Goal: Information Seeking & Learning: Learn about a topic

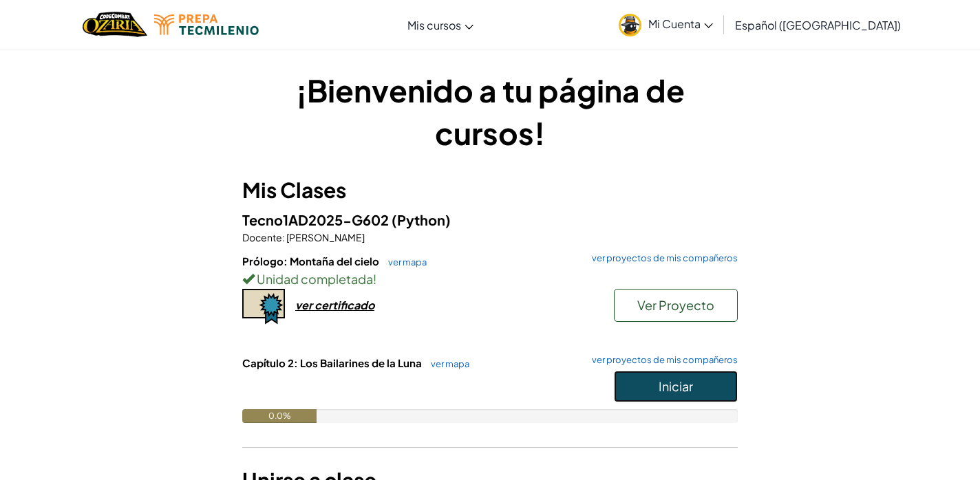
click at [670, 389] on span "Iniciar" at bounding box center [676, 386] width 34 height 16
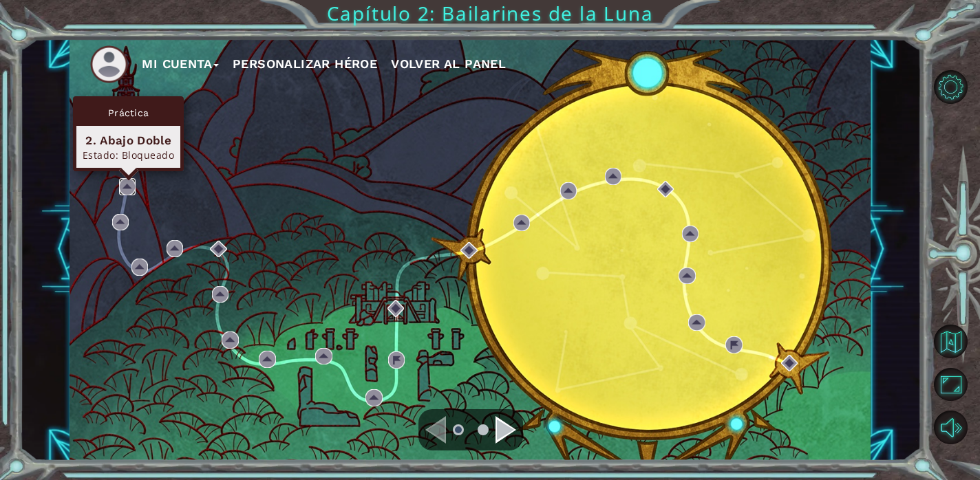
click at [127, 185] on img at bounding box center [127, 186] width 17 height 17
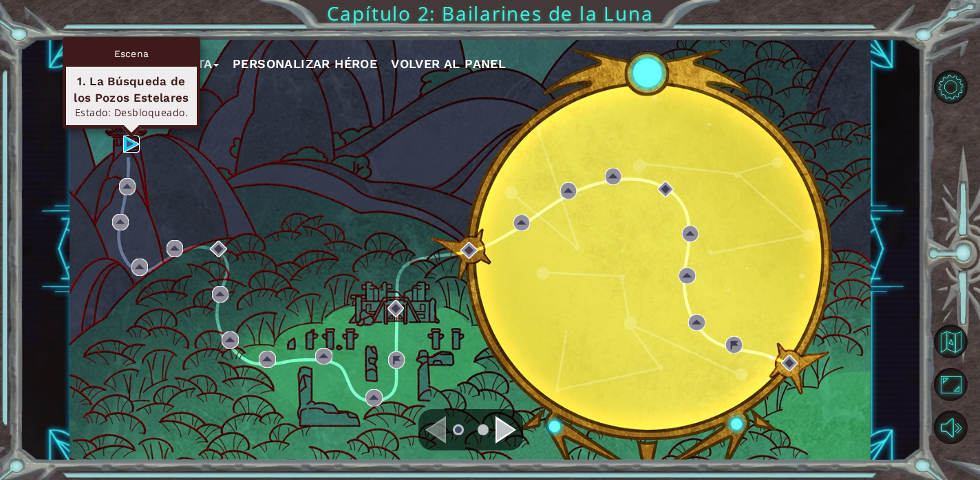
click at [126, 140] on img at bounding box center [131, 144] width 17 height 17
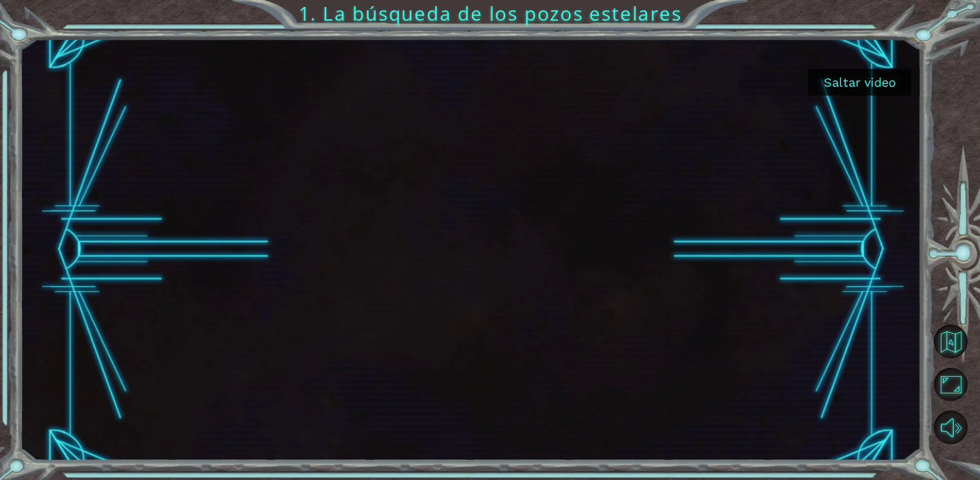
click at [857, 80] on button "Saltar video" at bounding box center [859, 82] width 103 height 27
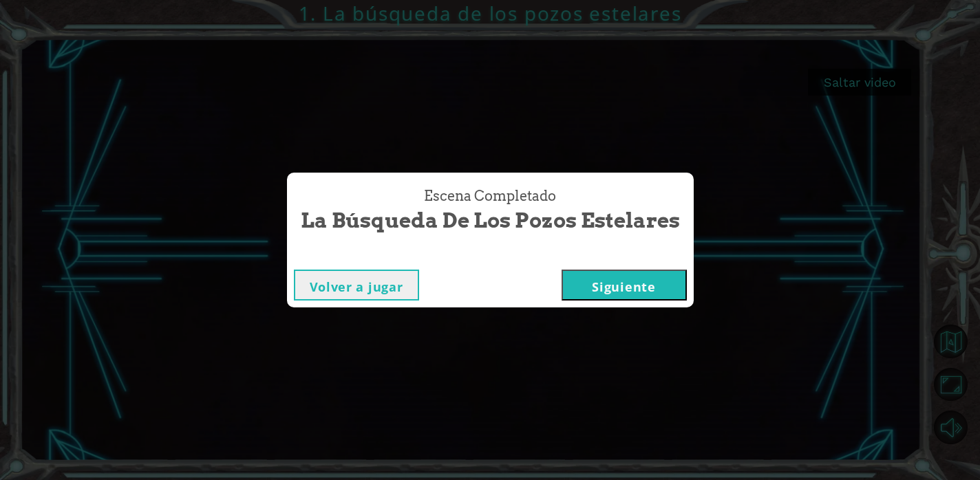
click at [639, 295] on button "Siguiente" at bounding box center [624, 285] width 125 height 31
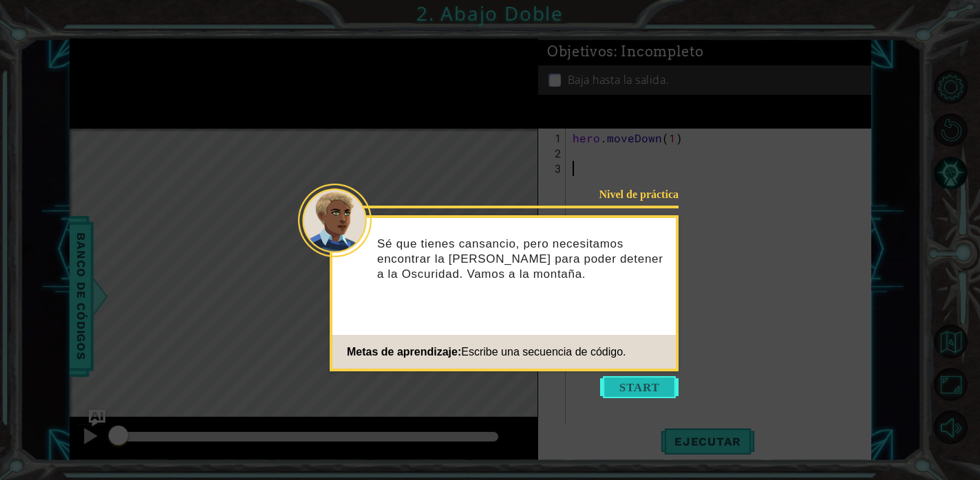
click at [656, 384] on button "Start" at bounding box center [639, 387] width 78 height 22
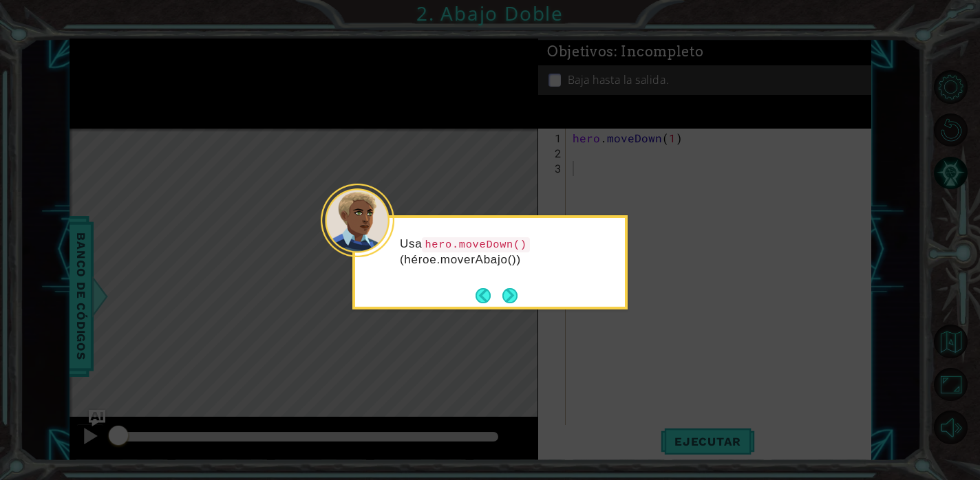
click at [523, 298] on div "Usa hero.moveDown() (héroe.moverAbajo())" at bounding box center [489, 262] width 275 height 94
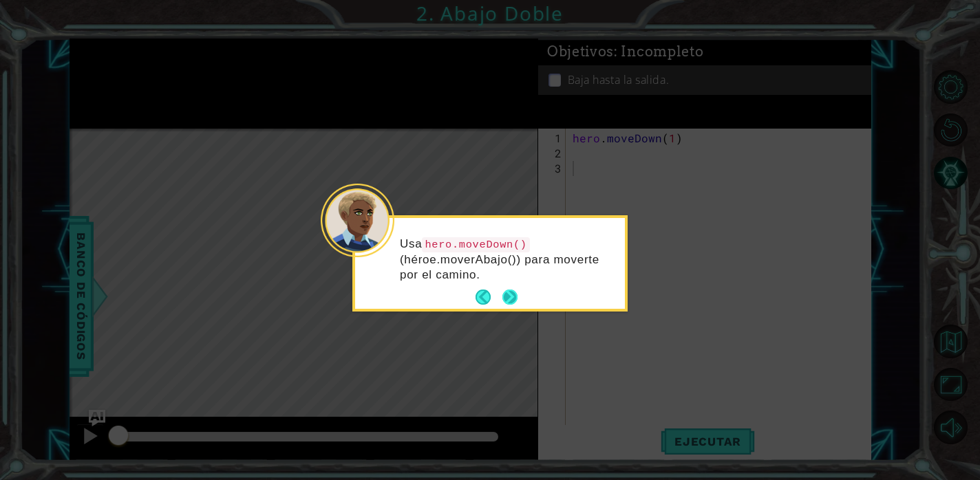
click at [507, 299] on button "Next" at bounding box center [509, 297] width 17 height 17
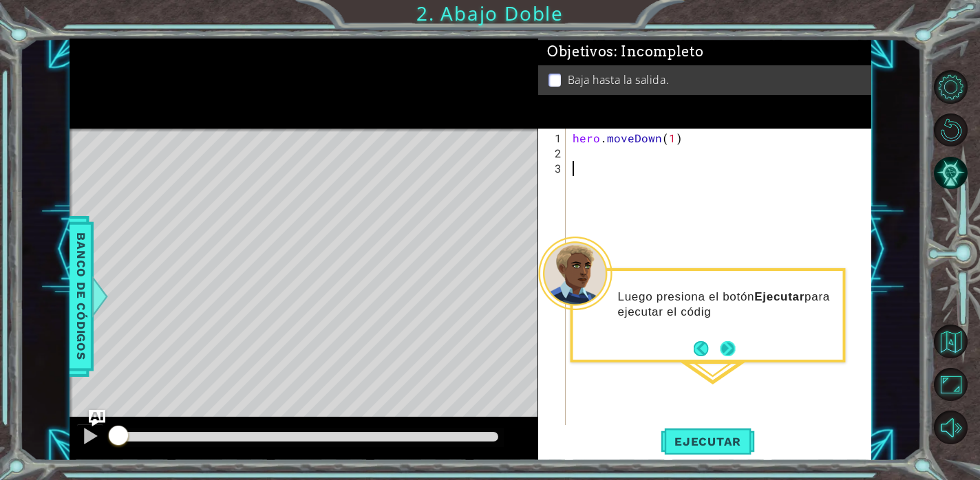
click at [729, 356] on button "Next" at bounding box center [728, 349] width 16 height 16
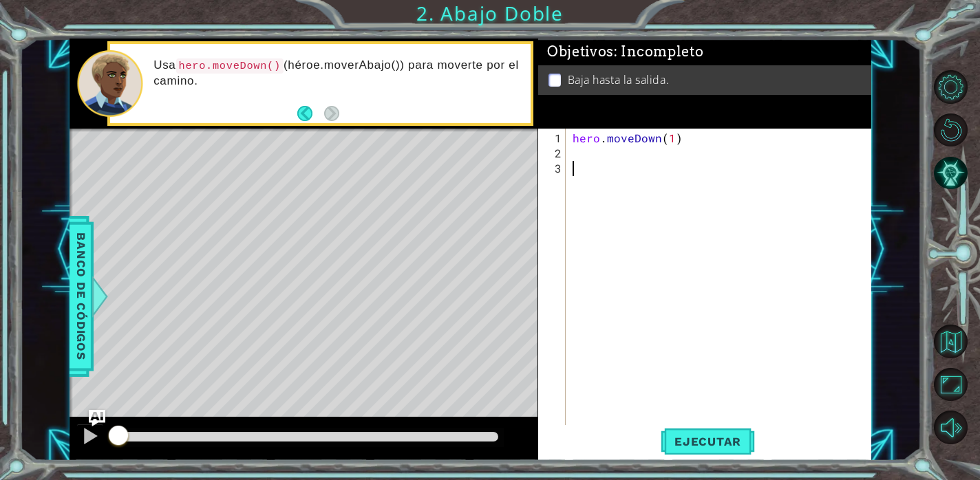
click at [590, 157] on div "hero . moveDown ( 1 )" at bounding box center [722, 297] width 305 height 333
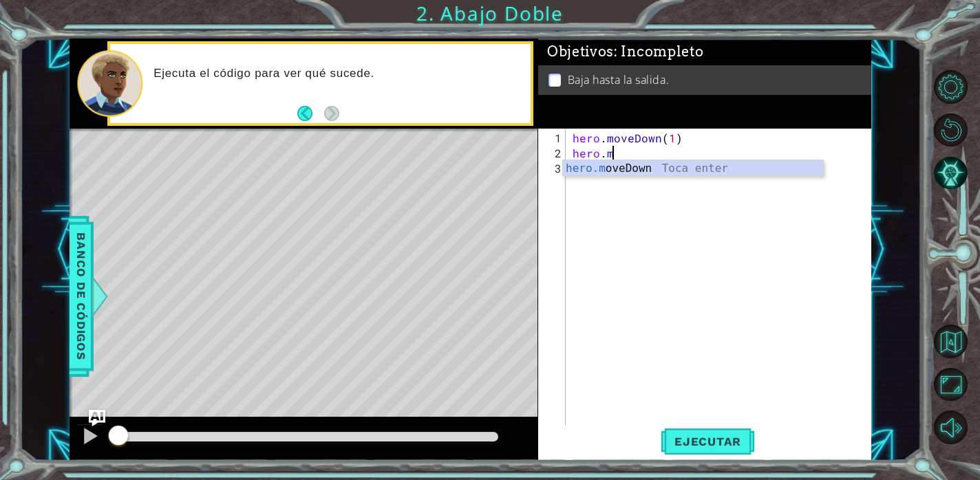
scroll to position [0, 2]
click at [718, 165] on div "[DOMAIN_NAME] veDown Toca enter" at bounding box center [693, 185] width 260 height 50
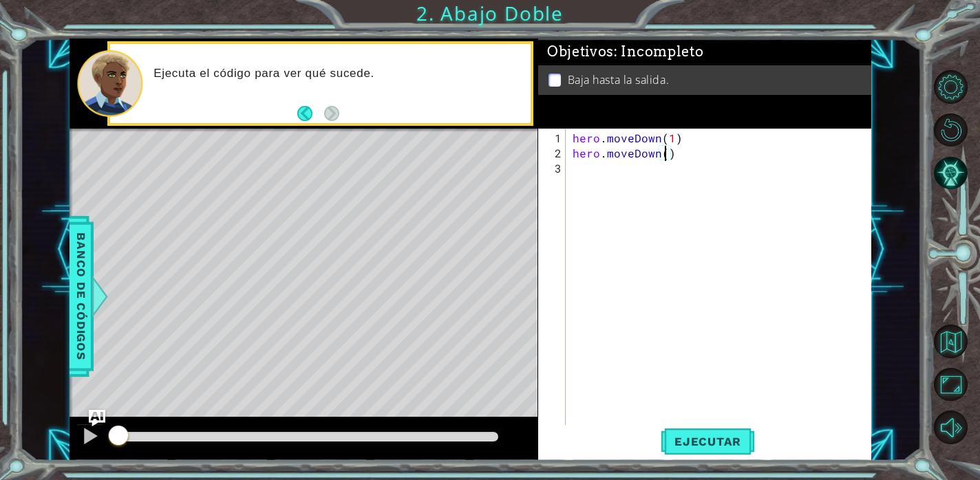
scroll to position [0, 6]
click at [709, 434] on button "Ejecutar" at bounding box center [708, 441] width 94 height 33
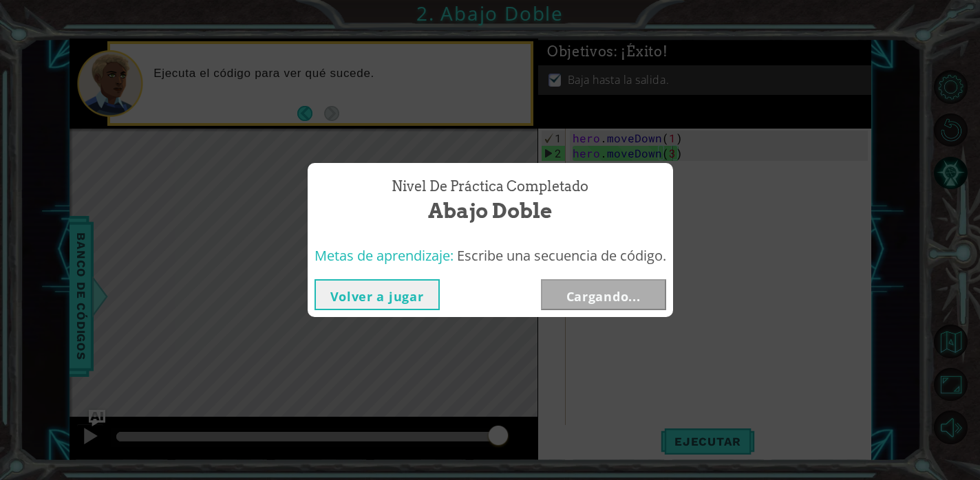
click at [397, 288] on button "Volver a jugar" at bounding box center [376, 294] width 125 height 31
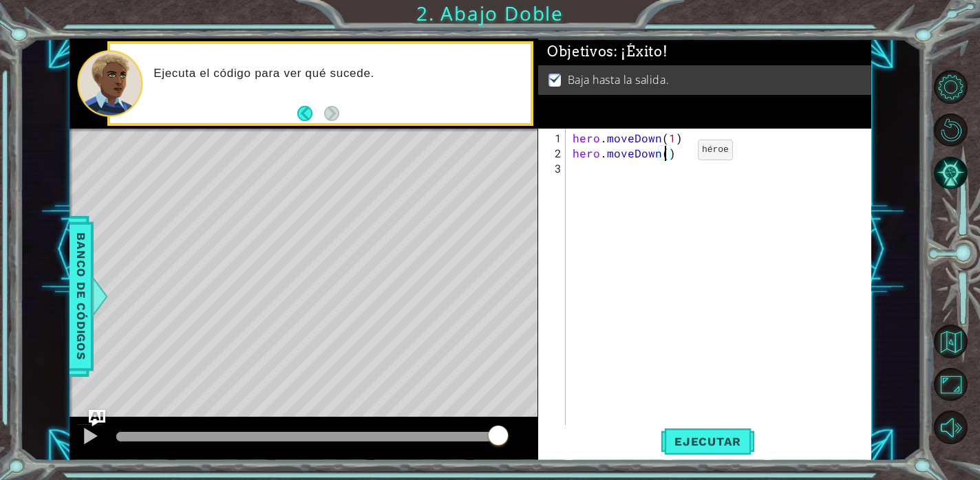
type textarea "hero.moveDown(2)"
click at [723, 442] on span "Ejecutar" at bounding box center [708, 442] width 94 height 14
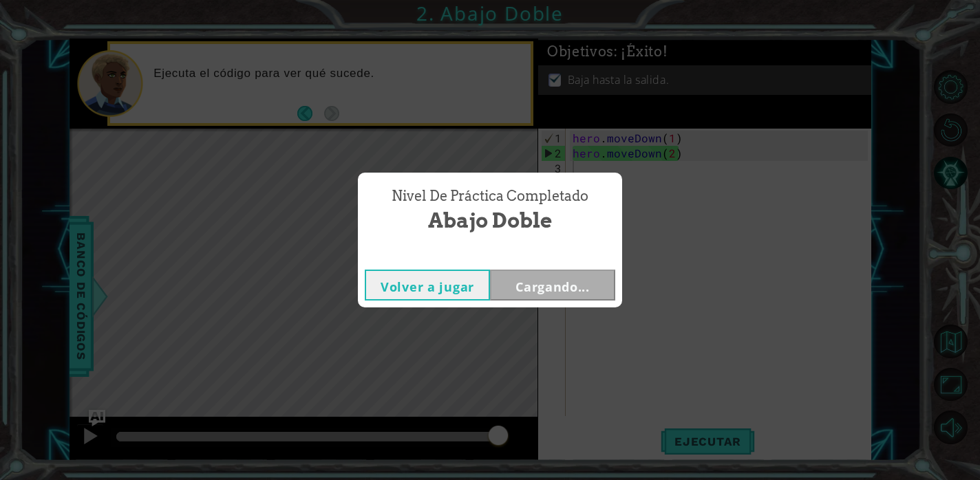
click at [456, 289] on button "Volver a jugar" at bounding box center [427, 285] width 125 height 31
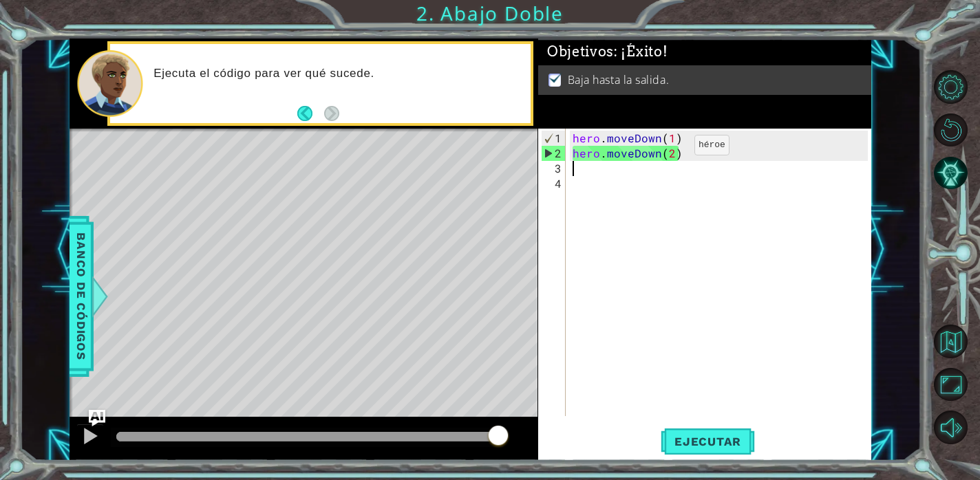
click at [669, 151] on div "hero . moveDown ( 1 ) hero . moveDown ( 2 )" at bounding box center [722, 290] width 305 height 318
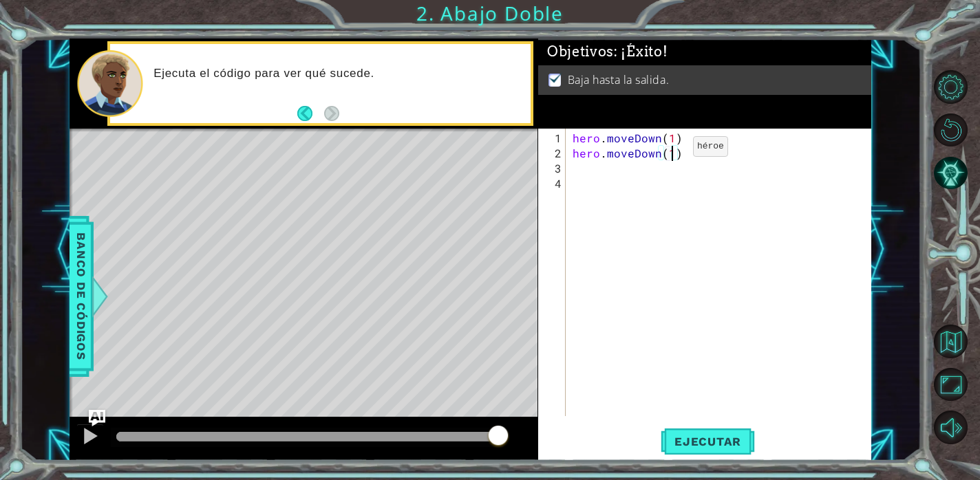
scroll to position [0, 6]
type textarea "hero.moveDown(1)"
click at [722, 438] on span "Ejecutar" at bounding box center [708, 442] width 94 height 14
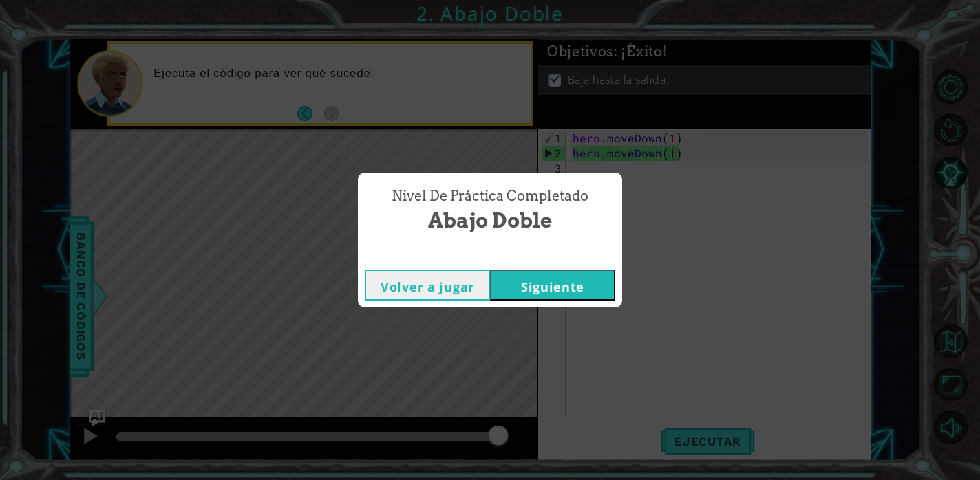
click at [558, 293] on button "Siguiente" at bounding box center [552, 285] width 125 height 31
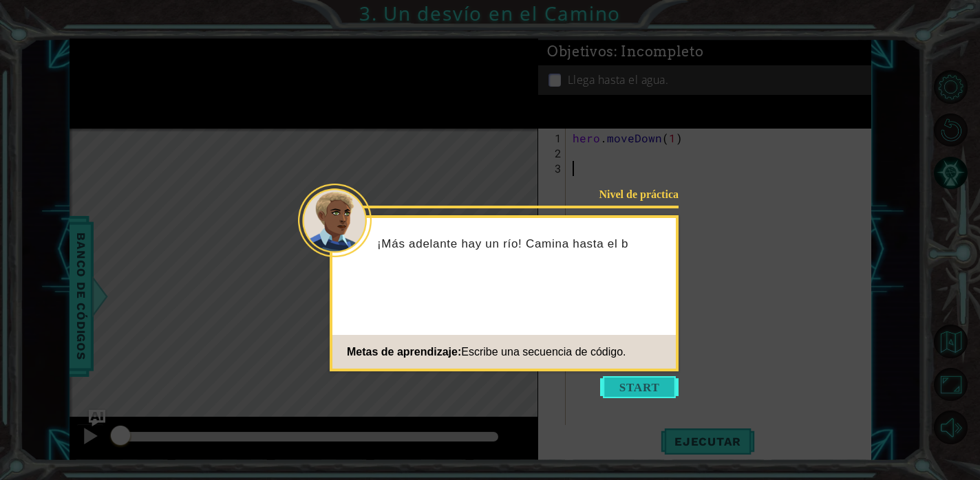
click at [646, 394] on button "Start" at bounding box center [639, 387] width 78 height 22
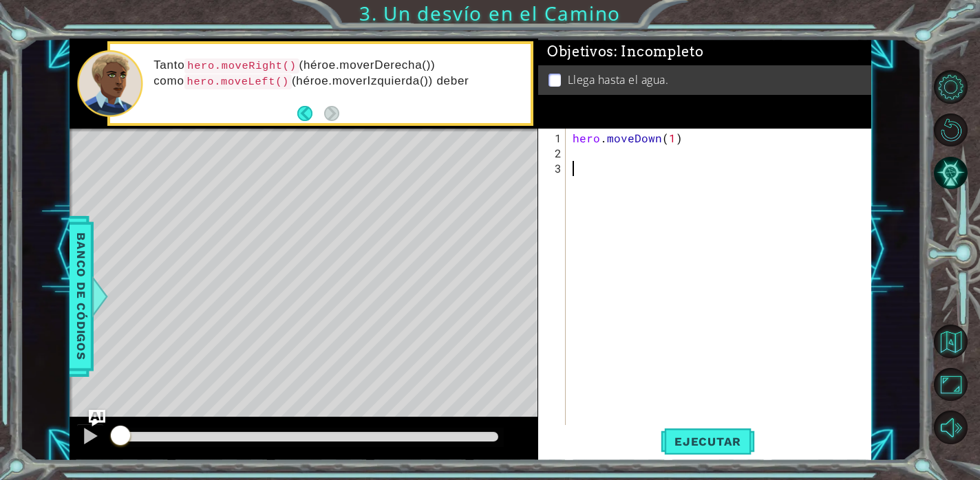
click at [584, 152] on div "hero . moveDown ( 1 )" at bounding box center [722, 297] width 305 height 333
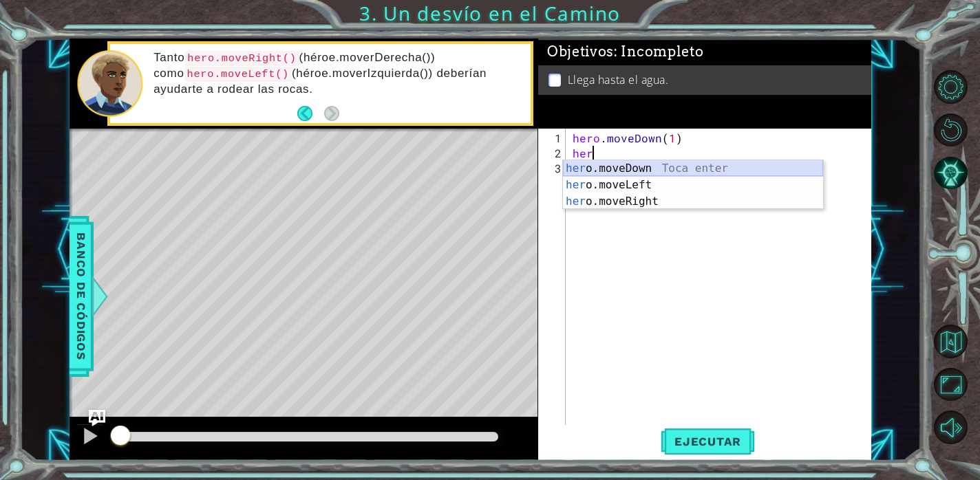
click at [616, 162] on div "her o.moveDown Toca enter her o.moveLeft [PERSON_NAME] enter her o.moveRight To…" at bounding box center [693, 201] width 260 height 83
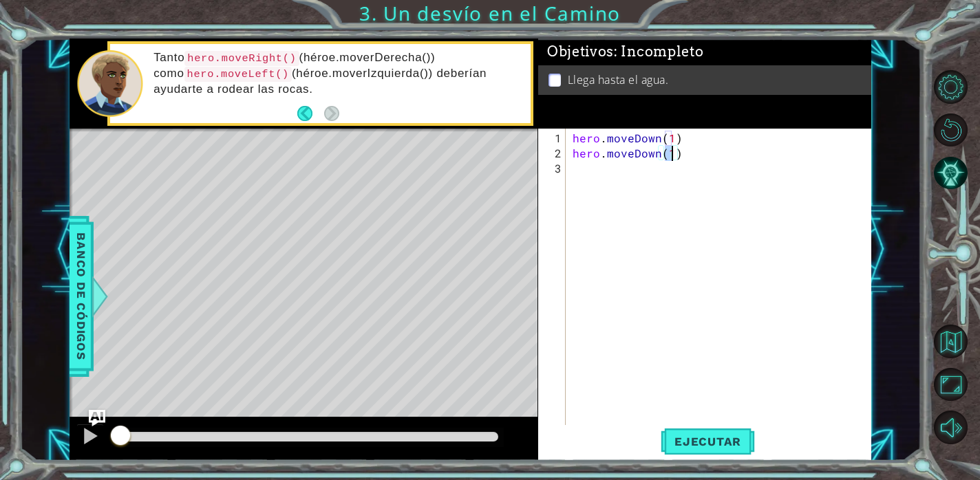
click at [606, 169] on div "hero . moveDown ( 1 ) hero . moveDown ( 1 )" at bounding box center [722, 297] width 305 height 333
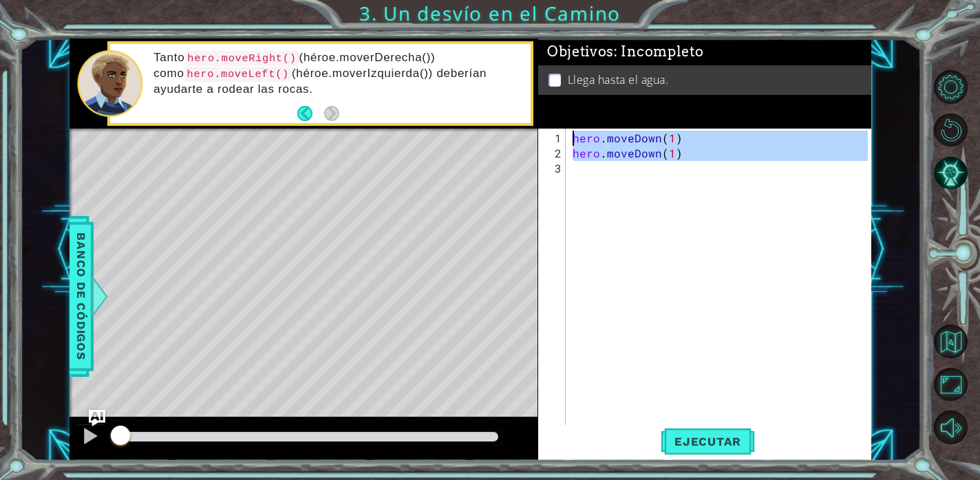
type textarea "hero.moveDown(1) hero.moveDown(1)"
click at [606, 169] on div "hero . moveDown ( 1 ) hero . moveDown ( 1 )" at bounding box center [722, 297] width 305 height 333
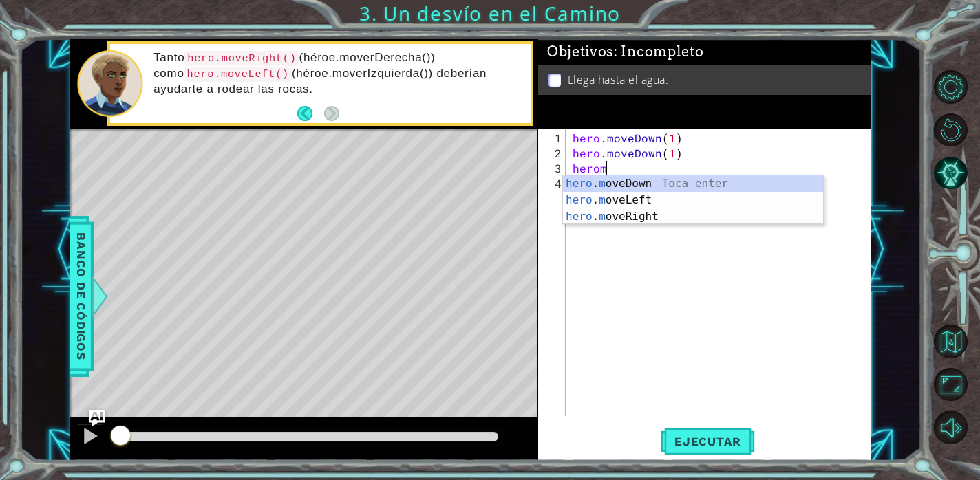
scroll to position [0, 1]
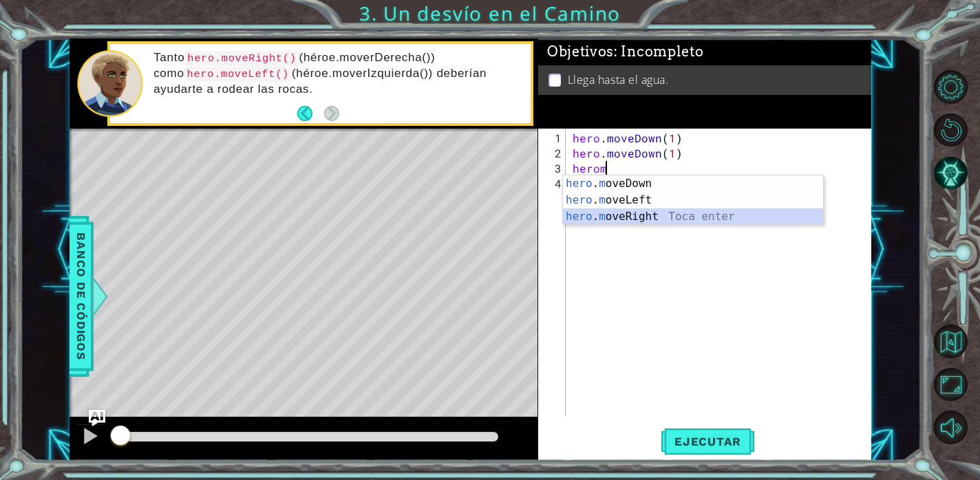
click at [636, 220] on div "hero . m oveDown Toca enter hero . m oveLeft Toca enter hero . m oveRight Toca …" at bounding box center [693, 216] width 260 height 83
type textarea "hero.moveRight(1)"
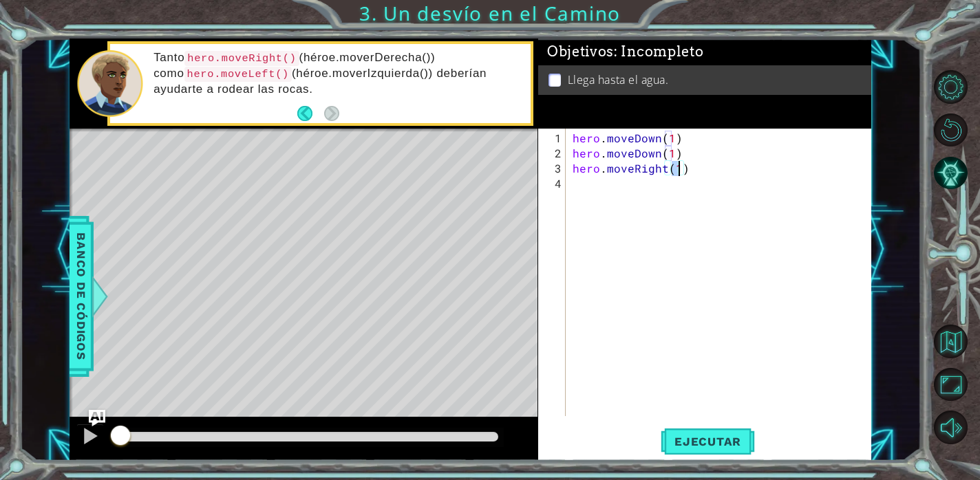
click at [578, 186] on div "hero . moveDown ( 1 ) hero . moveDown ( 1 ) hero . moveRight ( 1 )" at bounding box center [722, 290] width 305 height 318
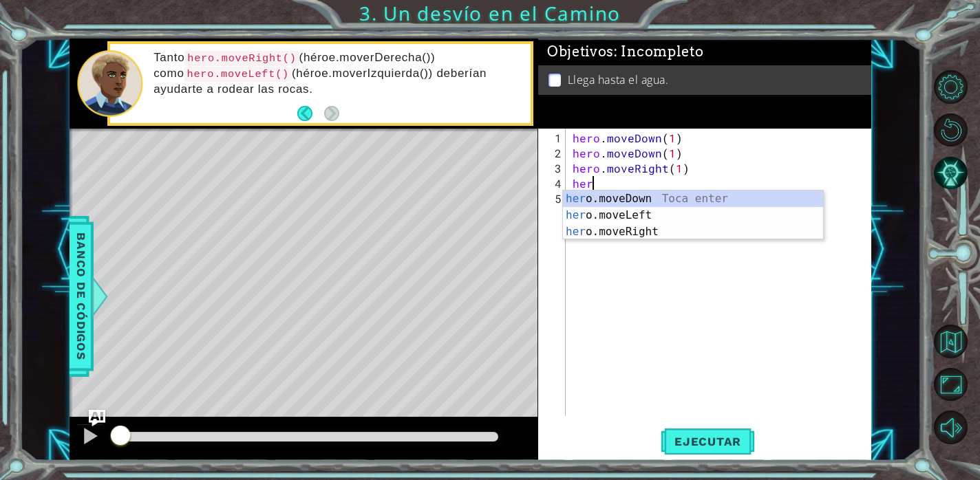
scroll to position [0, 0]
click at [655, 199] on div "her o.moveDown Toca enter her o.moveLeft [PERSON_NAME] enter her o.moveRight To…" at bounding box center [693, 232] width 260 height 83
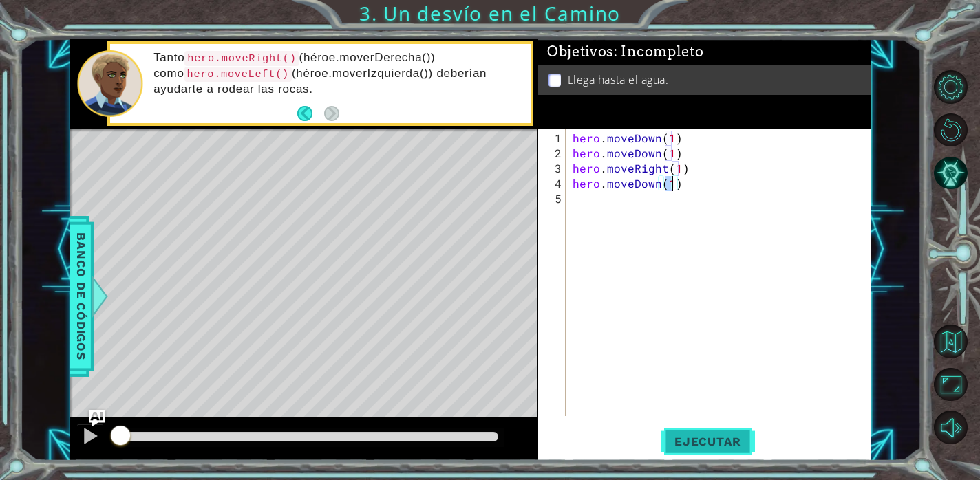
type textarea "hero.moveDown(1)"
click at [723, 442] on span "Ejecutar" at bounding box center [708, 442] width 94 height 14
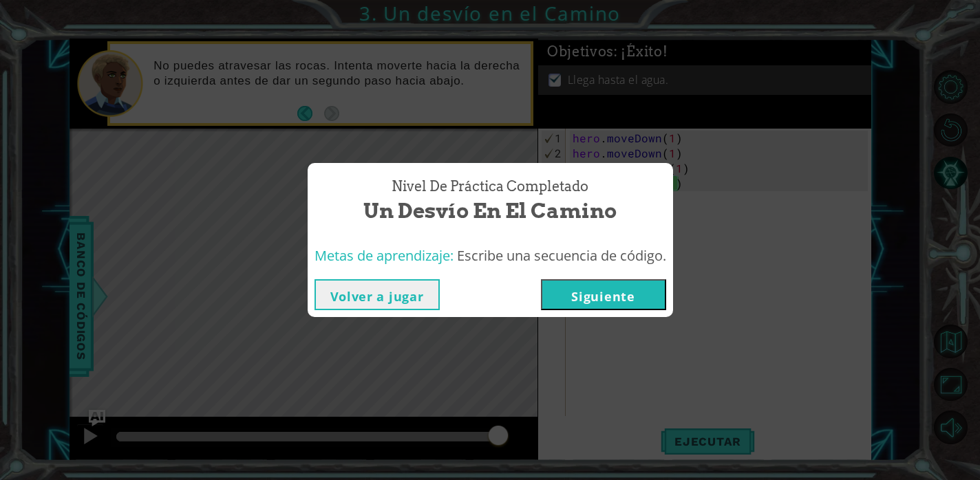
click at [624, 290] on button "Siguiente" at bounding box center [603, 294] width 125 height 31
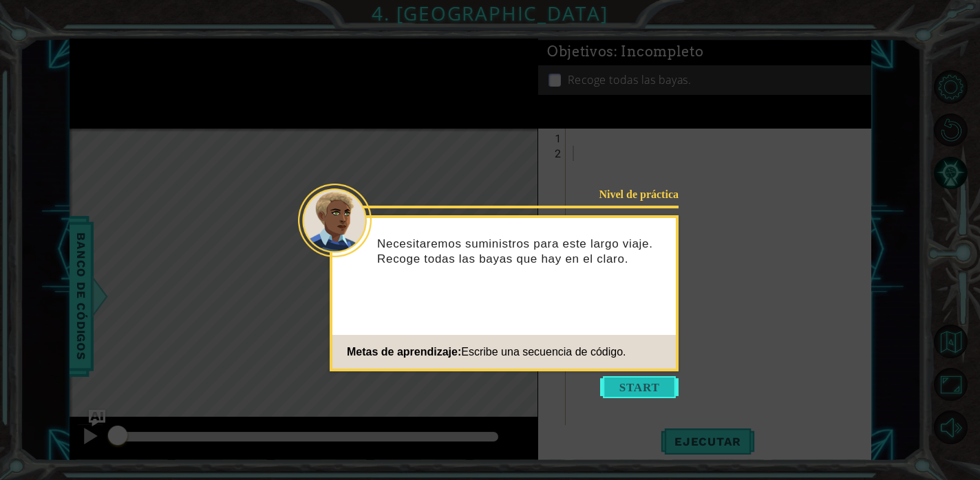
click at [645, 386] on button "Start" at bounding box center [639, 387] width 78 height 22
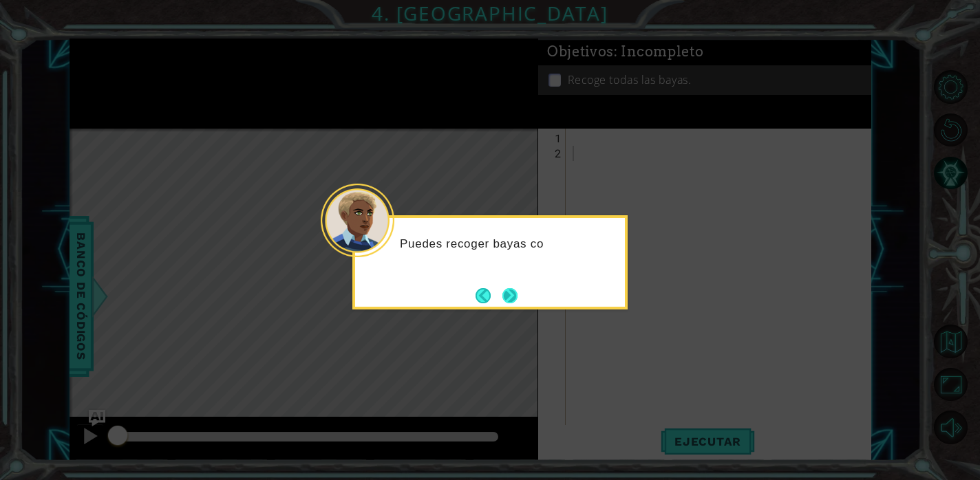
click at [517, 288] on button "Next" at bounding box center [510, 296] width 16 height 16
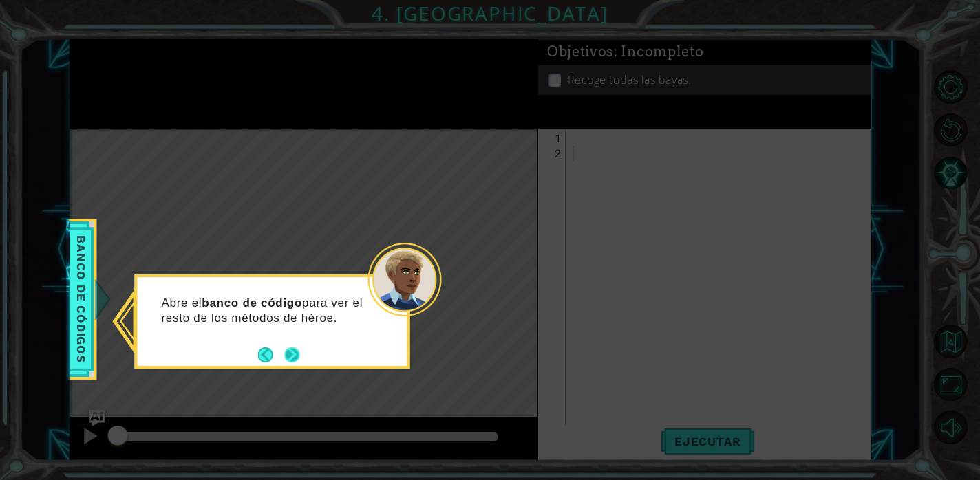
click at [290, 351] on button "Next" at bounding box center [292, 355] width 16 height 16
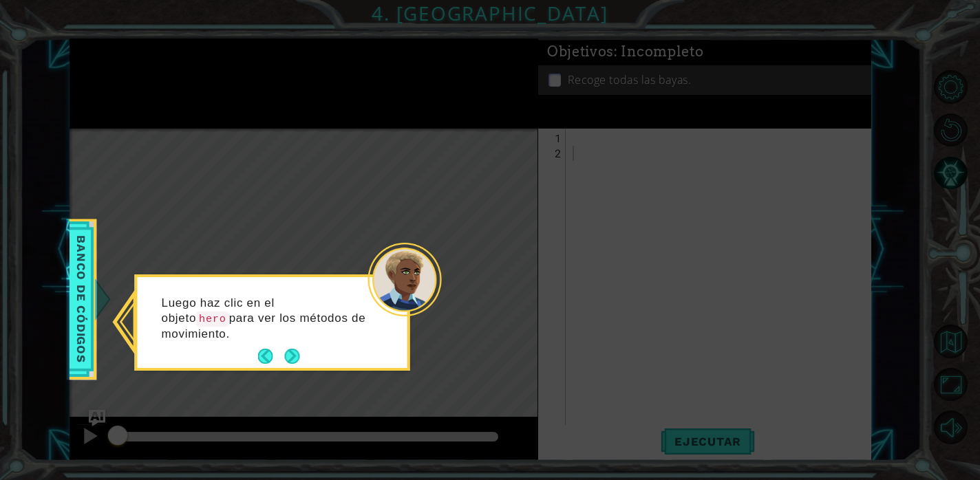
click at [290, 351] on button "Next" at bounding box center [292, 357] width 16 height 16
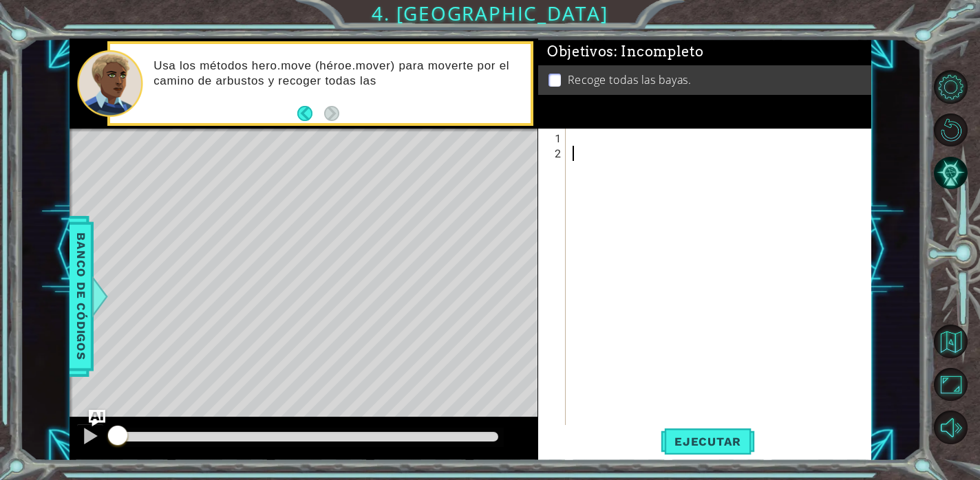
click at [581, 135] on div at bounding box center [722, 297] width 305 height 333
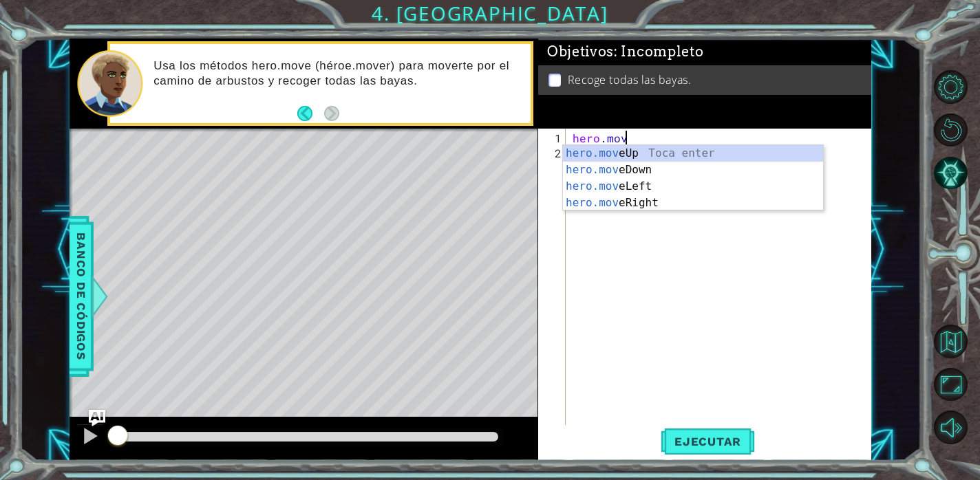
scroll to position [0, 3]
click at [619, 148] on div "hero.move Up Toca enter hero.move Down Toca enter hero.move Left Toca enter her…" at bounding box center [693, 194] width 260 height 99
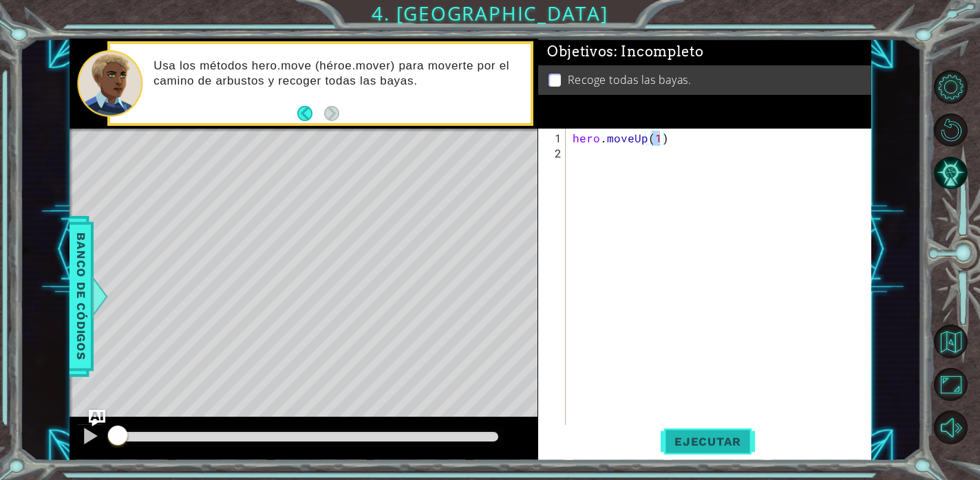
click at [725, 436] on span "Ejecutar" at bounding box center [708, 442] width 94 height 14
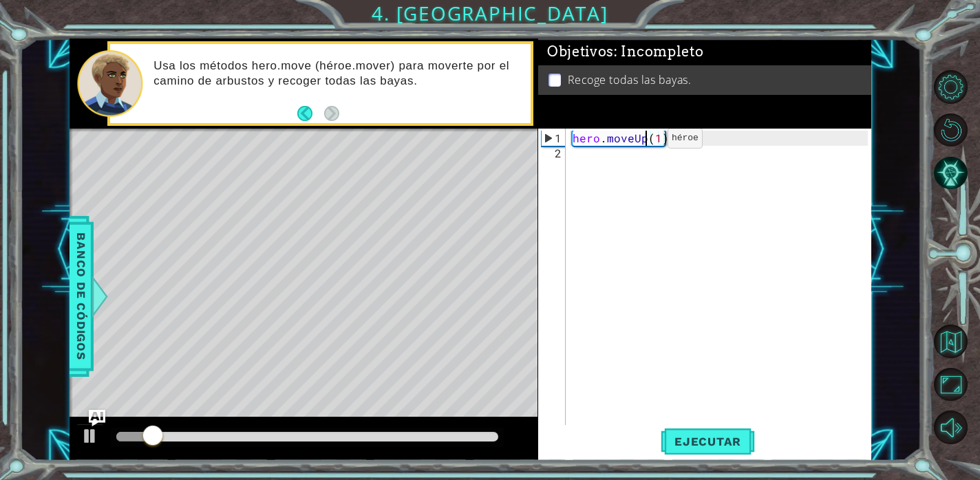
click at [644, 143] on div "hero . moveUp ( 1 )" at bounding box center [722, 297] width 305 height 333
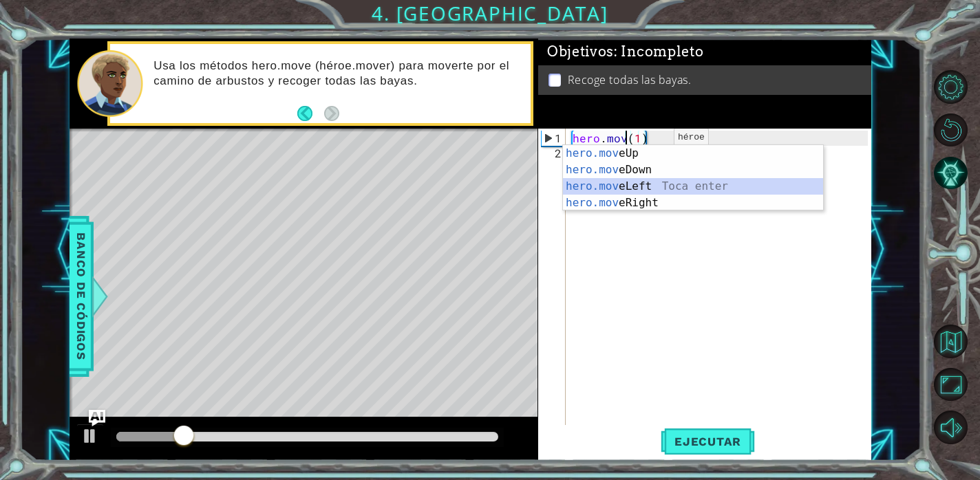
click at [656, 182] on div "hero.mov eUp Toca enter hero.mov eDown Toca enter hero.mov eLeft Toca enter her…" at bounding box center [693, 194] width 260 height 99
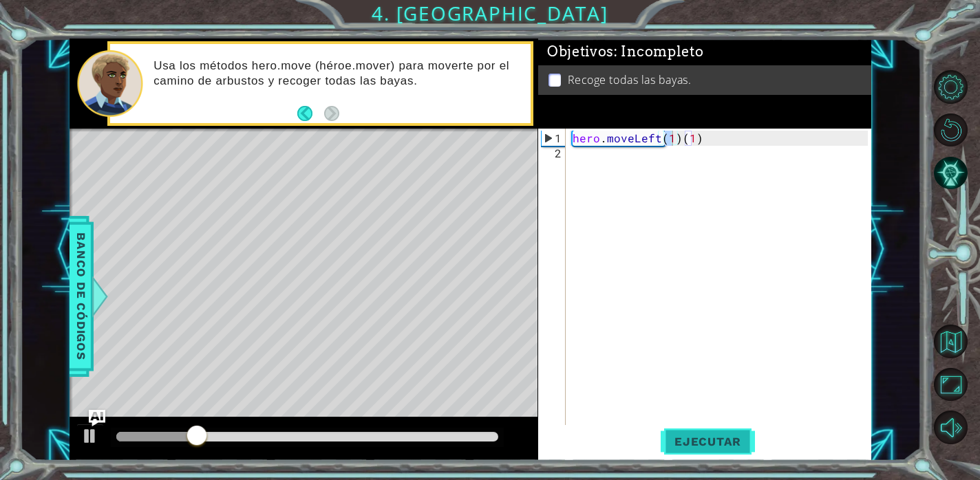
click at [723, 447] on span "Ejecutar" at bounding box center [708, 442] width 94 height 14
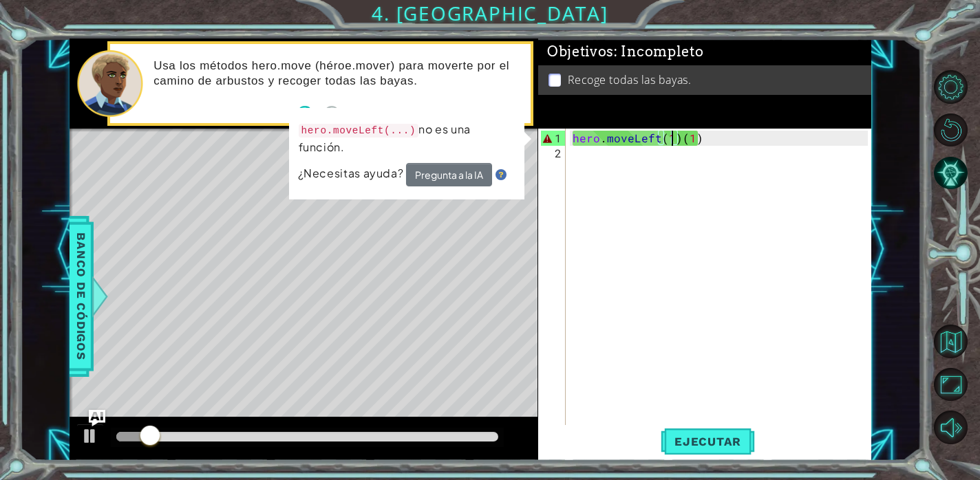
drag, startPoint x: 723, startPoint y: 447, endPoint x: 846, endPoint y: 394, distance: 134.7
click at [731, 442] on span "Ejecutar" at bounding box center [708, 442] width 94 height 14
click at [740, 142] on div "hero . moveLeft ( 1 ) ( 1 )" at bounding box center [722, 297] width 305 height 333
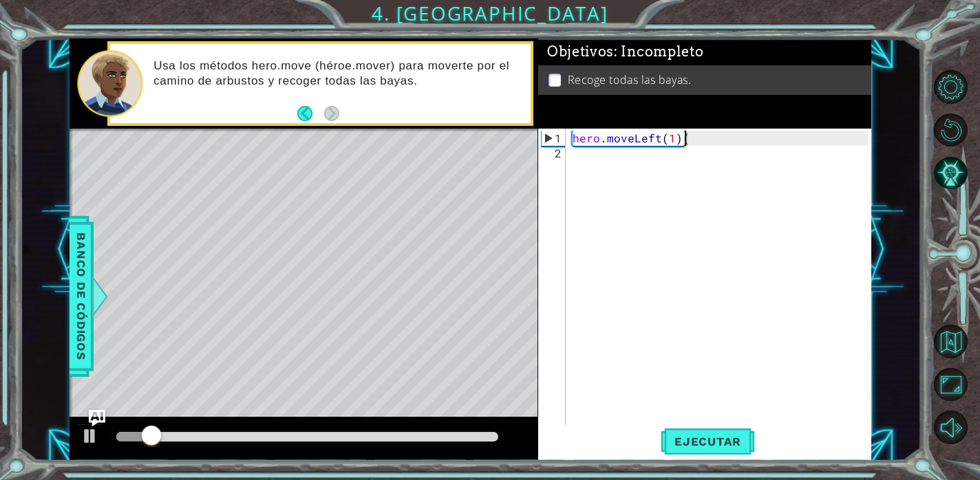
type textarea "hero.moveLeft(1)"
click at [705, 448] on span "Ejecutar" at bounding box center [708, 442] width 94 height 14
click at [303, 119] on button "Back" at bounding box center [310, 113] width 27 height 15
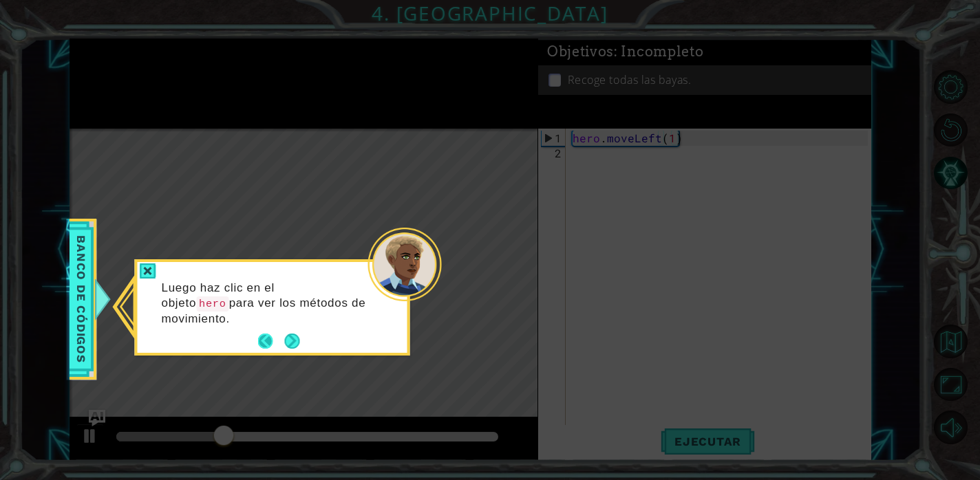
click at [272, 342] on button "Back" at bounding box center [271, 341] width 27 height 15
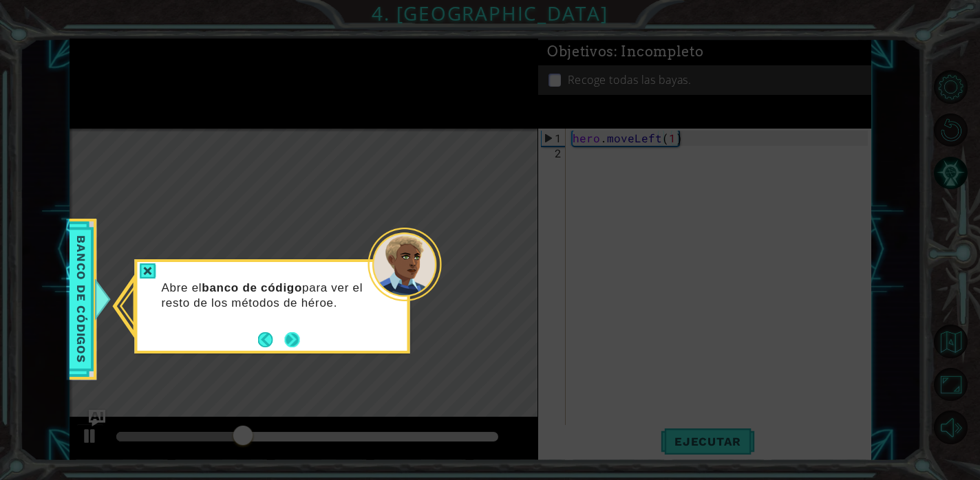
click at [295, 339] on button "Next" at bounding box center [292, 340] width 16 height 16
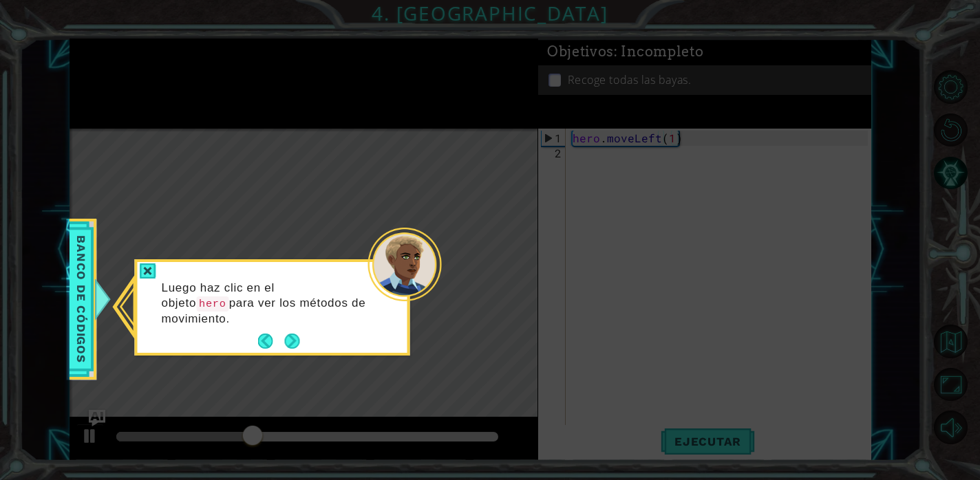
click at [429, 164] on icon at bounding box center [490, 240] width 980 height 480
click at [295, 341] on button "Next" at bounding box center [291, 341] width 15 height 15
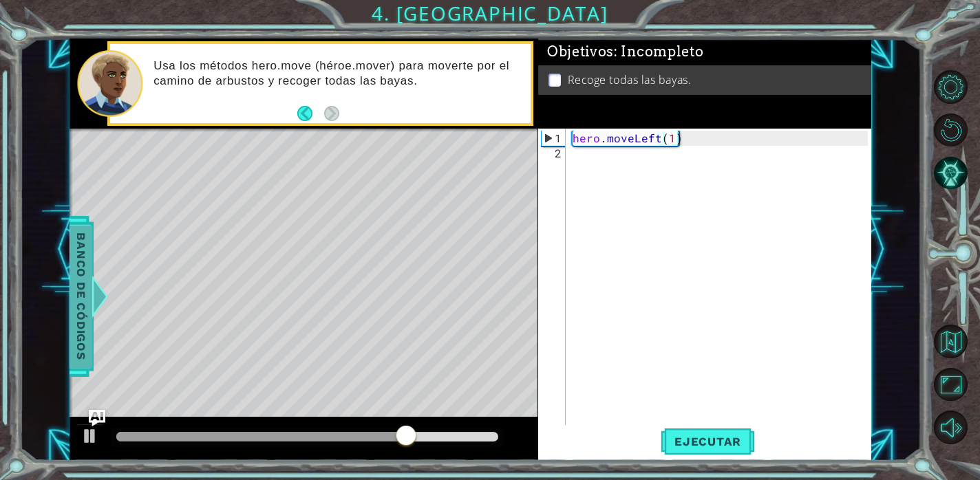
click at [89, 310] on span "Banco de códigos" at bounding box center [81, 297] width 22 height 142
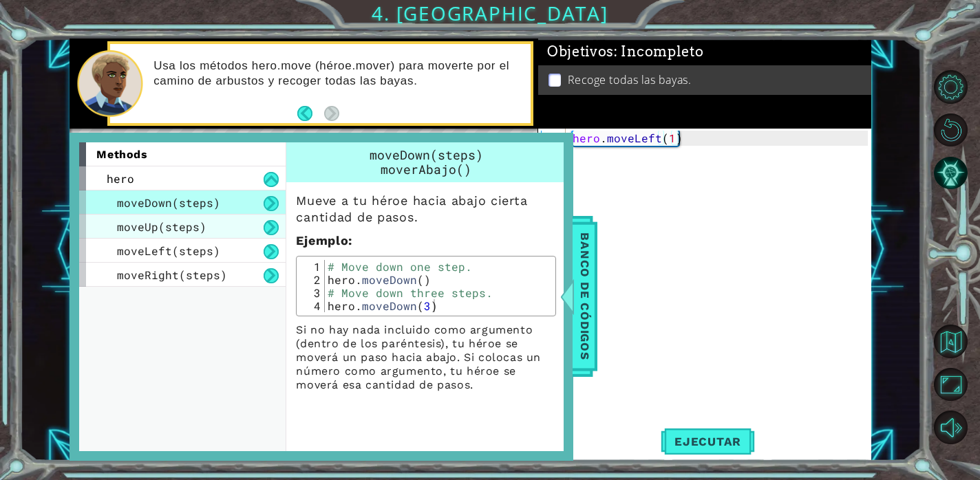
click at [242, 233] on div "moveUp(steps)" at bounding box center [182, 227] width 206 height 24
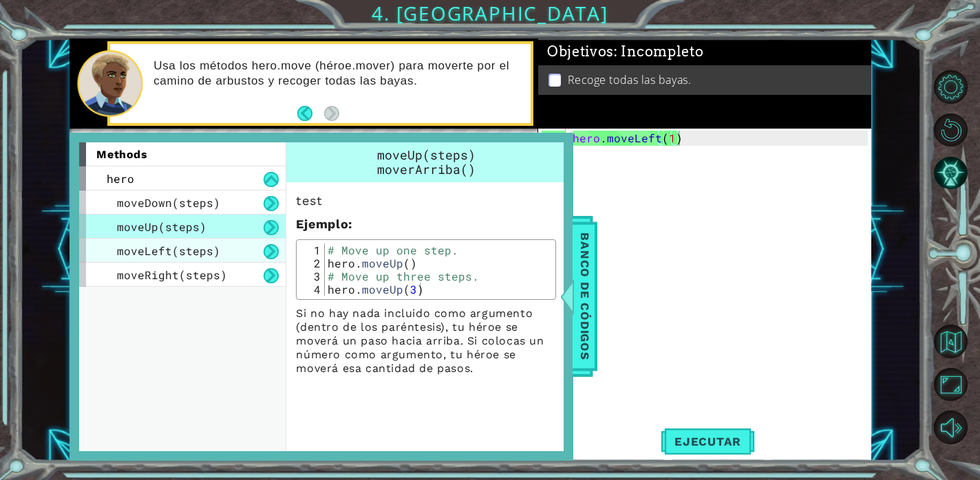
click at [230, 254] on div "moveLeft(steps)" at bounding box center [182, 251] width 206 height 24
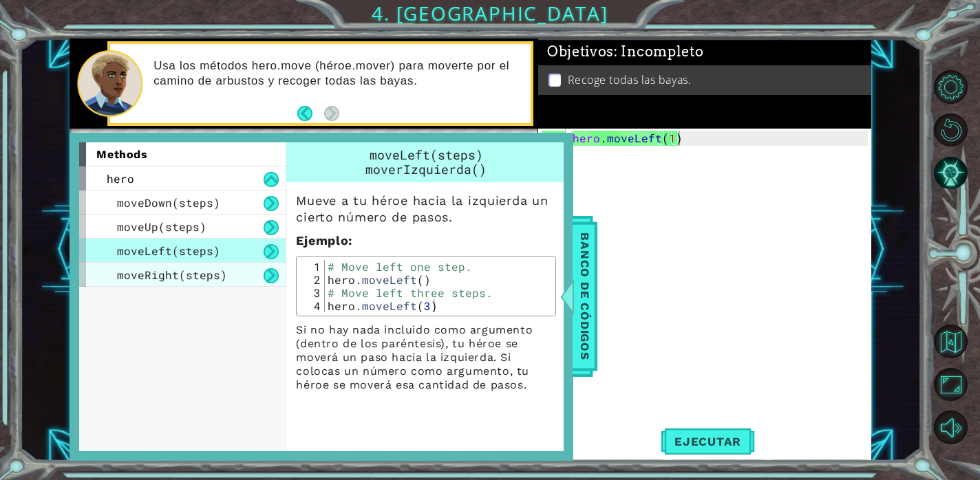
click at [204, 275] on span "moveRight(steps)" at bounding box center [172, 275] width 110 height 14
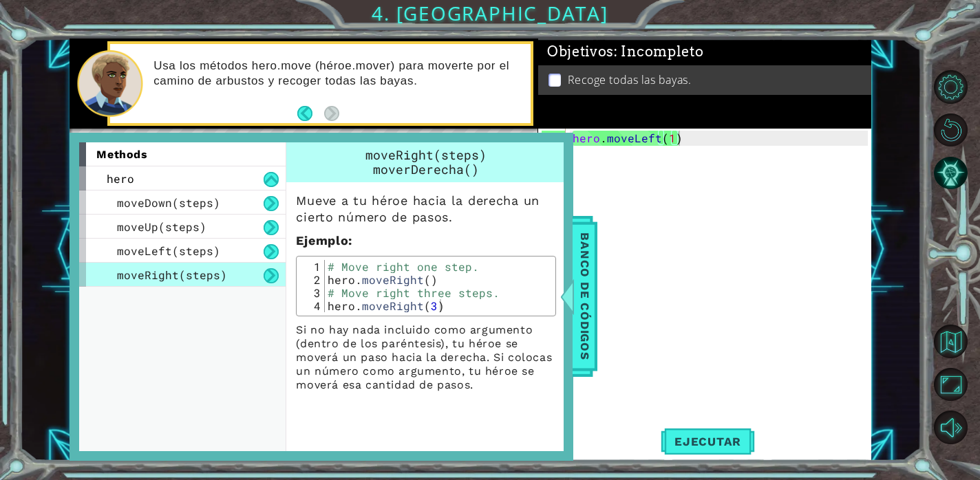
click at [694, 196] on div "hero . moveLeft ( 1 )" at bounding box center [722, 297] width 305 height 333
click at [577, 289] on span "Banco de códigos" at bounding box center [585, 297] width 22 height 142
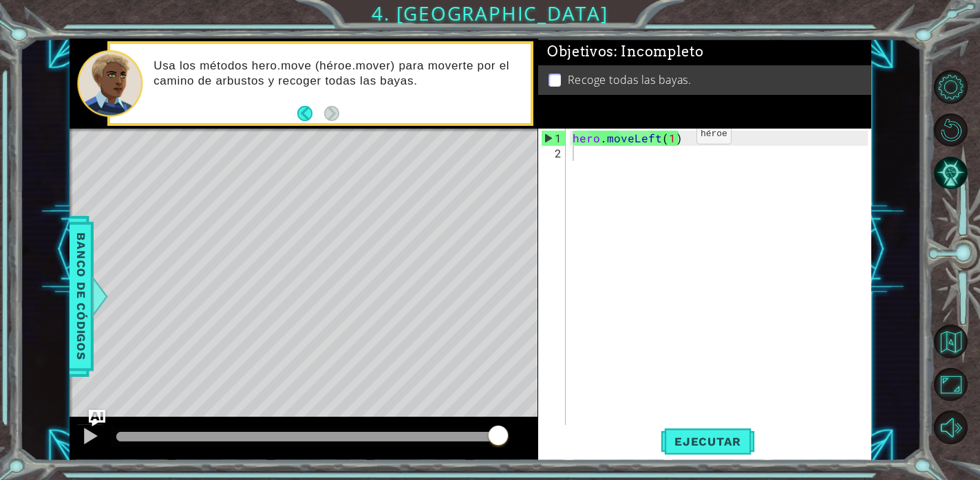
click at [672, 139] on div "hero . moveLeft ( 1 )" at bounding box center [722, 297] width 305 height 333
type textarea "hero.moveLeft(2)"
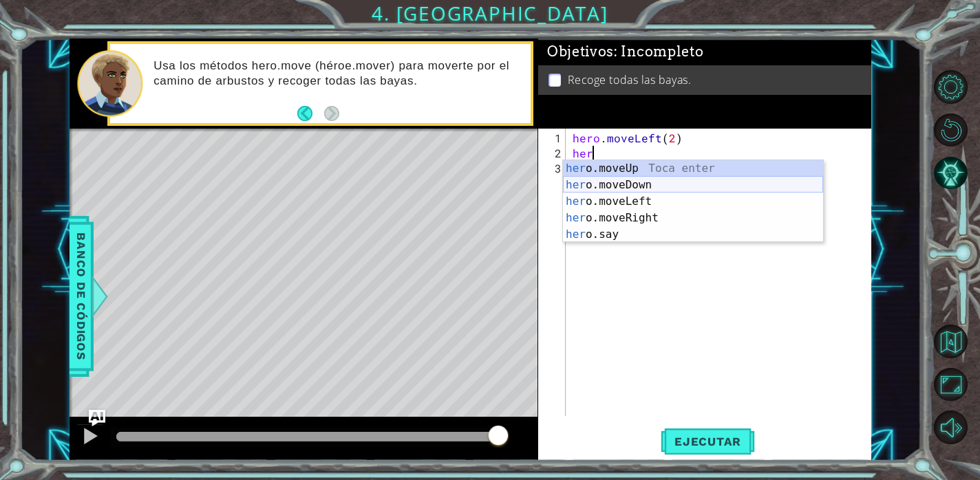
click at [676, 181] on div "her o.moveUp Toca enter her o.moveDown Toca enter her o.moveLeft [PERSON_NAME] …" at bounding box center [693, 218] width 260 height 116
type textarea "hero.moveDown(1)"
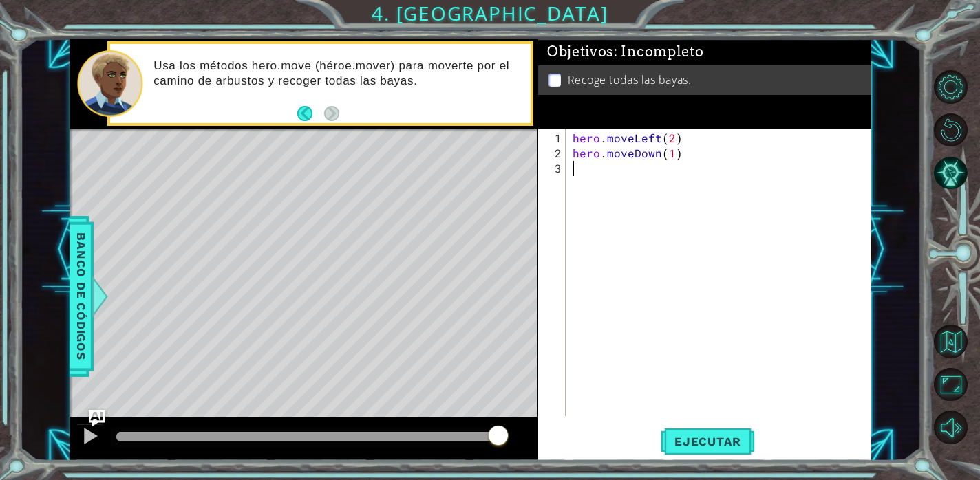
click at [628, 175] on div "hero . moveLeft ( 2 ) hero . moveDown ( 1 )" at bounding box center [722, 290] width 305 height 318
click at [669, 153] on div "hero . moveLeft ( 2 ) hero . moveDown ( 1 ) her" at bounding box center [722, 290] width 305 height 318
type textarea "hero.moveDown(2)"
click at [620, 188] on div "hero . moveLeft ( 2 ) hero . moveDown ( 2 ) her" at bounding box center [722, 290] width 305 height 318
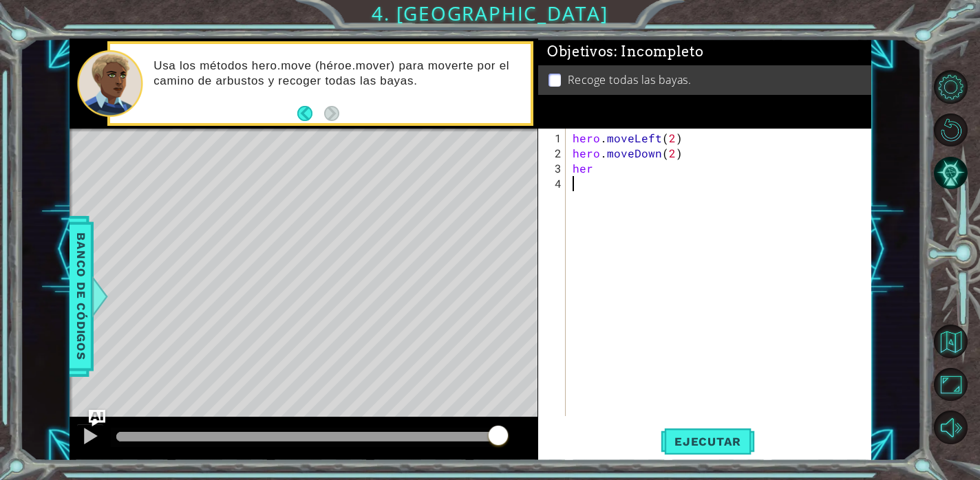
scroll to position [0, 0]
click at [619, 176] on div "hero . moveLeft ( 2 ) hero . moveDown ( 2 ) her" at bounding box center [722, 290] width 305 height 318
click at [711, 450] on button "Ejecutar" at bounding box center [708, 441] width 94 height 33
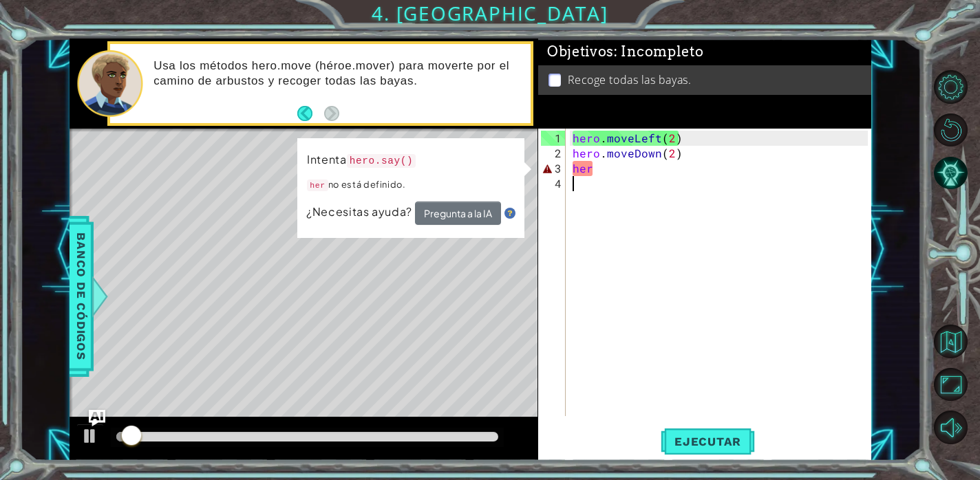
click at [646, 177] on div "hero . moveLeft ( 2 ) hero . moveDown ( 2 ) her" at bounding box center [722, 290] width 305 height 318
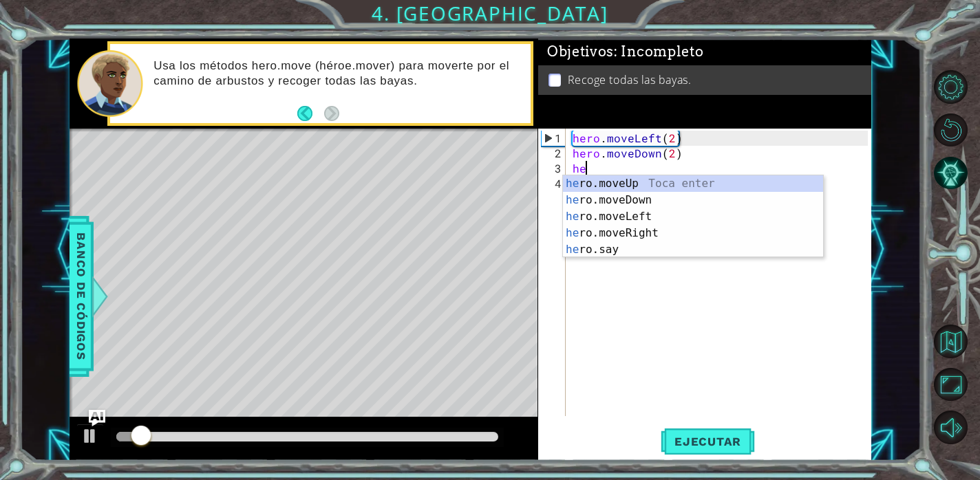
type textarea "h"
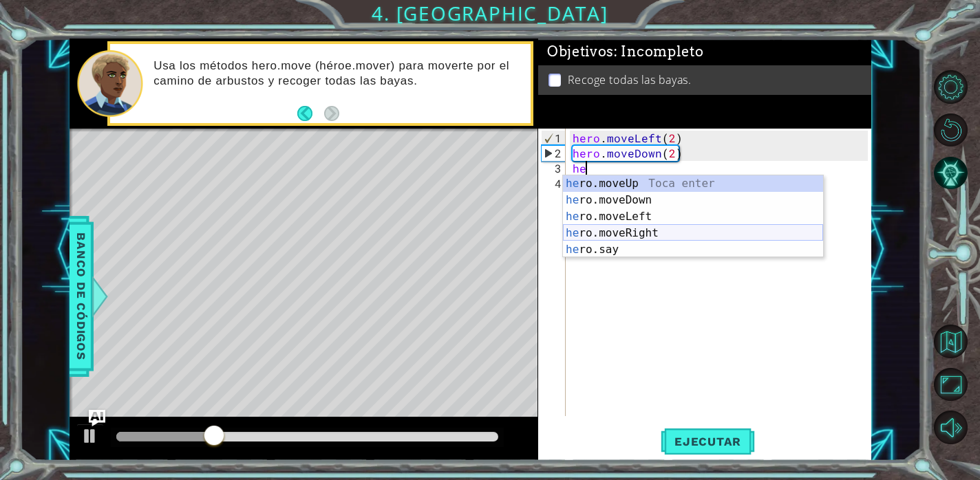
click at [636, 228] on div "he ro.moveUp Toca enter he ro.moveDown Toca enter he ro.moveLeft Toca enter he …" at bounding box center [693, 233] width 260 height 116
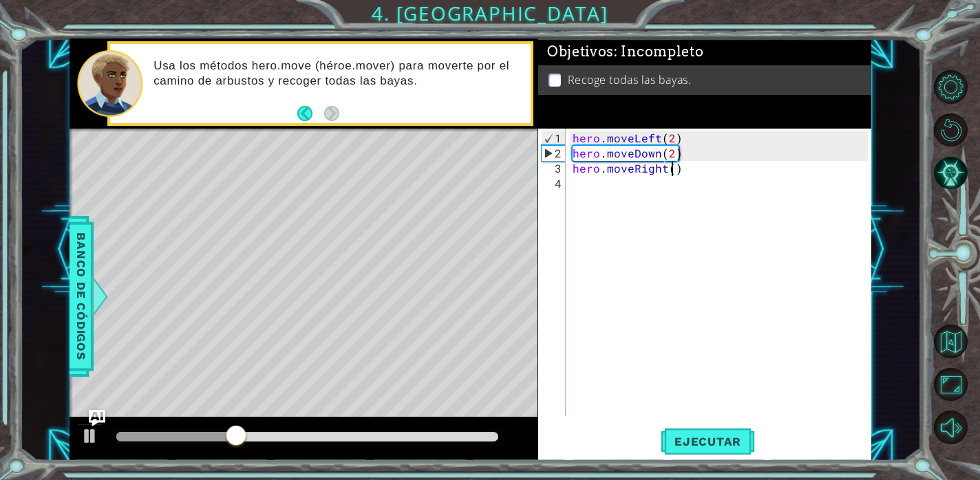
type textarea "hero.moveRight(2)"
click at [625, 200] on div "hero . moveLeft ( 2 ) hero . moveDown ( 2 ) hero . moveRight ( 2 )" at bounding box center [722, 290] width 305 height 318
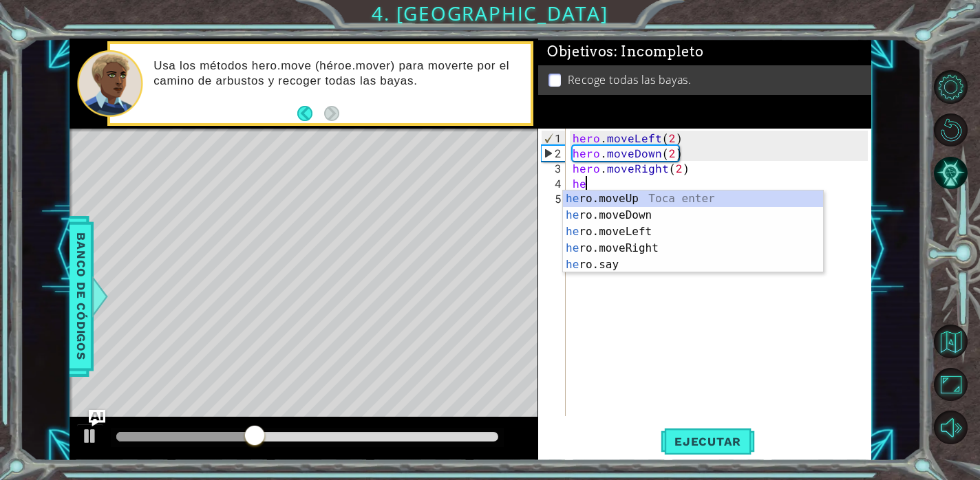
scroll to position [0, 0]
click at [657, 195] on div "her o.moveUp Toca enter her o.moveDown Toca enter her o.moveLeft [PERSON_NAME] …" at bounding box center [693, 249] width 260 height 116
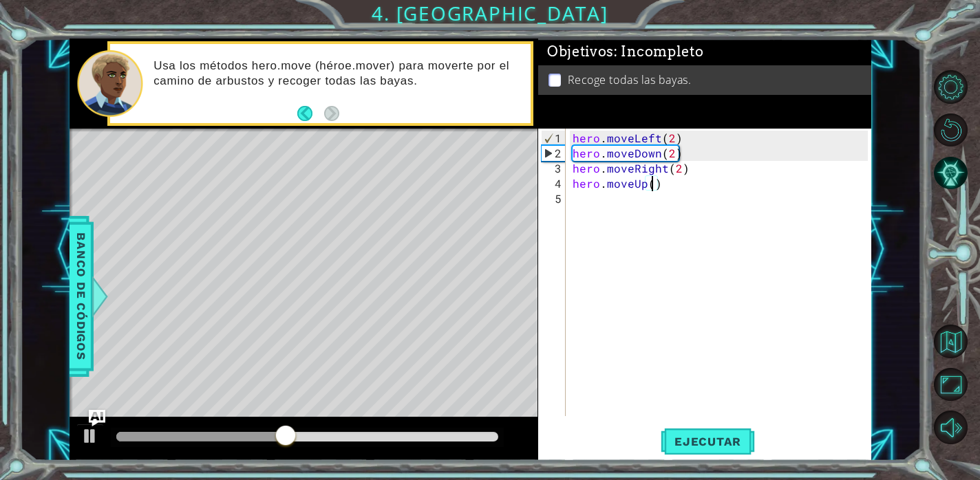
scroll to position [0, 5]
type textarea "hero.moveUp(2)"
click at [709, 445] on span "Ejecutar" at bounding box center [708, 442] width 94 height 14
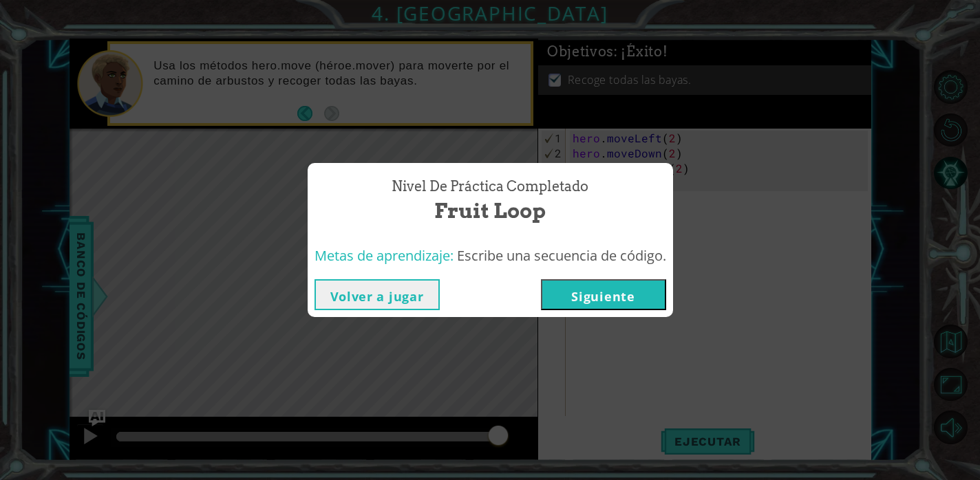
click at [617, 286] on button "Siguiente" at bounding box center [603, 294] width 125 height 31
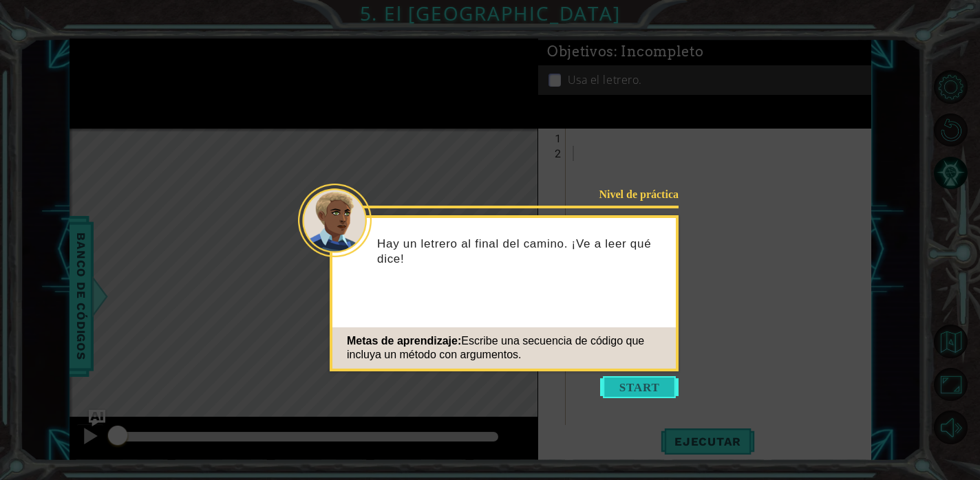
click at [630, 387] on button "Start" at bounding box center [639, 387] width 78 height 22
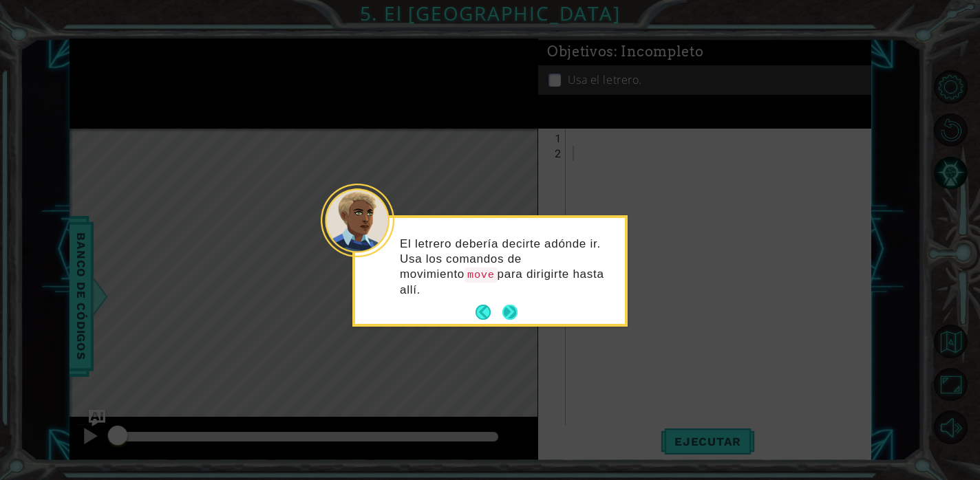
click at [508, 305] on button "Next" at bounding box center [510, 313] width 16 height 16
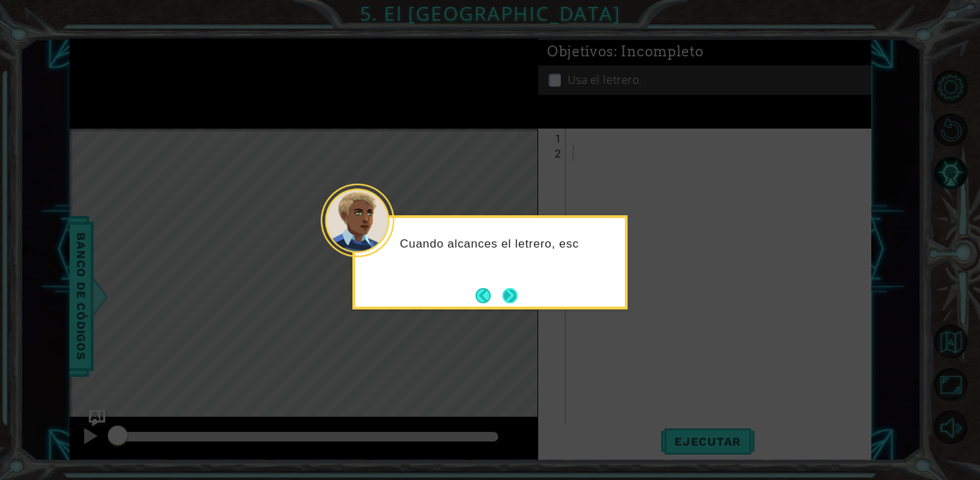
click at [511, 295] on button "Next" at bounding box center [510, 296] width 17 height 17
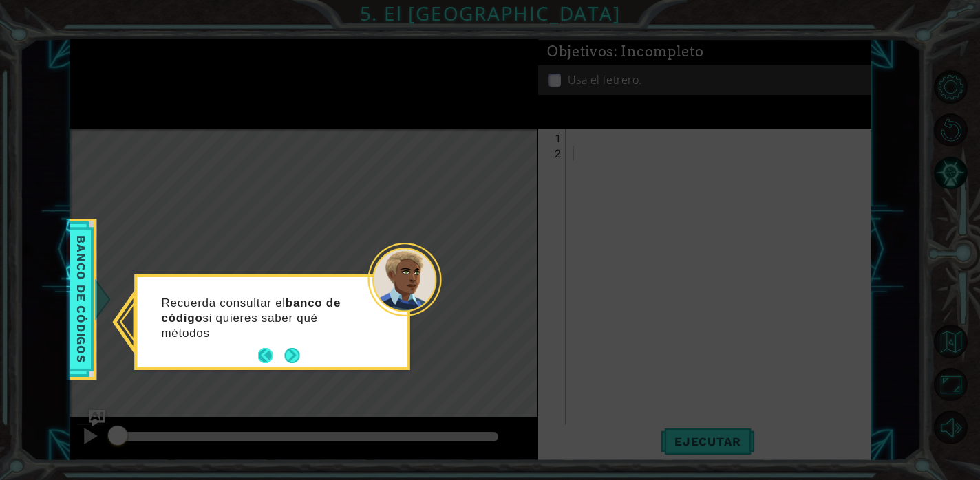
click at [273, 361] on button "Back" at bounding box center [271, 355] width 27 height 15
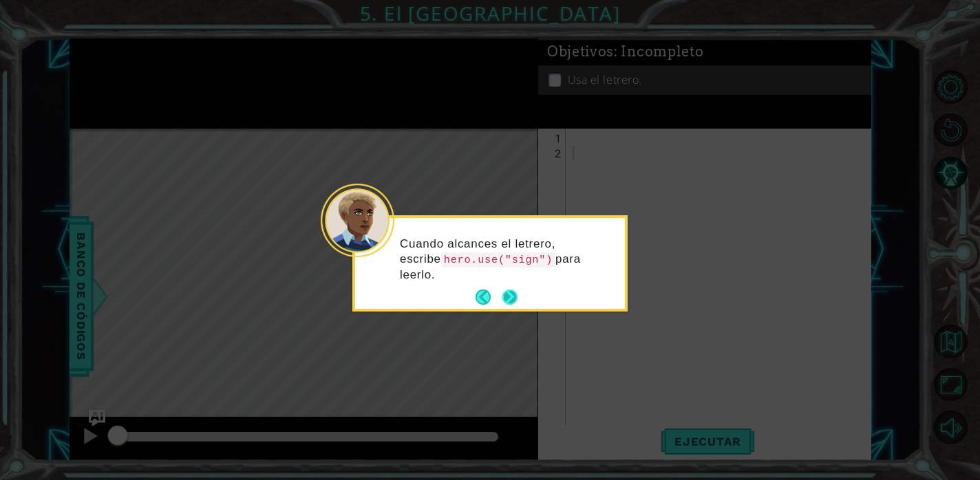
click at [516, 292] on button "Next" at bounding box center [509, 297] width 15 height 15
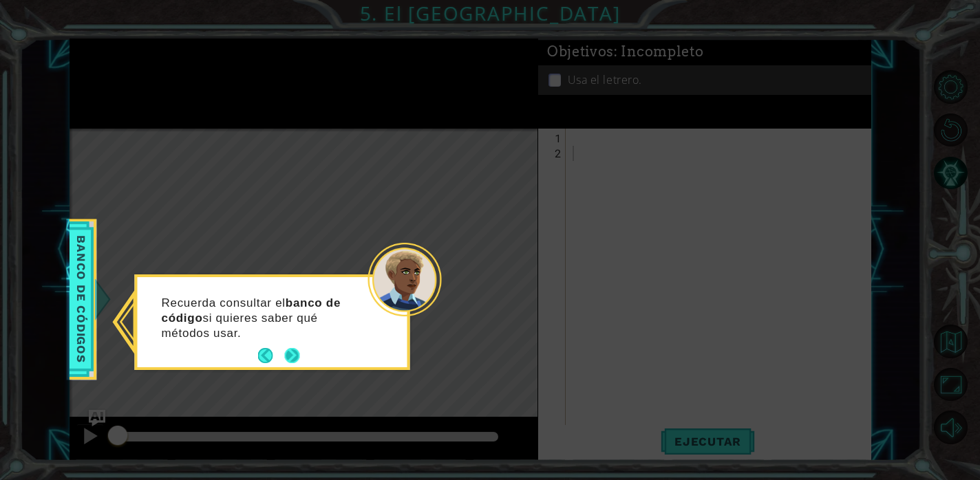
click at [297, 363] on button "Next" at bounding box center [291, 355] width 15 height 15
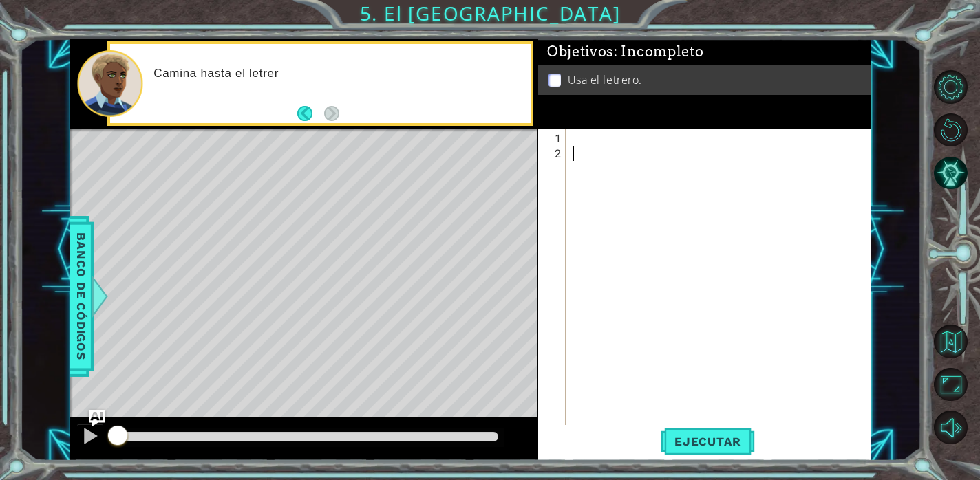
click at [618, 136] on div at bounding box center [722, 297] width 305 height 333
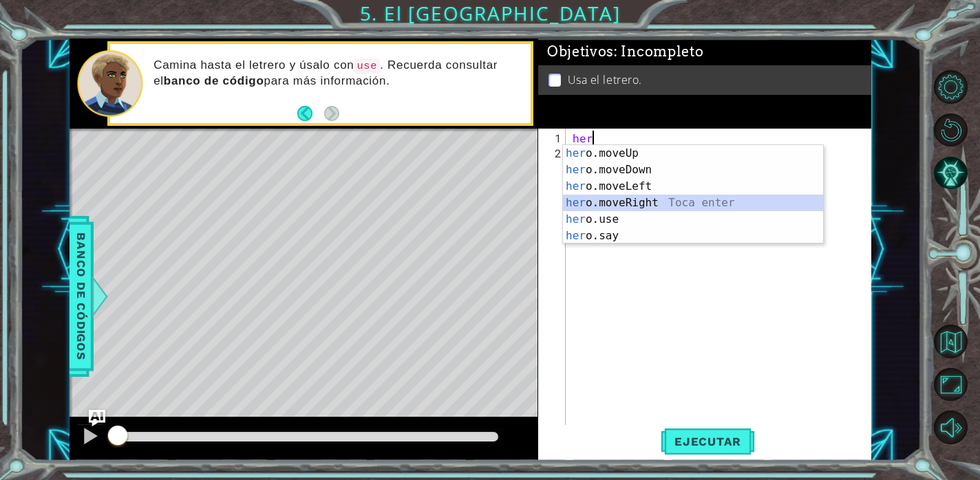
click at [641, 204] on div "her o.moveUp Toca enter her o.moveDown Toca enter her o.moveLeft [PERSON_NAME] …" at bounding box center [693, 211] width 260 height 132
type textarea "hero.moveRight(1)"
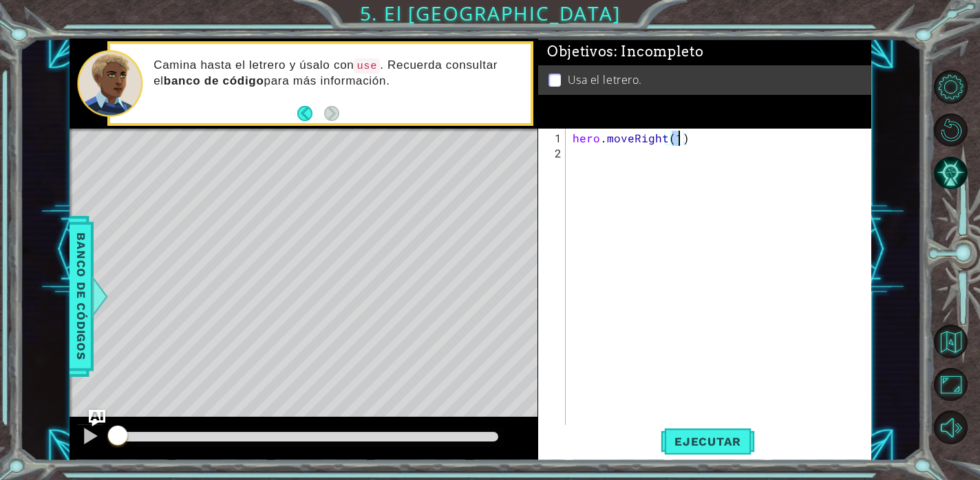
click at [618, 171] on div "hero . moveRight ( 1 )" at bounding box center [722, 297] width 305 height 333
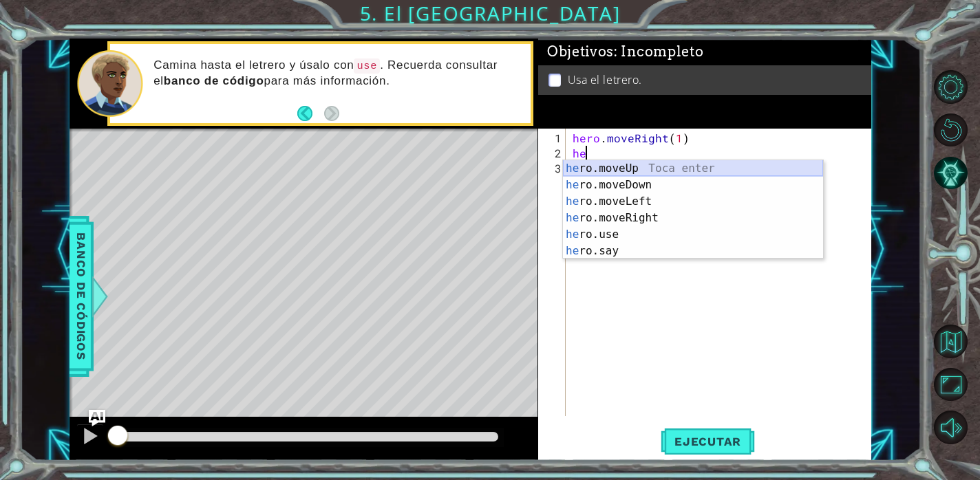
click at [647, 169] on div "he ro.moveUp Toca enter he ro.moveDown Toca enter he ro.moveLeft Toca enter he …" at bounding box center [693, 226] width 260 height 132
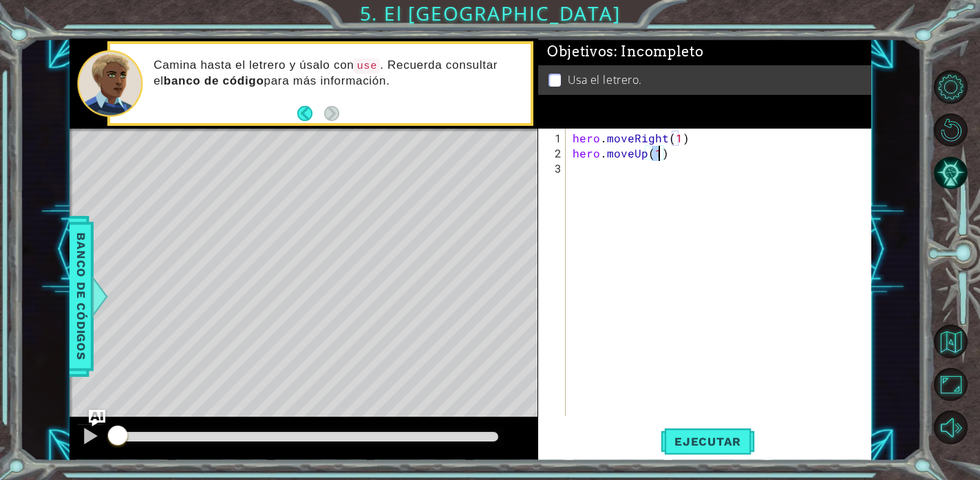
click at [626, 172] on div "hero . moveRight ( 1 ) hero . moveUp ( 1 )" at bounding box center [722, 290] width 305 height 318
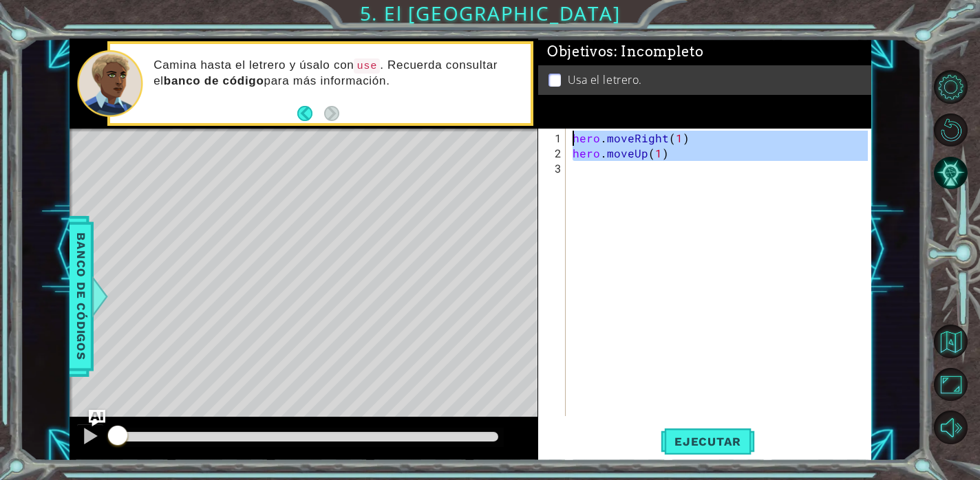
type textarea "hero.moveRight(1) hero.moveUp(1)"
click at [626, 172] on div "hero . moveRight ( 1 ) hero . moveUp ( 1 )" at bounding box center [722, 290] width 305 height 318
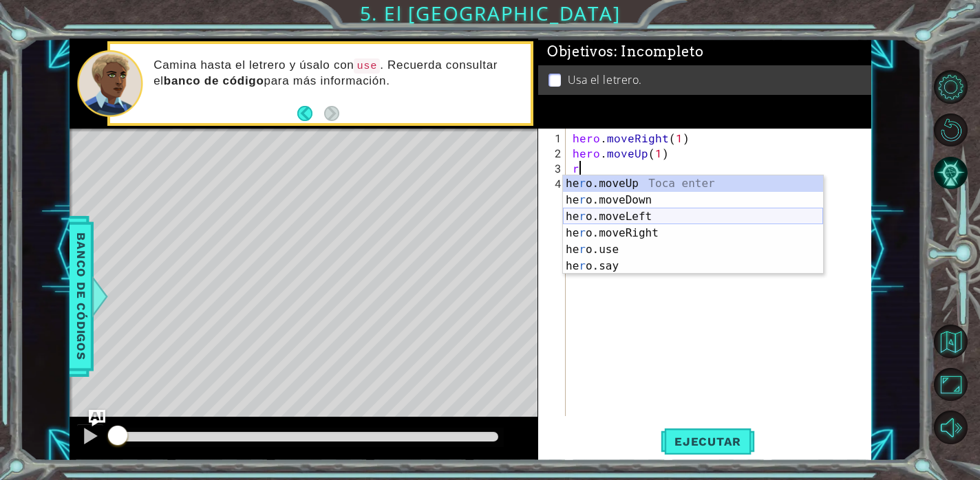
click at [624, 215] on div "he r o.moveUp Toca enter he r o.moveDown Toca enter he r o.moveLeft Toca enter …" at bounding box center [693, 241] width 260 height 132
type textarea "hero.moveLeft(1)"
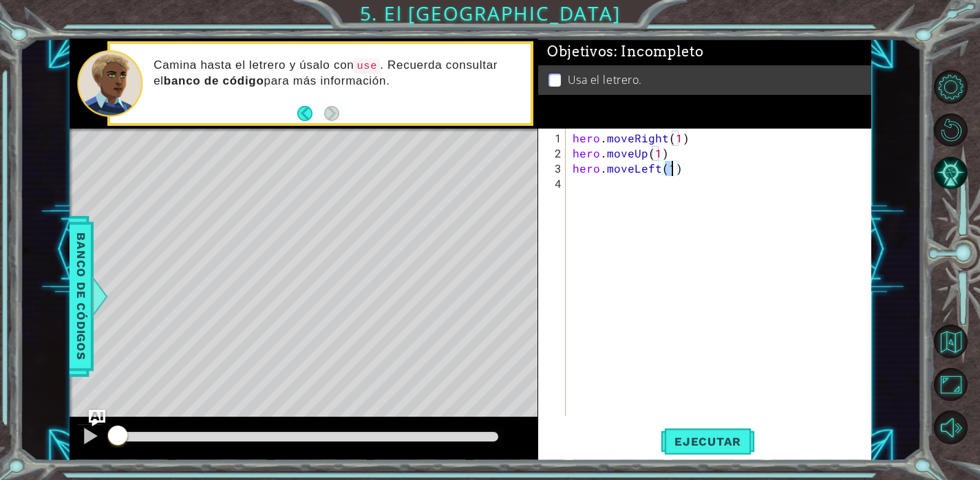
click at [609, 191] on div "hero . moveRight ( 1 ) hero . moveUp ( 1 ) hero . moveLeft ( 1 )" at bounding box center [722, 290] width 305 height 318
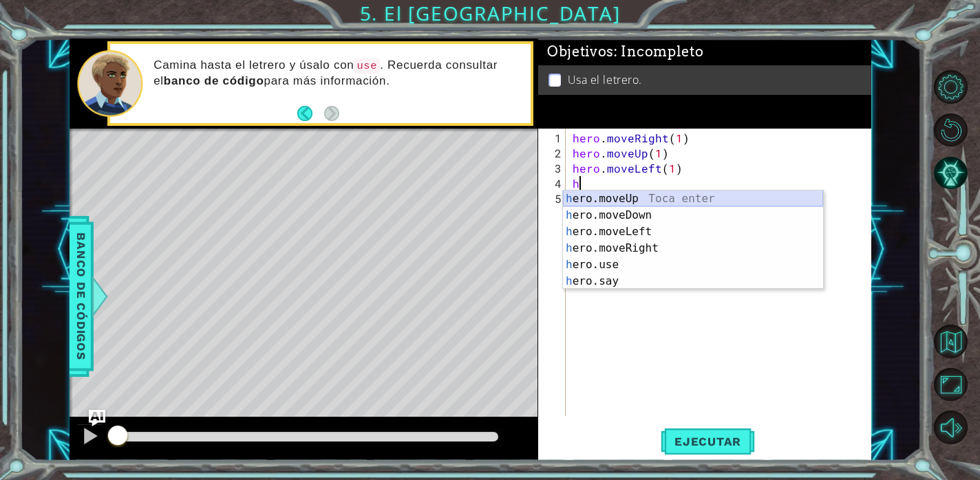
click at [649, 202] on div "h ero.moveUp Toca enter h ero.moveDown Toca enter h ero.moveLeft Toca enter h e…" at bounding box center [693, 257] width 260 height 132
type textarea "hero.moveUp(1)"
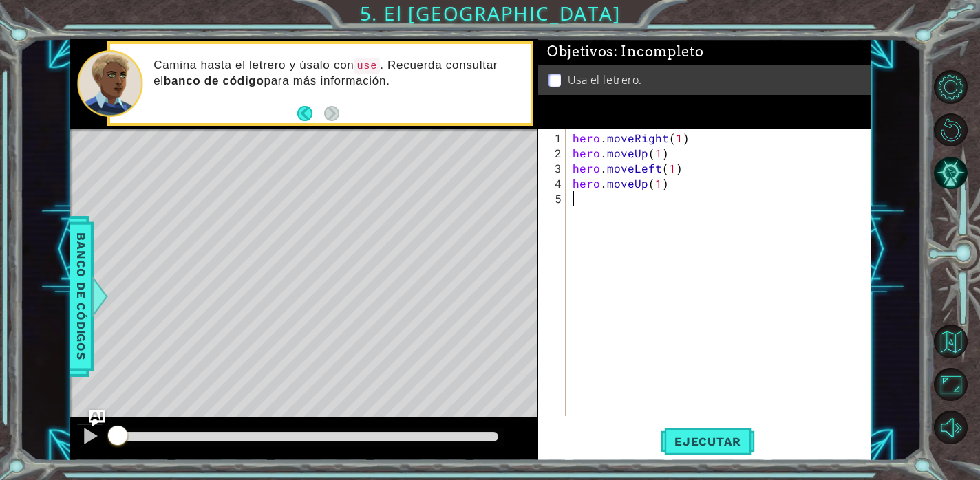
click at [646, 202] on div "hero . moveRight ( 1 ) hero . moveUp ( 1 ) hero . moveLeft ( 1 ) hero . moveUp …" at bounding box center [722, 290] width 305 height 318
type textarea "g"
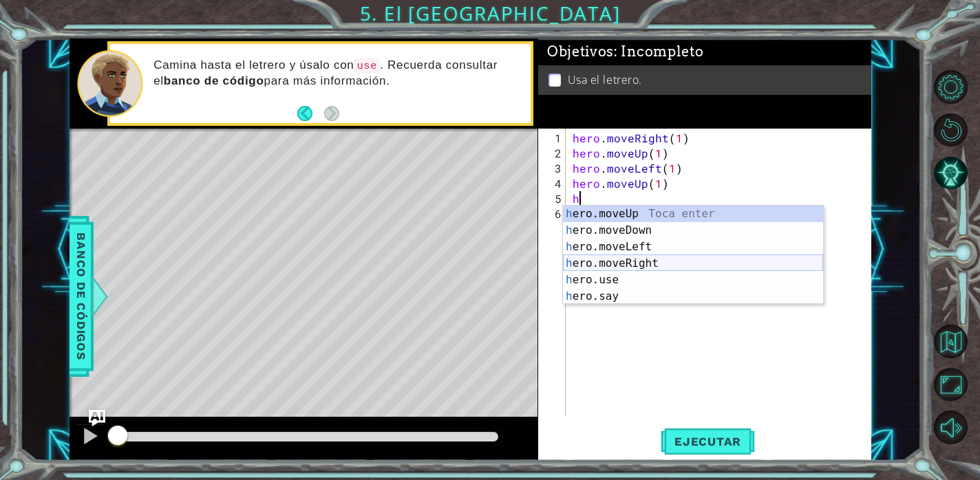
click at [652, 266] on div "h ero.moveUp Toca enter h ero.moveDown Toca enter h ero.moveLeft Toca enter h e…" at bounding box center [693, 272] width 260 height 132
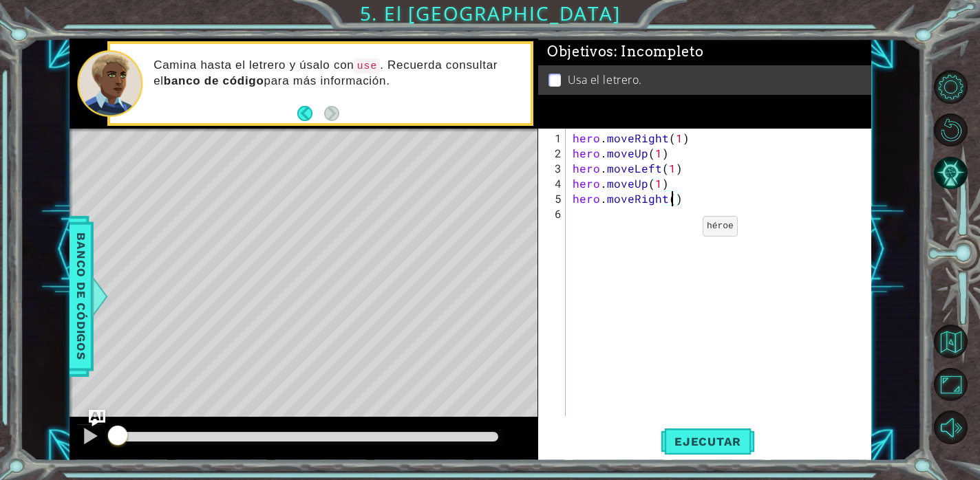
type textarea "hero.moveRight(3)"
click at [619, 221] on div "hero . moveRight ( 1 ) hero . moveUp ( 1 ) hero . moveLeft ( 1 ) hero . moveUp …" at bounding box center [722, 290] width 305 height 318
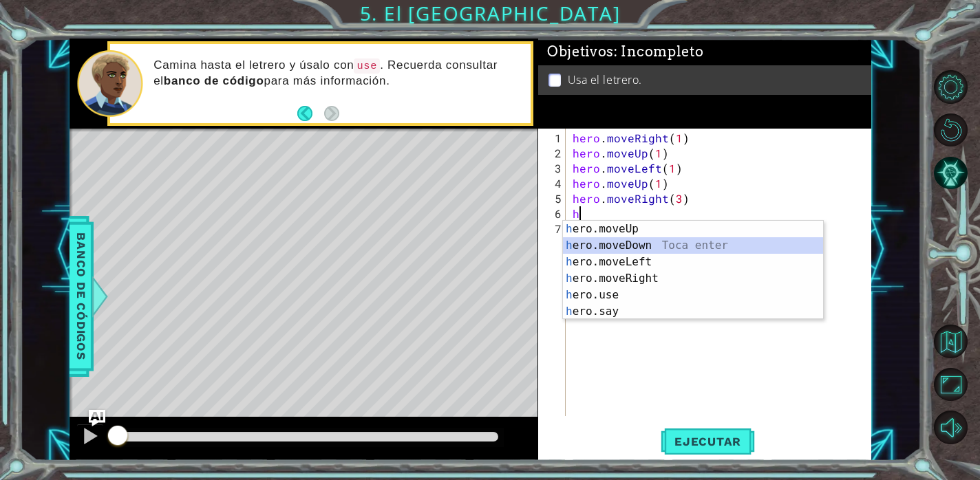
click at [629, 250] on div "h ero.moveUp Toca enter h ero.moveDown Toca enter h ero.moveLeft Toca enter h e…" at bounding box center [693, 287] width 260 height 132
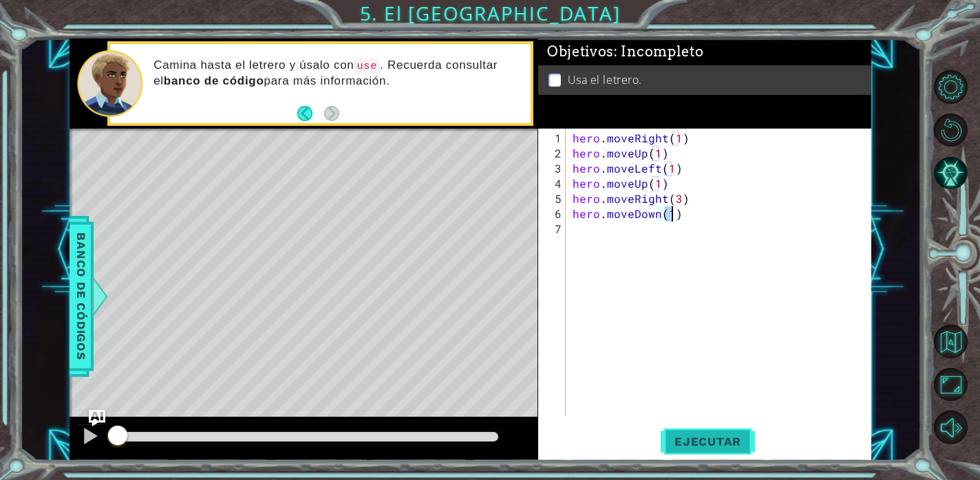
click at [734, 440] on span "Ejecutar" at bounding box center [708, 442] width 94 height 14
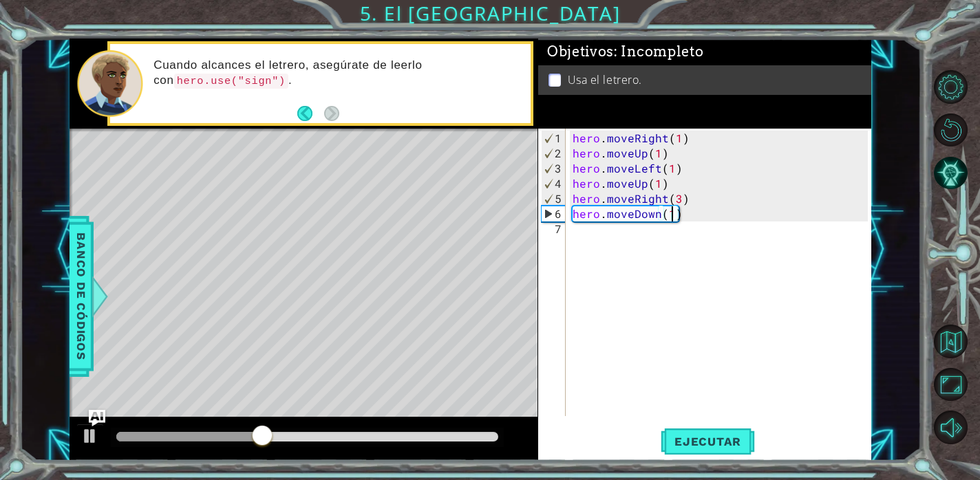
click at [677, 208] on div "hero . moveRight ( 1 ) hero . moveUp ( 1 ) hero . moveLeft ( 1 ) hero . moveUp …" at bounding box center [722, 290] width 305 height 318
click at [676, 203] on div "hero . moveRight ( 1 ) hero . moveUp ( 1 ) hero . moveLeft ( 1 ) hero . moveUp …" at bounding box center [722, 290] width 305 height 318
type textarea "hero.moveRight(2)"
click at [710, 438] on span "Ejecutar" at bounding box center [708, 442] width 94 height 14
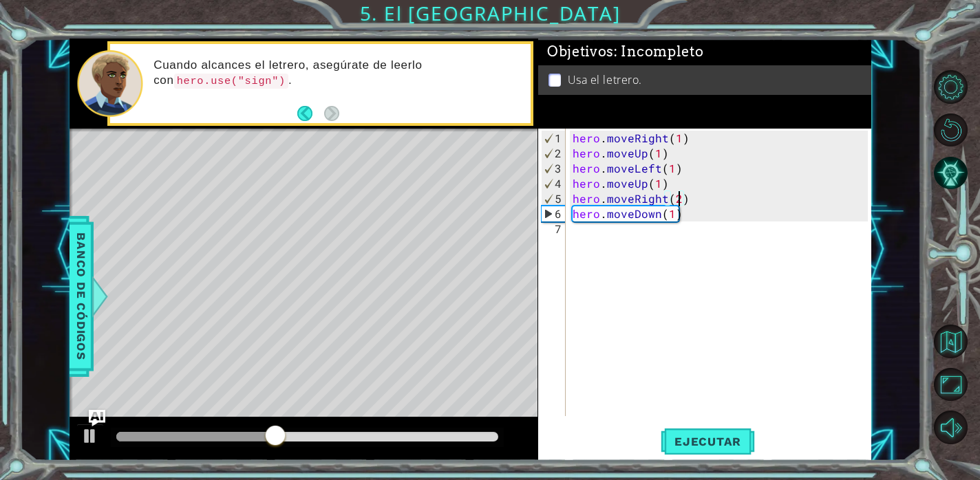
click at [610, 238] on div "hero . moveRight ( 1 ) hero . moveUp ( 1 ) hero . moveLeft ( 1 ) hero . moveUp …" at bounding box center [722, 290] width 305 height 318
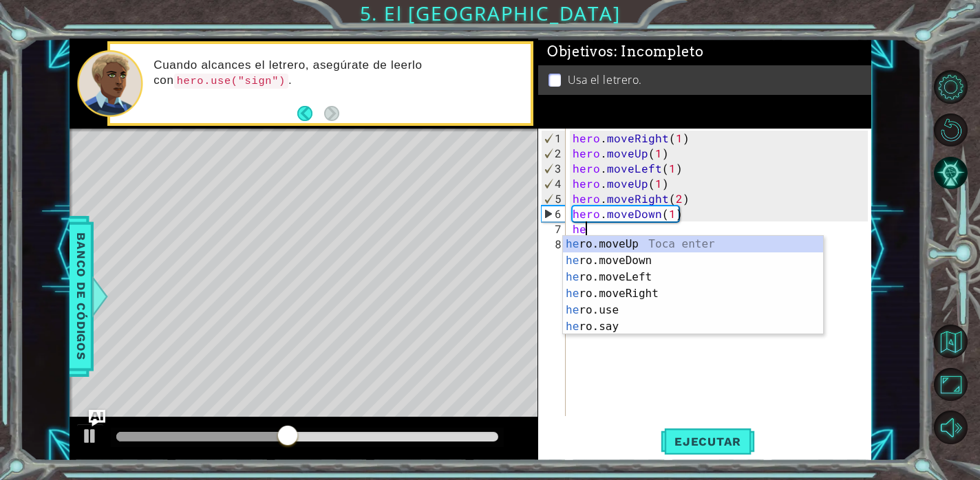
scroll to position [0, 0]
click at [648, 306] on div "her o.moveUp Toca enter her o.moveDown Toca enter her o.moveLeft [PERSON_NAME] …" at bounding box center [693, 302] width 260 height 132
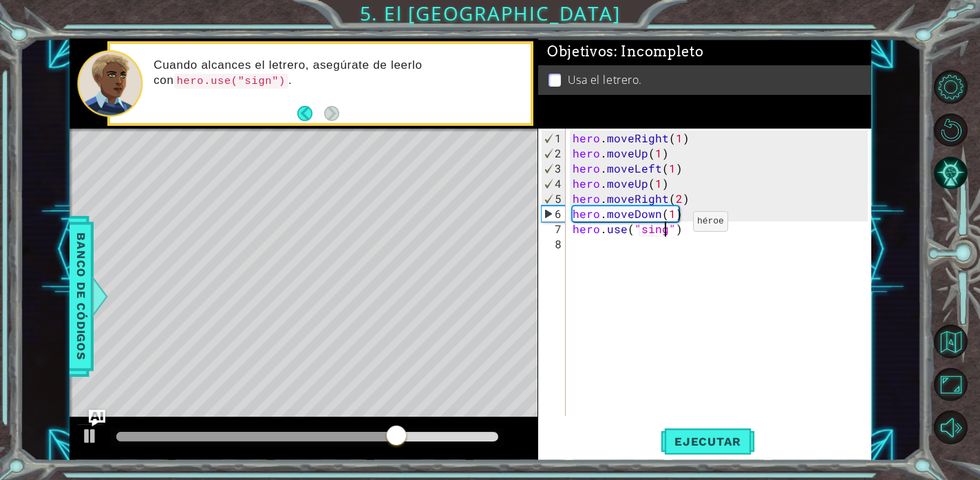
scroll to position [0, 6]
type textarea "hero.use("sing")"
click at [714, 443] on span "Ejecutar" at bounding box center [708, 442] width 94 height 14
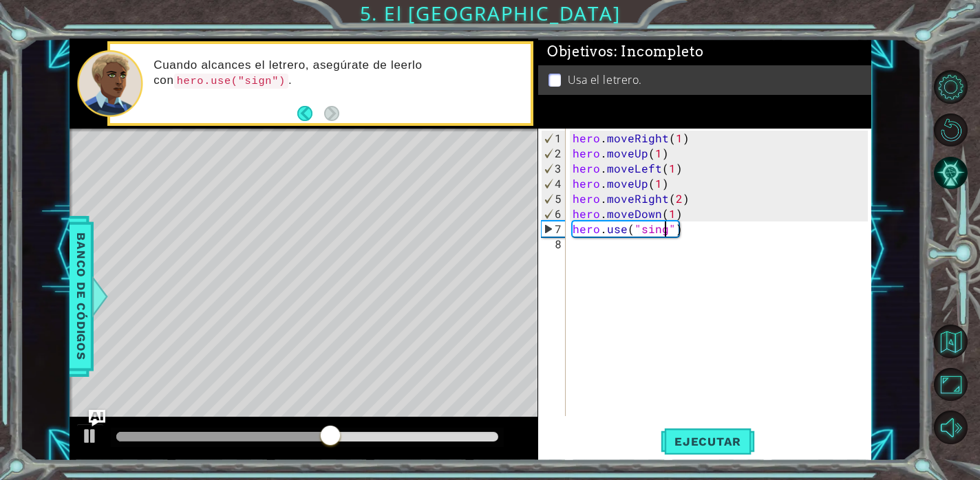
click at [582, 237] on div "hero . moveRight ( 1 ) hero . moveUp ( 1 ) hero . moveLeft ( 1 ) hero . moveUp …" at bounding box center [722, 290] width 305 height 318
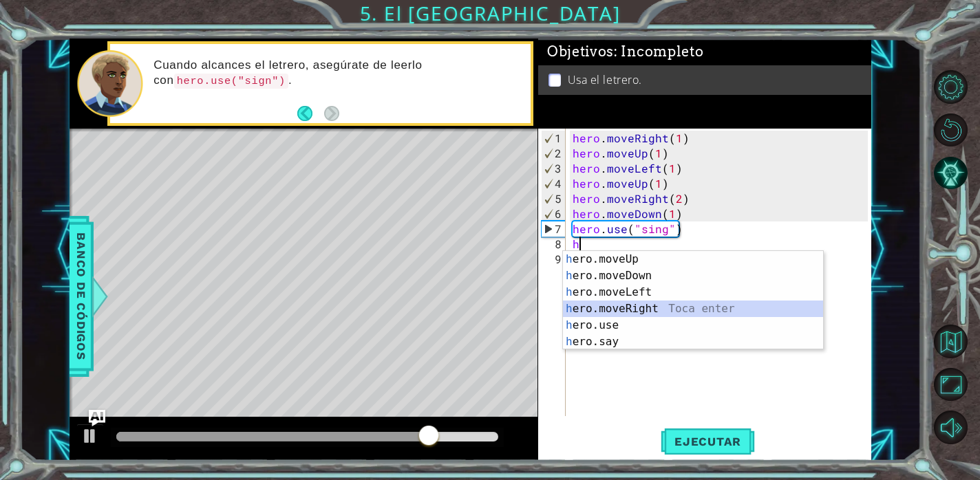
click at [654, 310] on div "h ero.moveUp Toca enter h ero.moveDown Toca enter h ero.moveLeft Toca enter h e…" at bounding box center [693, 317] width 260 height 132
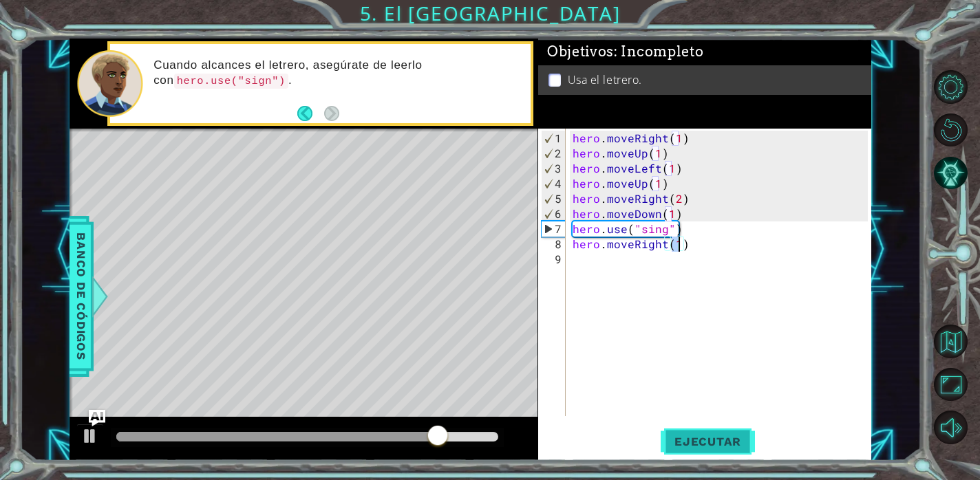
click at [701, 445] on span "Ejecutar" at bounding box center [708, 442] width 94 height 14
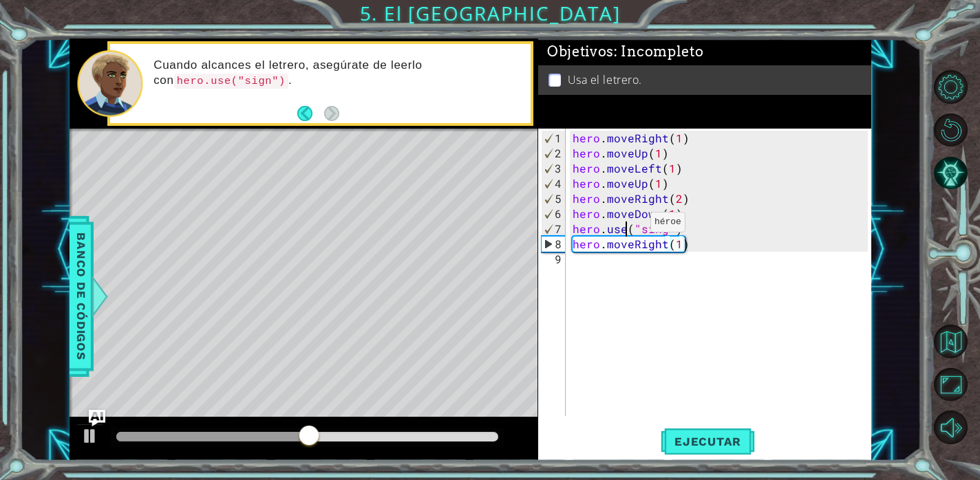
click at [626, 227] on div "hero . moveRight ( 1 ) hero . moveUp ( 1 ) hero . moveLeft ( 1 ) hero . moveUp …" at bounding box center [722, 290] width 305 height 318
click at [721, 446] on span "Ejecutar" at bounding box center [708, 442] width 94 height 14
click at [676, 234] on div "hero . moveRight ( 1 ) hero . moveUp ( 1 ) hero . moveLeft ( 1 ) hero . moveUp …" at bounding box center [722, 290] width 305 height 318
click at [704, 436] on span "Ejecutar" at bounding box center [708, 442] width 94 height 14
click at [662, 229] on div "hero . moveRight ( 1 ) hero . moveUp ( 1 ) hero . moveLeft ( 1 ) hero . moveUp …" at bounding box center [722, 290] width 305 height 318
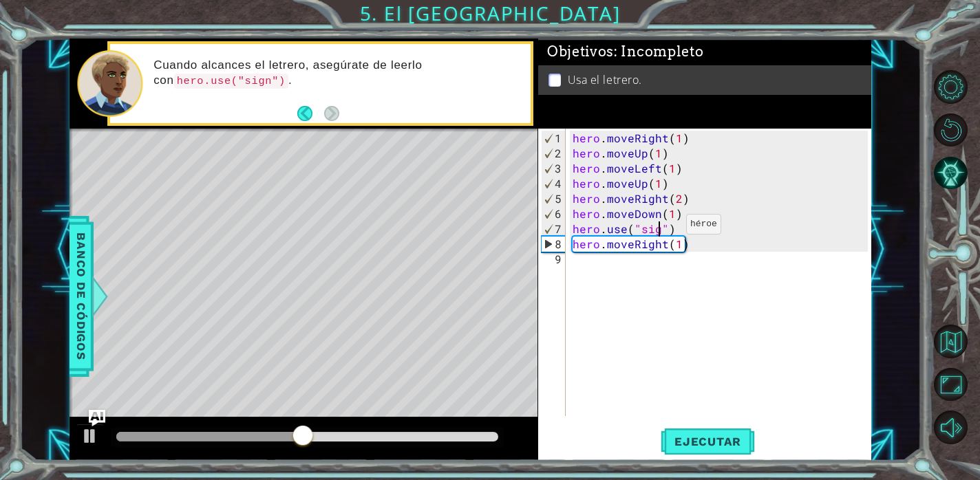
scroll to position [0, 6]
type textarea "hero.use("sign")"
click at [714, 452] on button "Ejecutar" at bounding box center [708, 441] width 94 height 33
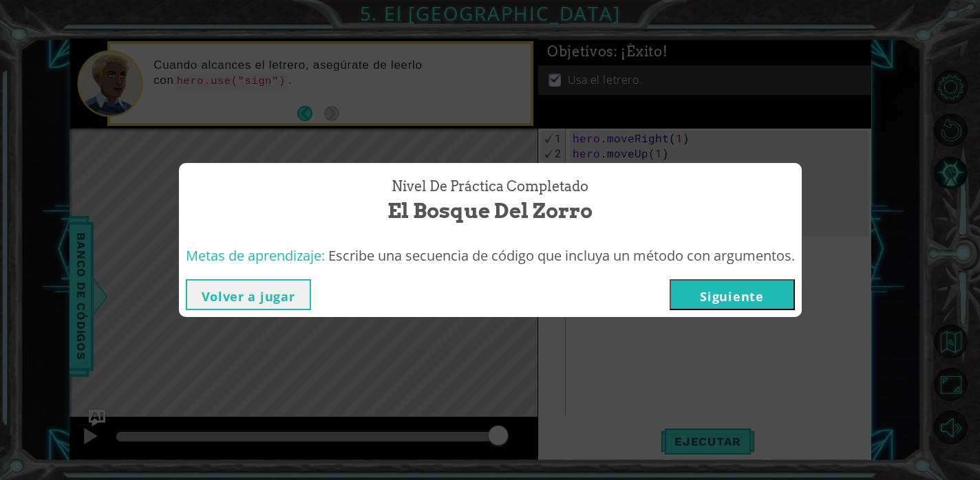
click at [744, 298] on button "Siguiente" at bounding box center [732, 294] width 125 height 31
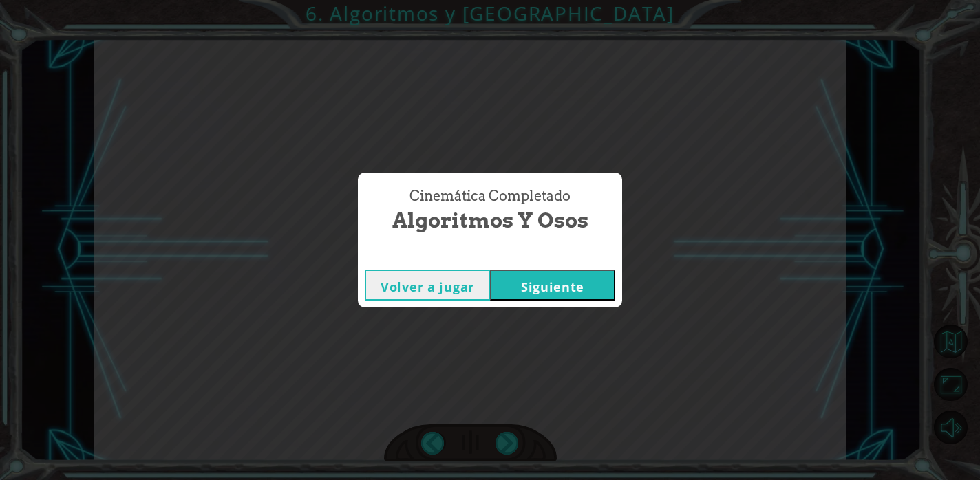
click at [744, 298] on div "Cinemática Completado Algoritmos y Osos Volver a jugar [GEOGRAPHIC_DATA]" at bounding box center [490, 240] width 980 height 480
click at [572, 286] on button "Siguiente" at bounding box center [552, 285] width 125 height 31
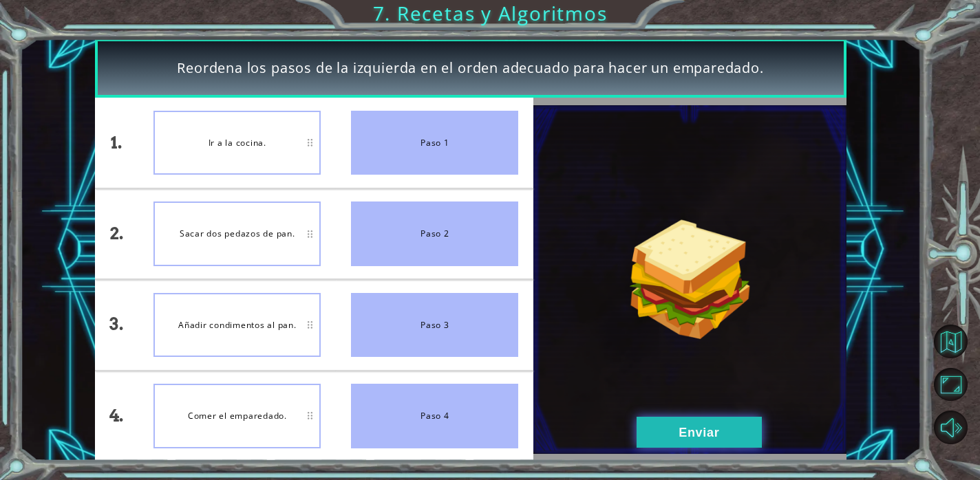
click at [664, 425] on button "Enviar" at bounding box center [699, 432] width 125 height 31
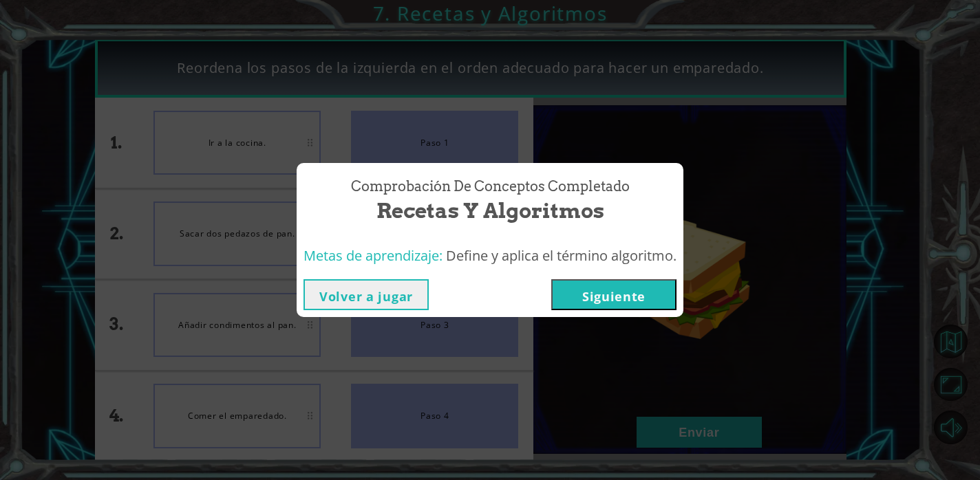
click at [643, 292] on button "Siguiente" at bounding box center [613, 294] width 125 height 31
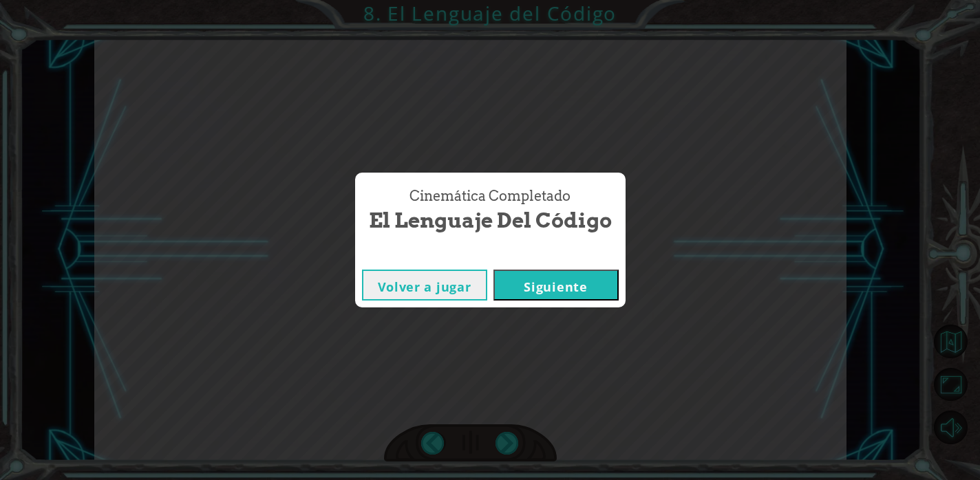
click at [550, 286] on button "Siguiente" at bounding box center [555, 285] width 125 height 31
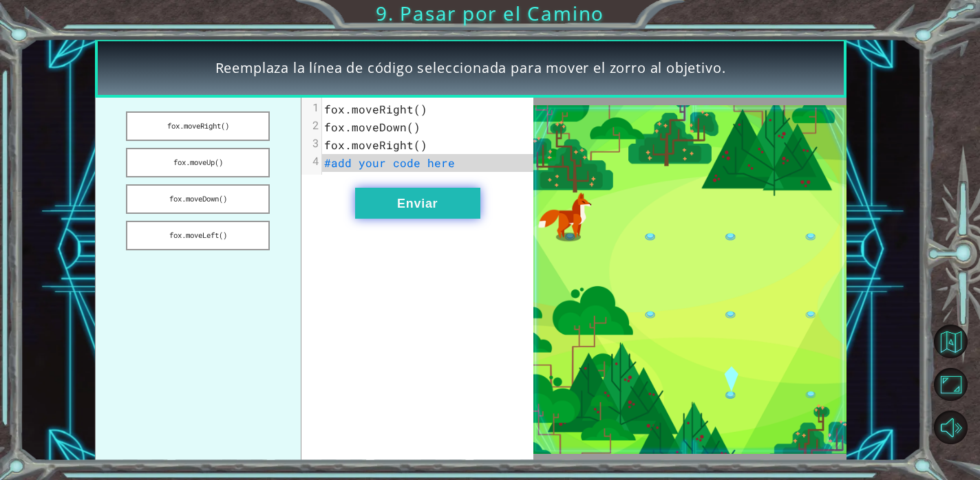
click at [398, 204] on button "Enviar" at bounding box center [417, 203] width 125 height 31
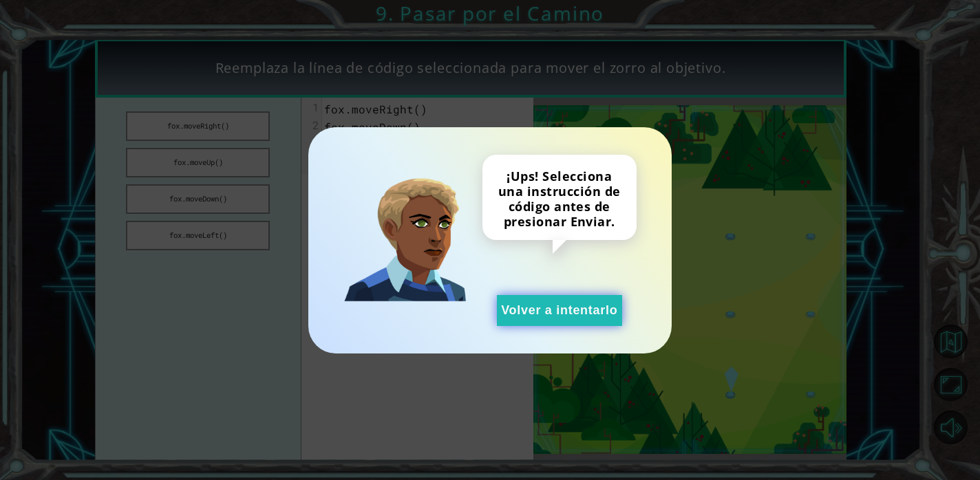
click at [524, 306] on button "Volver a intentarlo" at bounding box center [559, 310] width 125 height 31
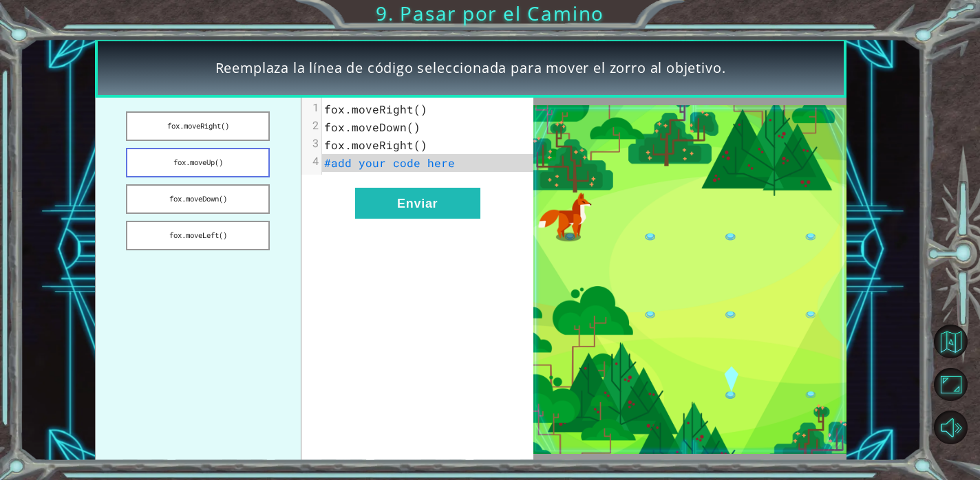
drag, startPoint x: 219, startPoint y: 203, endPoint x: 246, endPoint y: 153, distance: 57.3
click at [246, 153] on ul "fox.moveRight() fox.moveUp() fox.moveDown() fox.moveLeft()" at bounding box center [198, 279] width 207 height 363
drag, startPoint x: 228, startPoint y: 197, endPoint x: 227, endPoint y: 153, distance: 44.7
click at [227, 153] on ul "fox.moveRight() fox.moveUp() fox.moveDown() fox.moveLeft()" at bounding box center [198, 279] width 207 height 363
click at [226, 205] on button "fox.moveDown()" at bounding box center [198, 199] width 144 height 30
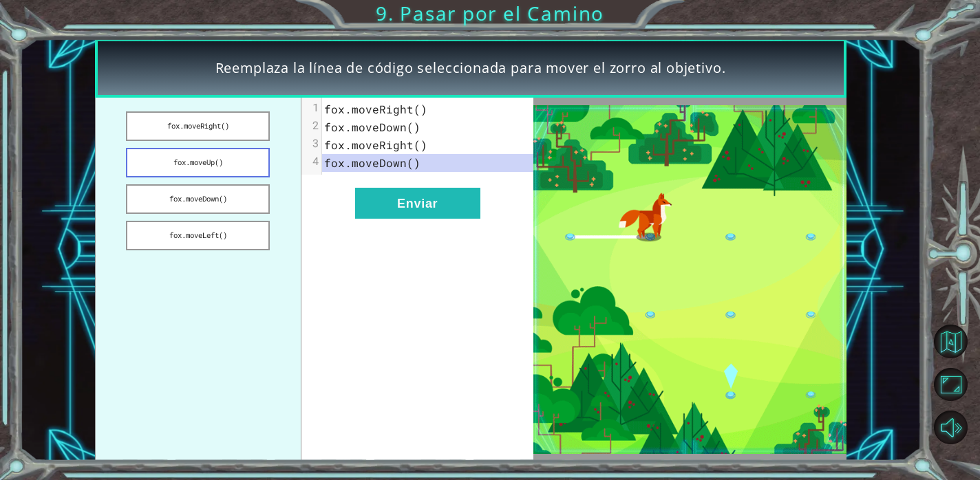
click at [228, 168] on button "fox.moveUp()" at bounding box center [198, 163] width 144 height 30
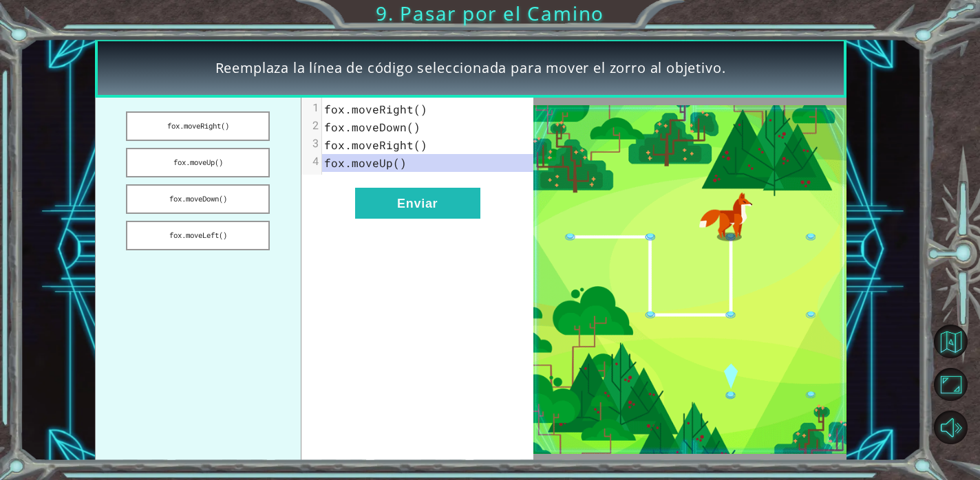
click at [359, 116] on span "fox.moveRight()" at bounding box center [375, 109] width 103 height 14
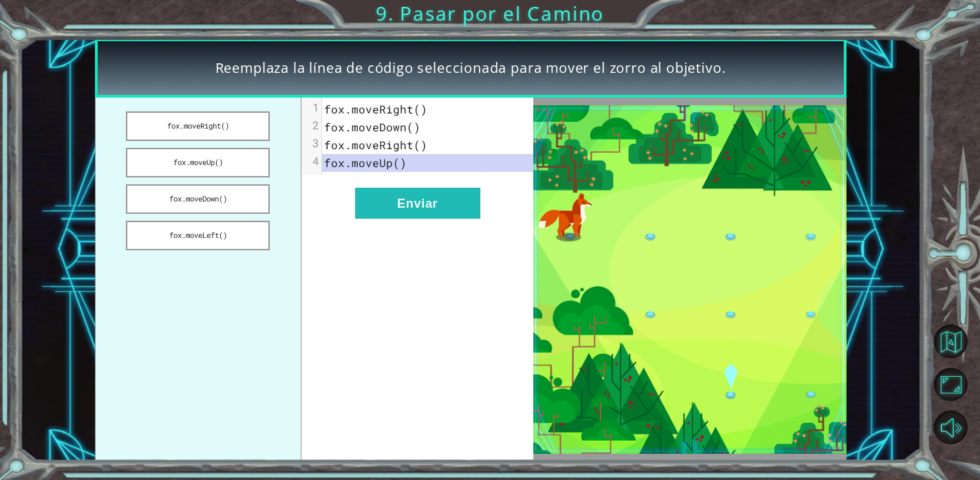
click at [414, 98] on div "xxxxxxxxxx 4 1 fox.moveRight() 2 fox.moveDown() 3 fox.moveRight() 4 fox.moveUp()" at bounding box center [427, 136] width 211 height 77
click at [418, 107] on span "fox.moveRight()" at bounding box center [375, 109] width 103 height 14
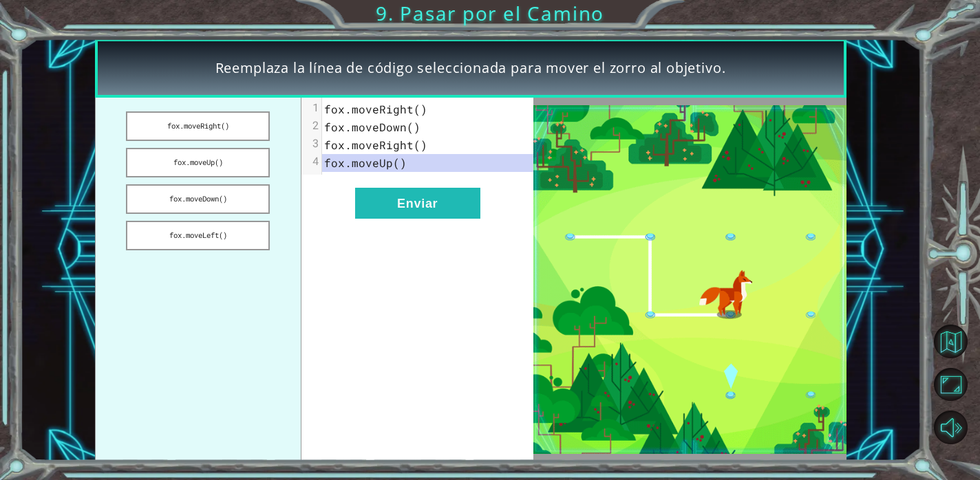
click at [353, 99] on div "xxxxxxxxxx 4 1 fox.moveRight() 2 fox.moveDown() 3 fox.moveRight() 4 fox.moveUp()" at bounding box center [427, 136] width 211 height 77
click at [416, 102] on span "fox.moveRight()" at bounding box center [375, 109] width 103 height 14
click at [236, 165] on button "fox.moveUp()" at bounding box center [198, 163] width 144 height 30
click at [240, 131] on button "fox.moveRight()" at bounding box center [198, 126] width 144 height 30
click at [256, 200] on button "fox.moveDown()" at bounding box center [198, 199] width 144 height 30
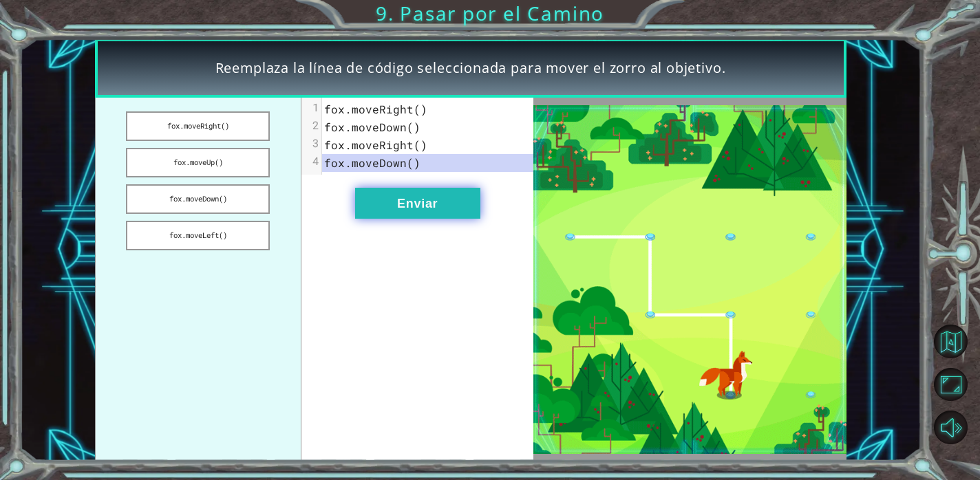
click at [374, 203] on button "Enviar" at bounding box center [417, 203] width 125 height 31
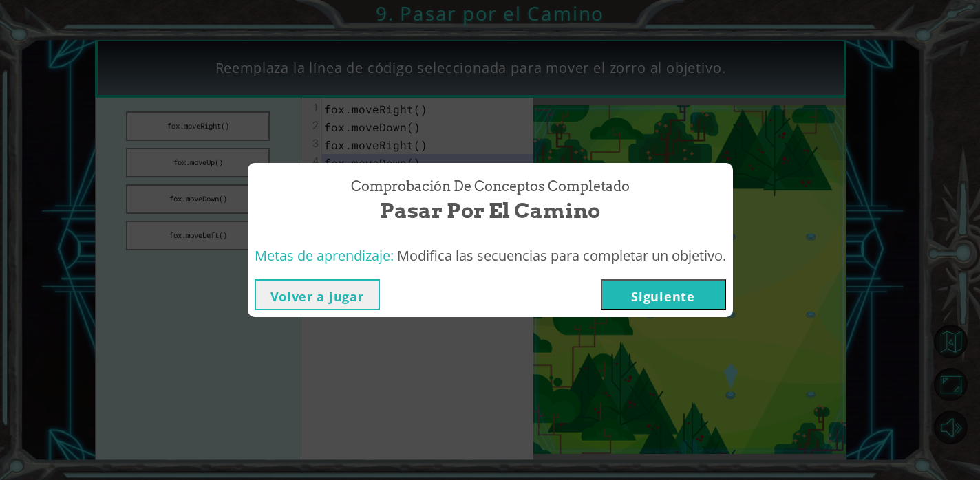
click at [676, 296] on button "Siguiente" at bounding box center [663, 294] width 125 height 31
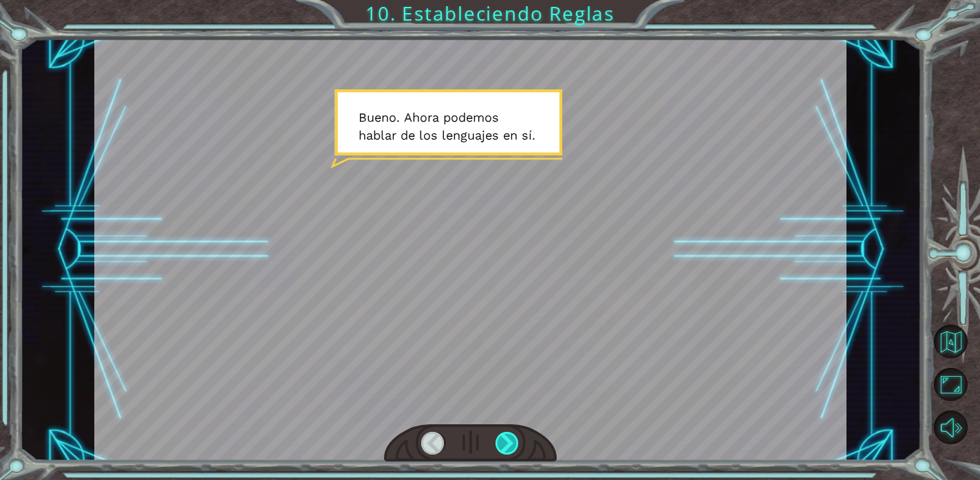
click at [509, 440] on div at bounding box center [506, 443] width 23 height 23
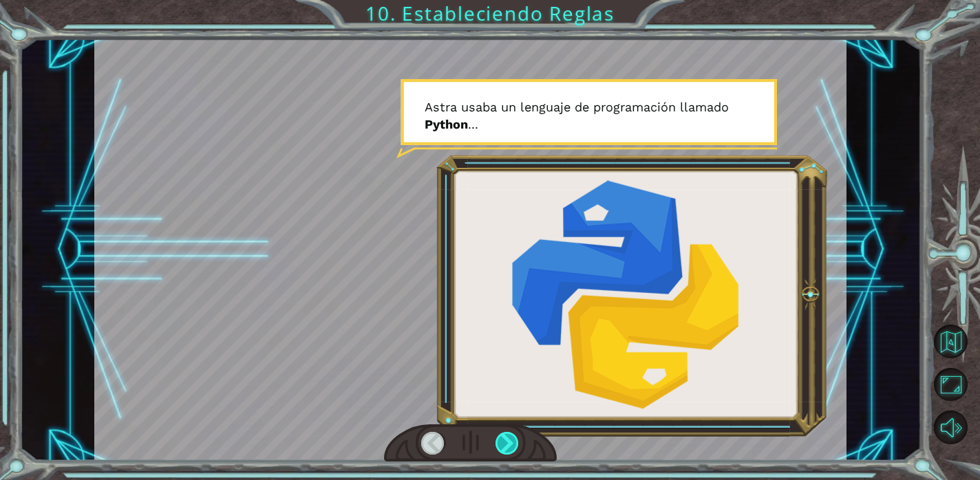
click at [507, 440] on div at bounding box center [506, 443] width 23 height 23
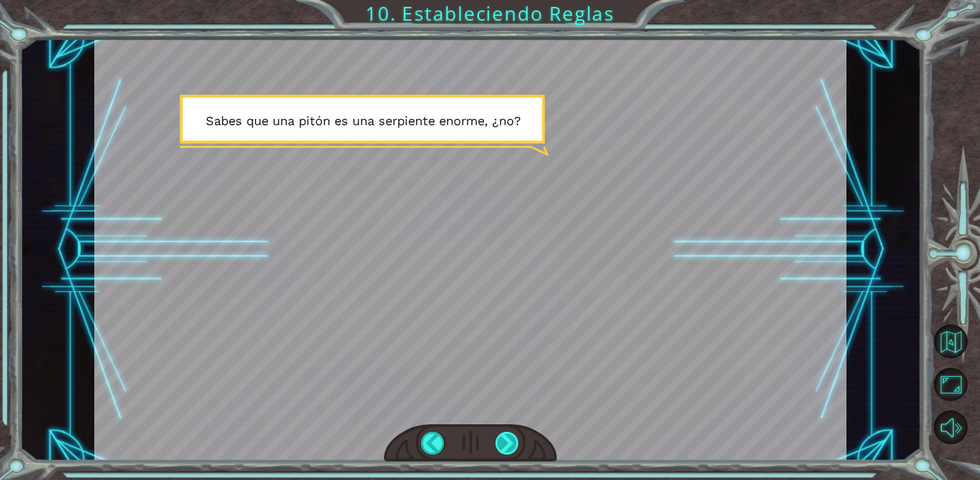
click at [507, 440] on div at bounding box center [506, 443] width 23 height 23
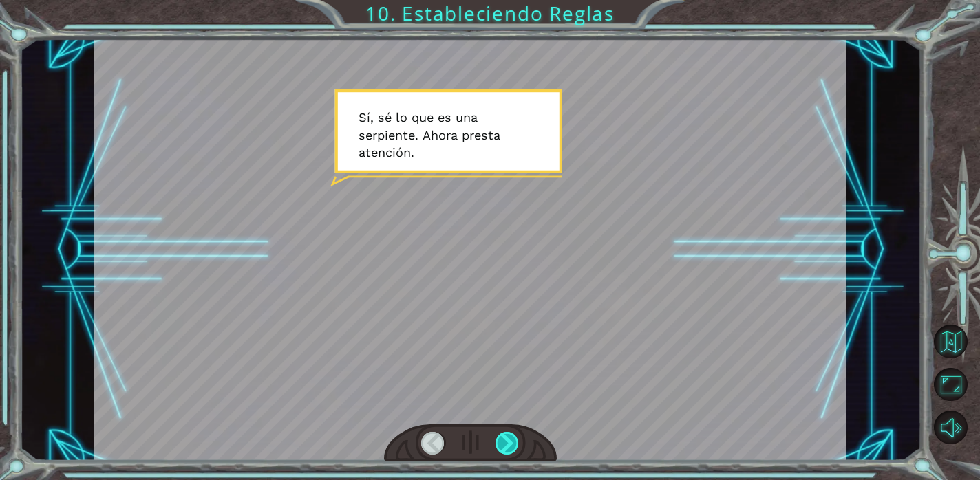
click at [507, 440] on div at bounding box center [506, 443] width 23 height 23
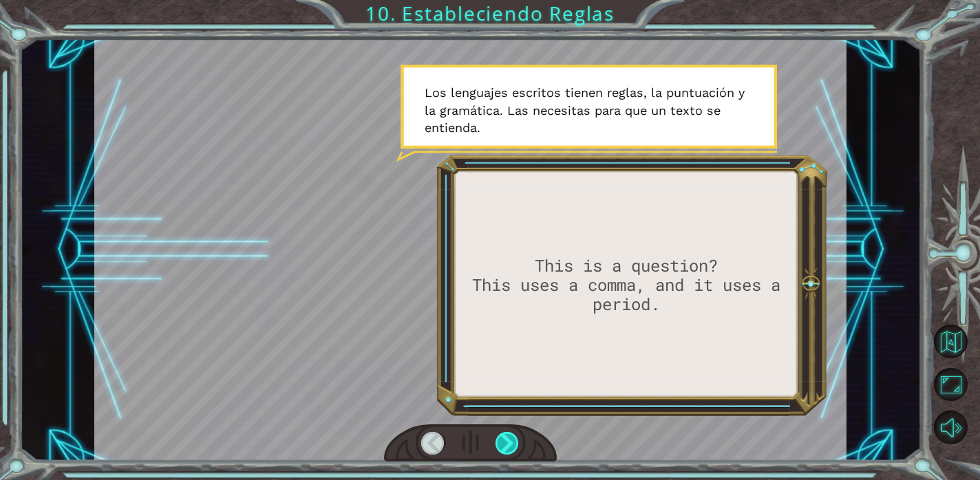
click at [505, 434] on div at bounding box center [506, 443] width 23 height 23
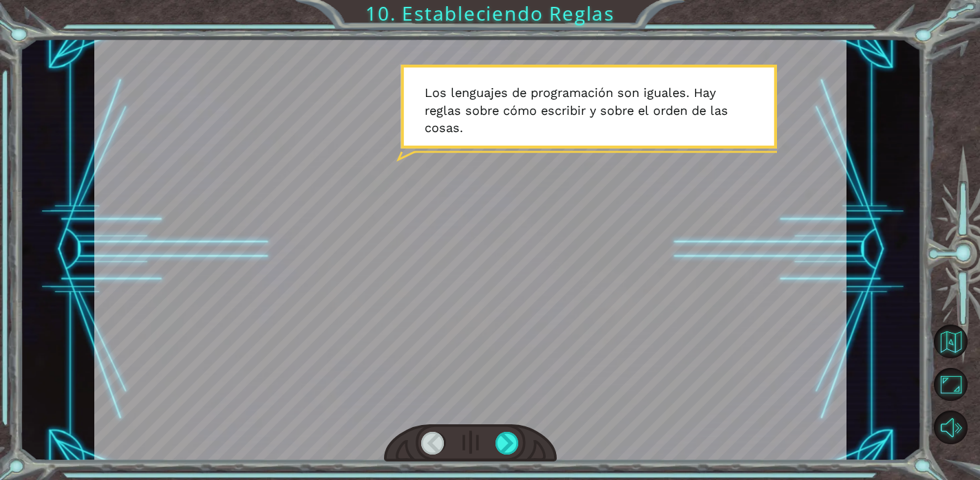
click at [484, 204] on div at bounding box center [470, 250] width 752 height 423
click at [498, 348] on div at bounding box center [470, 250] width 752 height 423
click at [511, 438] on div at bounding box center [506, 443] width 23 height 23
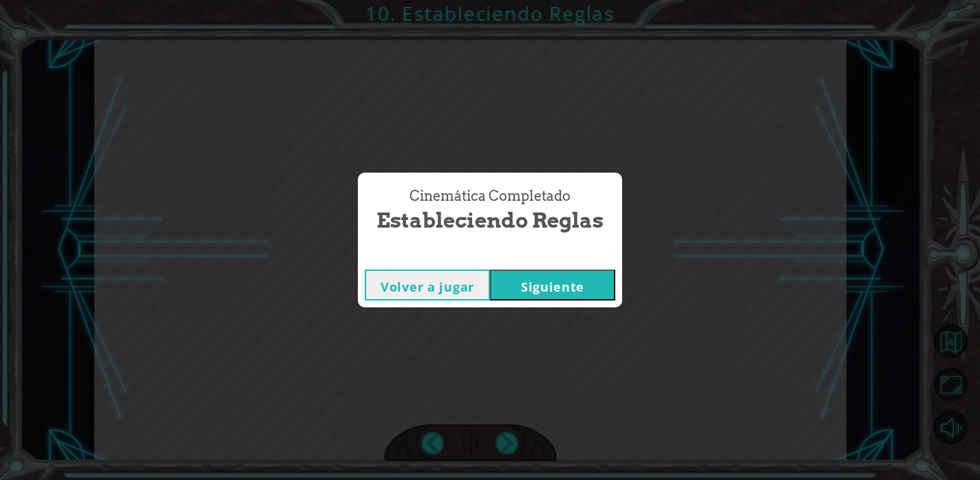
click at [585, 303] on div "Volver a jugar [GEOGRAPHIC_DATA]" at bounding box center [490, 285] width 264 height 45
click at [586, 283] on button "Siguiente" at bounding box center [552, 285] width 125 height 31
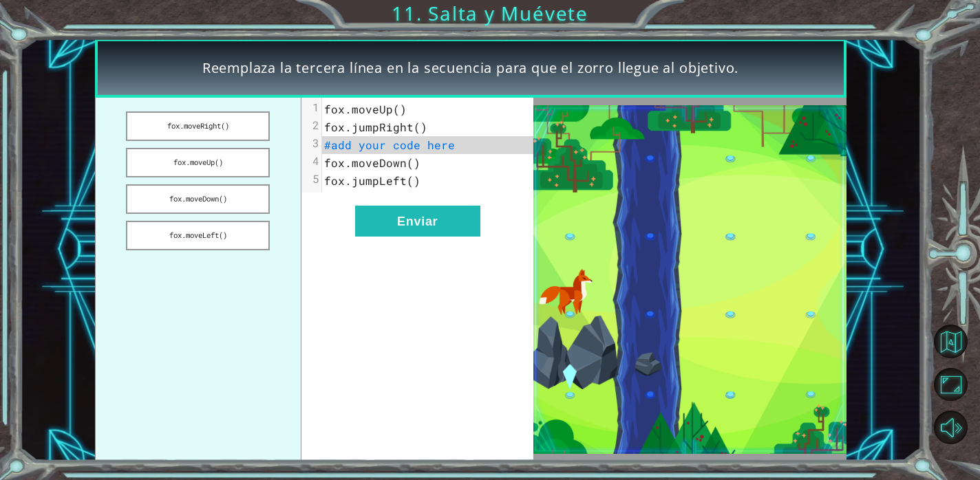
click at [416, 107] on pre "fox.moveUp()" at bounding box center [427, 109] width 211 height 18
click at [258, 122] on button "fox.moveRight()" at bounding box center [198, 126] width 144 height 30
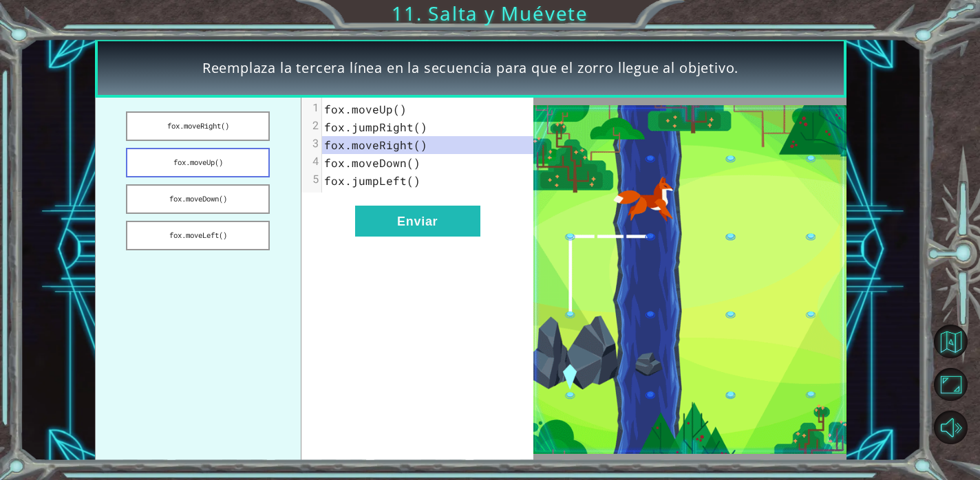
click at [244, 157] on button "fox.moveUp()" at bounding box center [198, 163] width 144 height 30
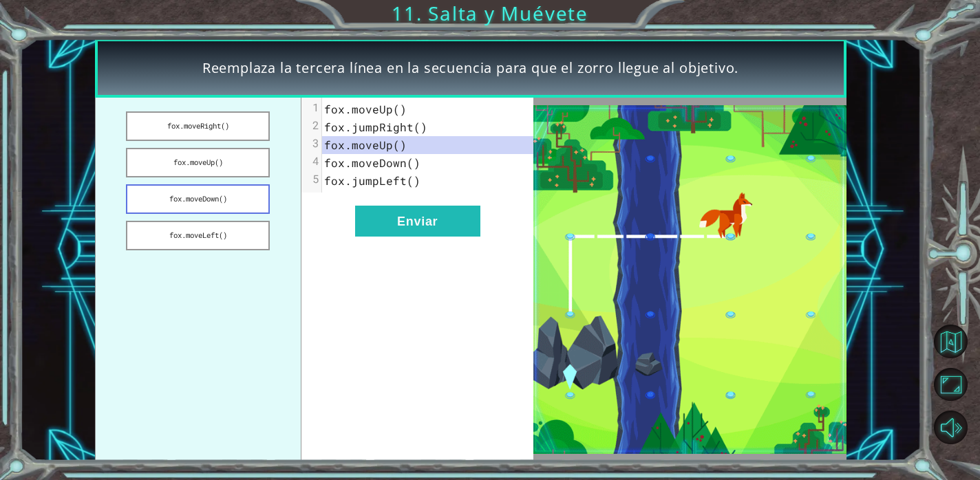
click at [229, 201] on button "fox.moveDown()" at bounding box center [198, 199] width 144 height 30
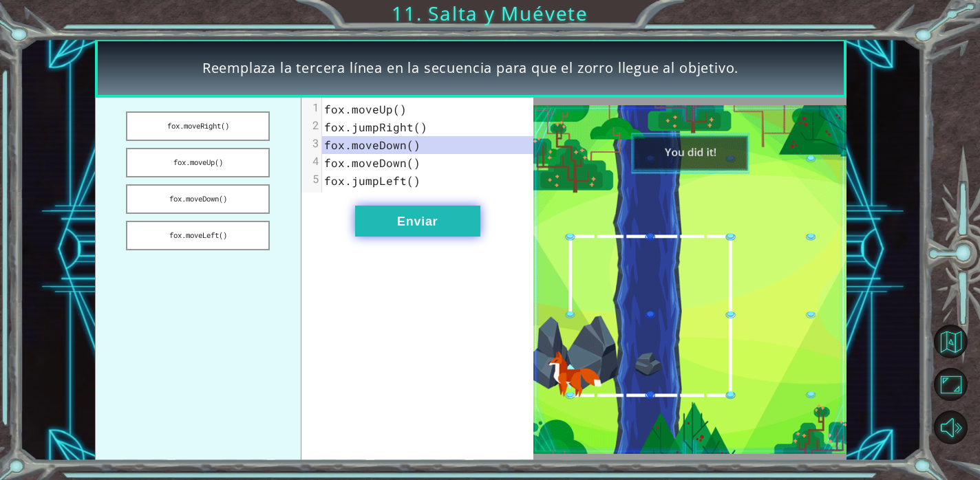
click at [429, 223] on button "Enviar" at bounding box center [417, 221] width 125 height 31
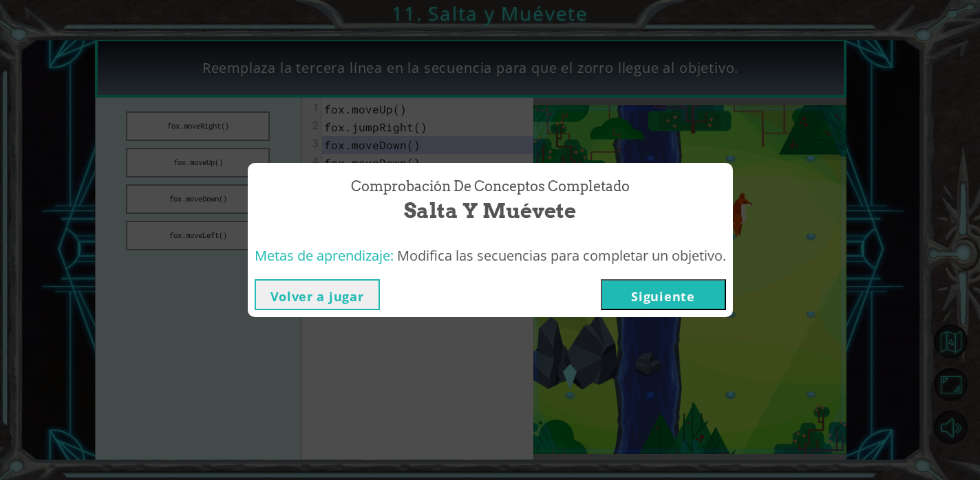
click at [670, 299] on button "Siguiente" at bounding box center [663, 294] width 125 height 31
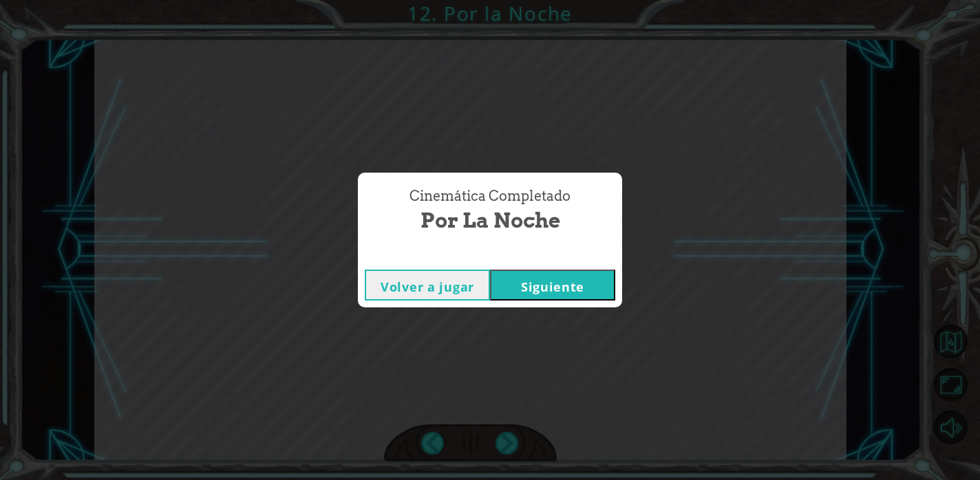
click at [560, 279] on button "Siguiente" at bounding box center [552, 285] width 125 height 31
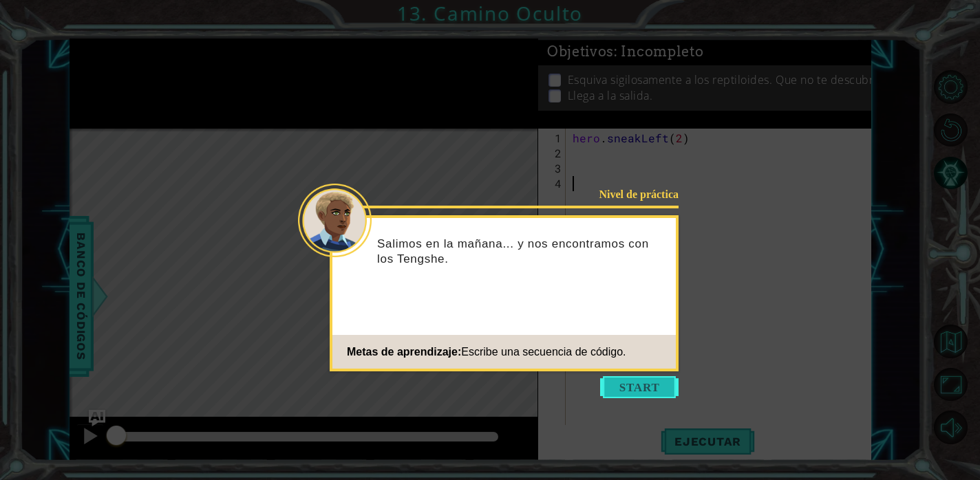
click at [639, 389] on button "Start" at bounding box center [639, 387] width 78 height 22
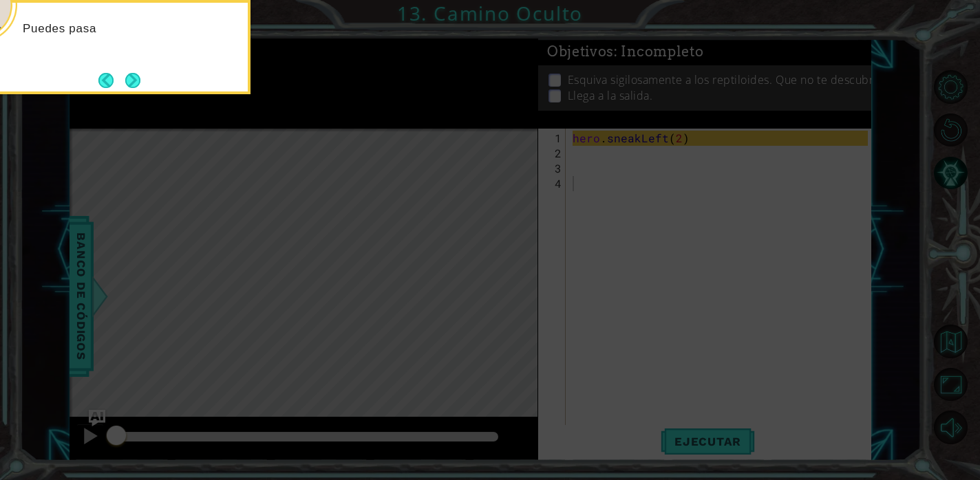
click at [620, 178] on icon at bounding box center [490, 72] width 980 height 817
click at [133, 78] on button "Next" at bounding box center [132, 80] width 15 height 15
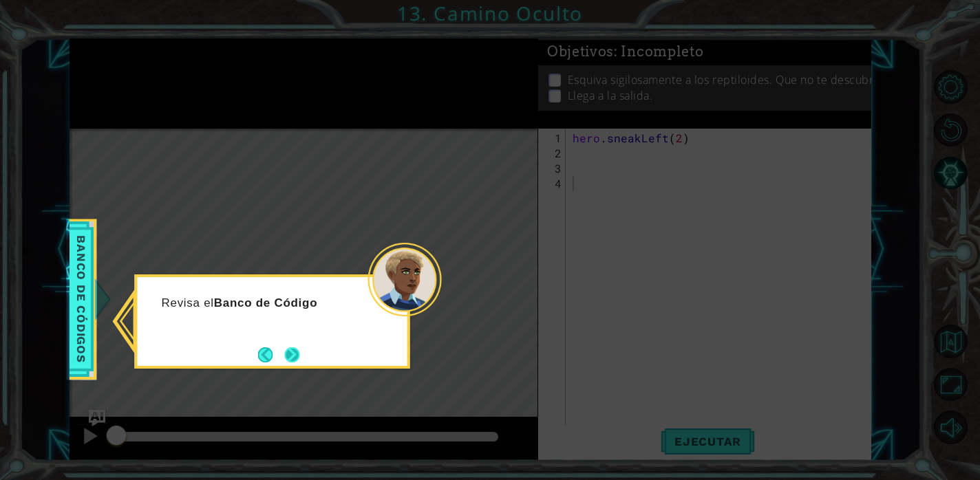
click at [286, 348] on button "Next" at bounding box center [291, 355] width 15 height 15
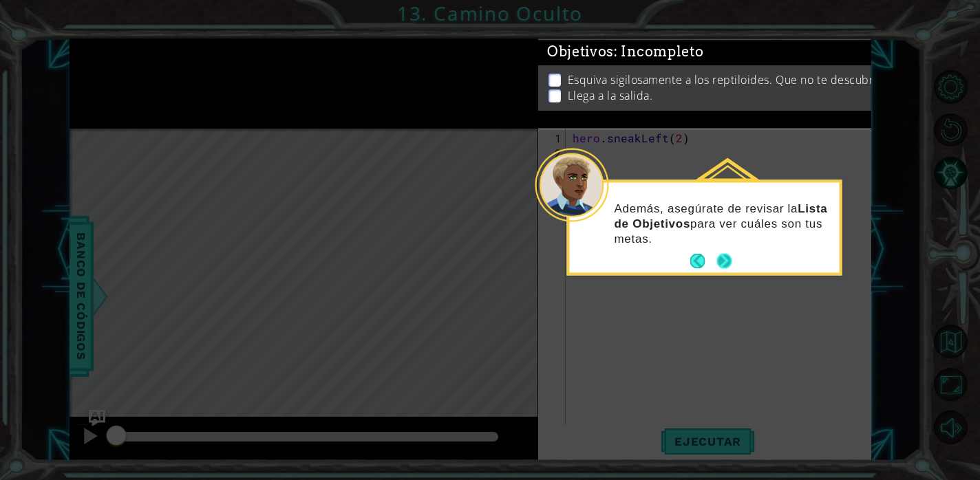
click at [720, 261] on button "Next" at bounding box center [723, 261] width 15 height 15
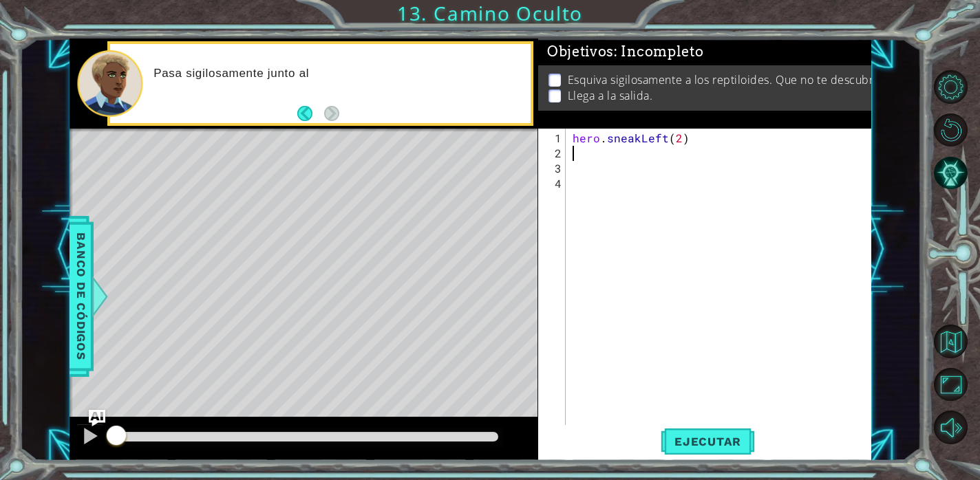
click at [594, 150] on div "hero . sneakLeft ( 2 )" at bounding box center [722, 297] width 305 height 333
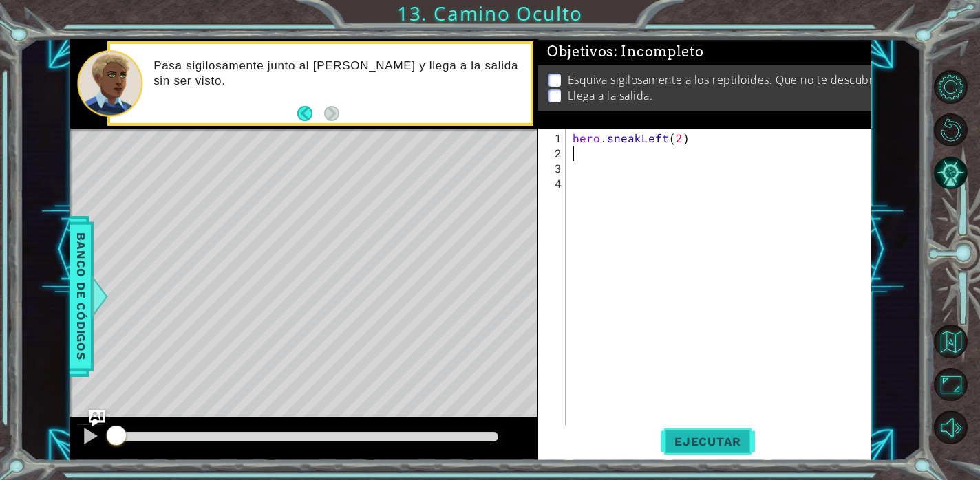
click at [702, 445] on span "Ejecutar" at bounding box center [708, 442] width 94 height 14
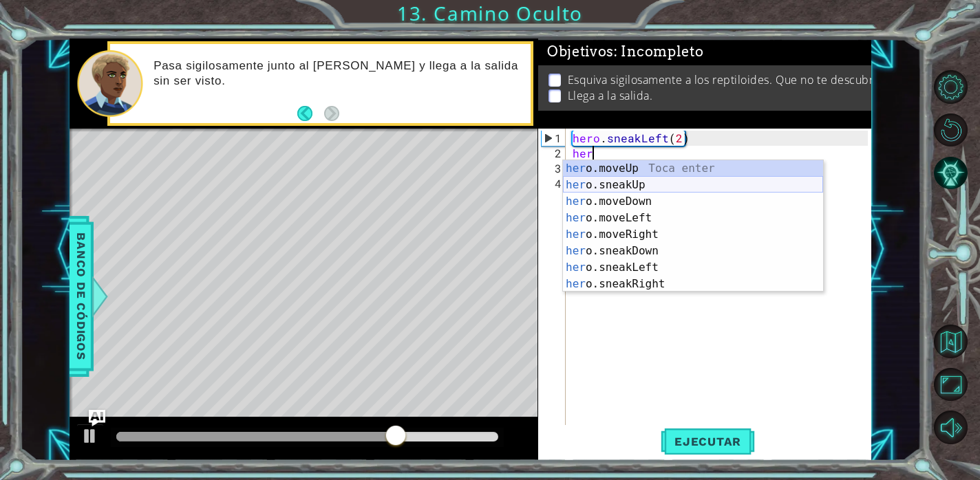
click at [657, 182] on div "her o.moveUp Toca enter her o.sneakUp Toca enter her o.moveDown Toca enter her …" at bounding box center [693, 242] width 260 height 165
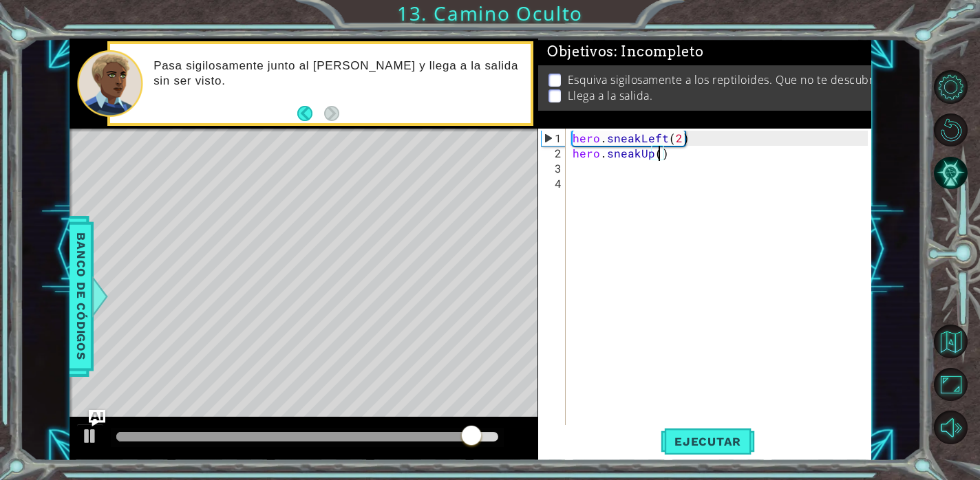
type textarea "hero.sneakUp(2)"
click at [650, 191] on div "hero . sneakLeft ( 2 ) hero . sneakUp ( 2 )" at bounding box center [722, 297] width 305 height 333
click at [649, 167] on div "hero . sneakLeft ( 2 ) hero . sneakUp ( 2 )" at bounding box center [722, 297] width 305 height 333
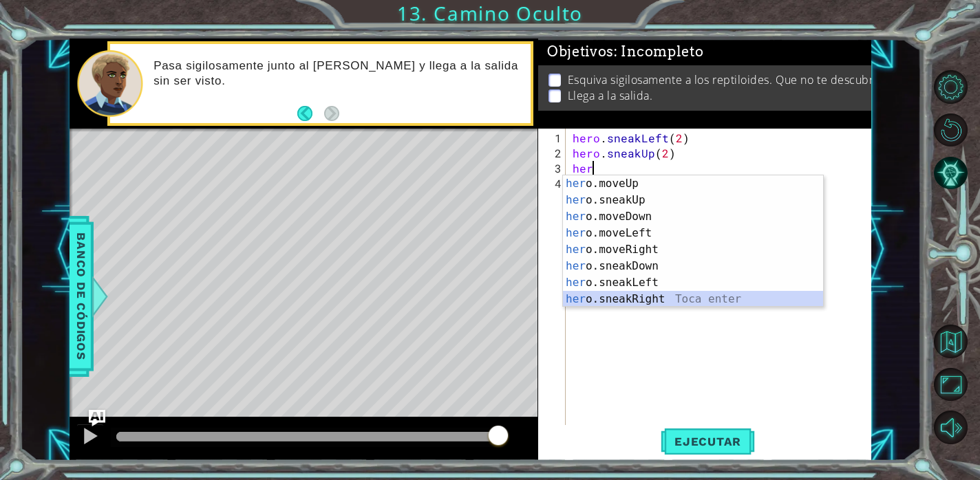
click at [654, 295] on div "her o.moveUp Toca enter her o.sneakUp Toca enter her o.moveDown Toca enter her …" at bounding box center [693, 257] width 260 height 165
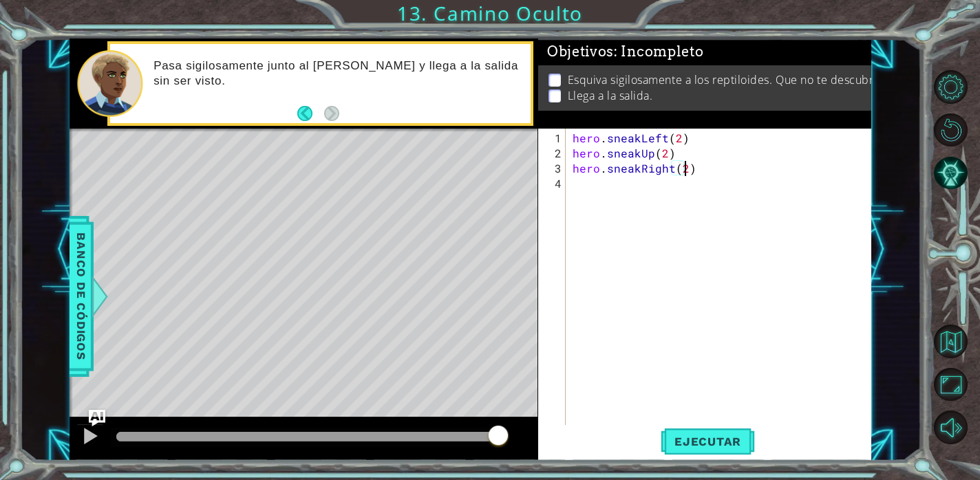
scroll to position [0, 6]
type textarea "hero.sneakRight(2)"
click at [729, 443] on span "Ejecutar" at bounding box center [708, 442] width 94 height 14
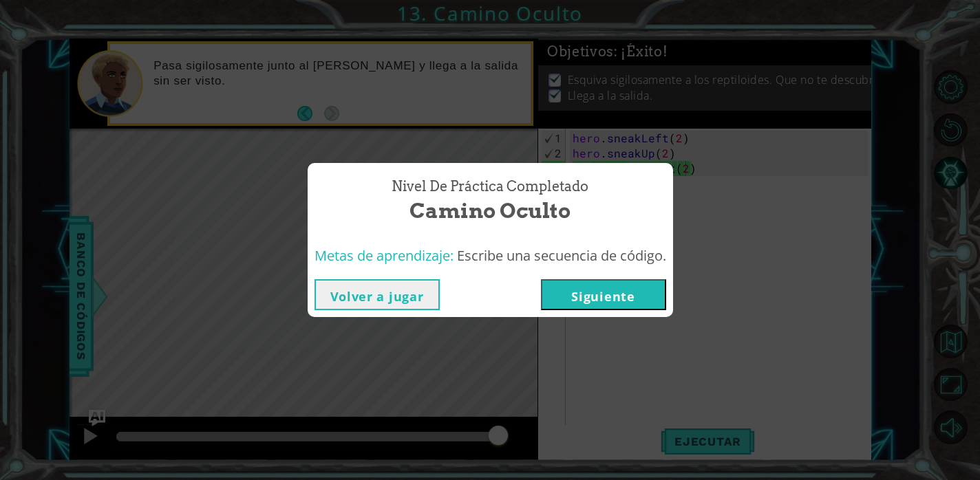
click at [643, 298] on button "Siguiente" at bounding box center [603, 294] width 125 height 31
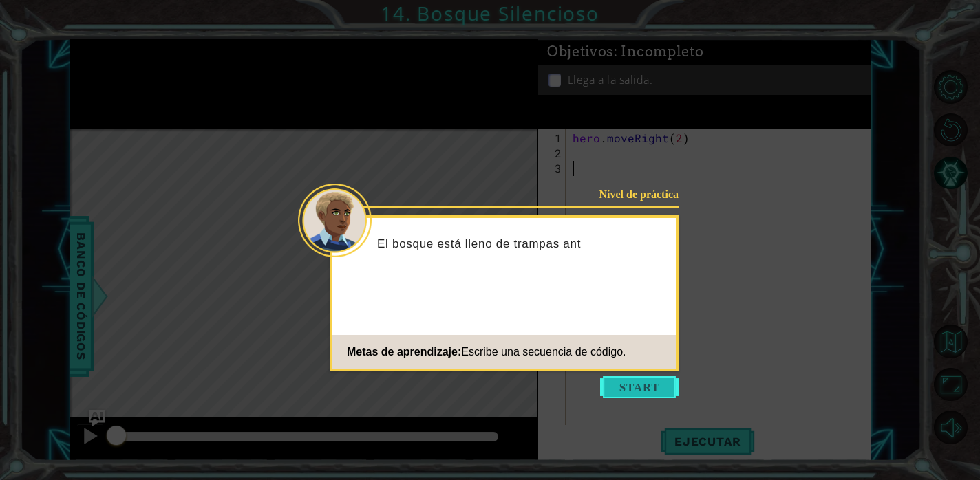
click at [639, 387] on button "Start" at bounding box center [639, 387] width 78 height 22
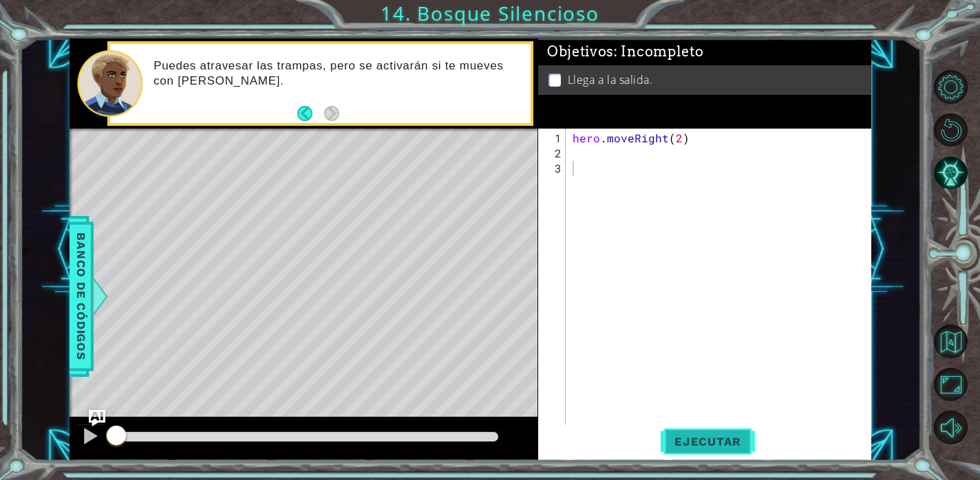
click at [680, 441] on span "Ejecutar" at bounding box center [708, 442] width 94 height 14
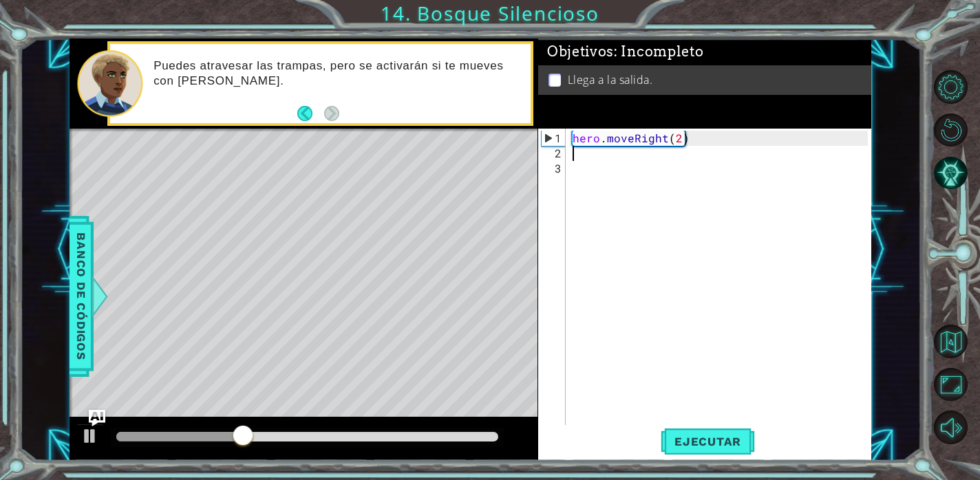
click at [597, 158] on div "hero . moveRight ( 2 )" at bounding box center [722, 297] width 305 height 333
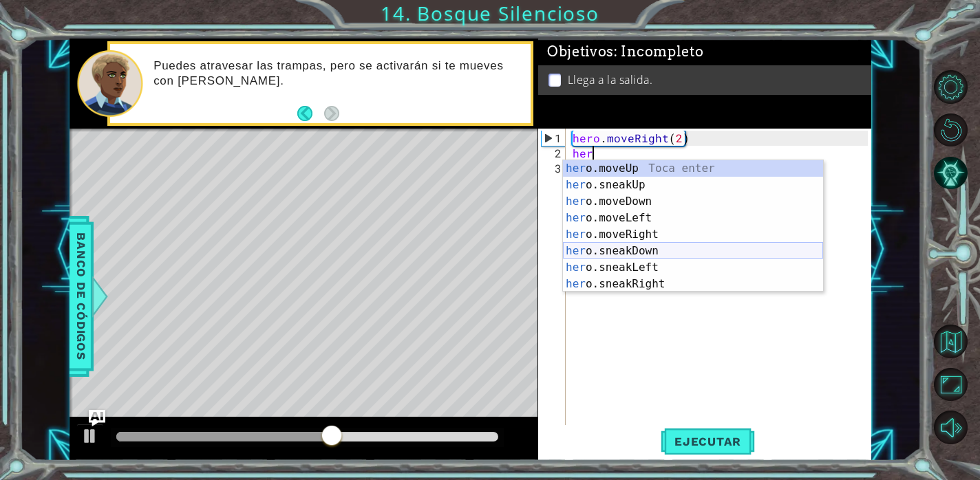
click at [640, 248] on div "her o.moveUp Toca enter her o.sneakUp Toca enter her o.moveDown Toca enter her …" at bounding box center [693, 242] width 260 height 165
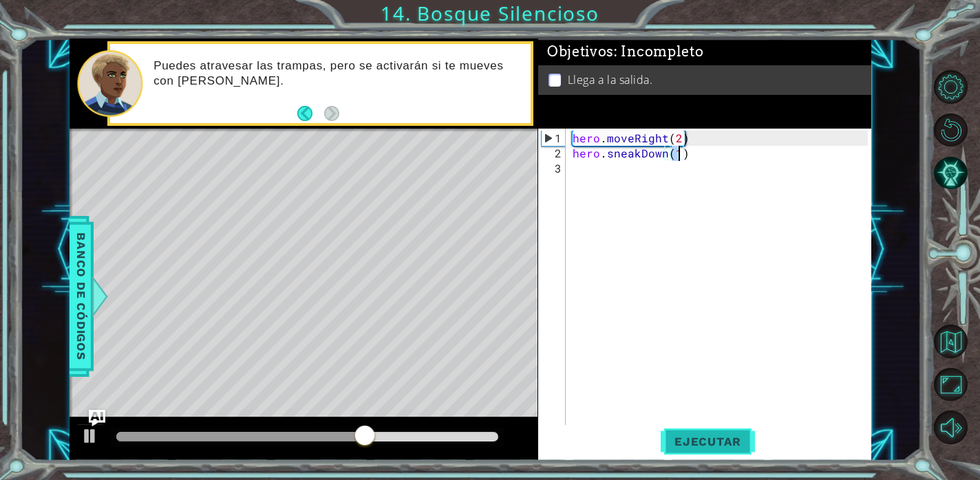
type textarea "hero.sneakDown(1)"
click at [716, 434] on button "Ejecutar" at bounding box center [708, 441] width 94 height 33
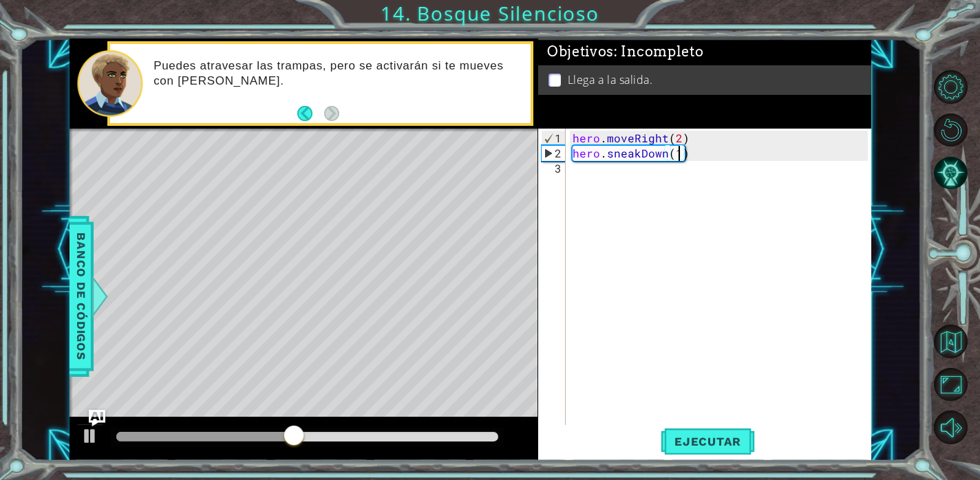
click at [610, 164] on div "hero . moveRight ( 2 ) hero . sneakDown ( 1 )" at bounding box center [722, 297] width 305 height 333
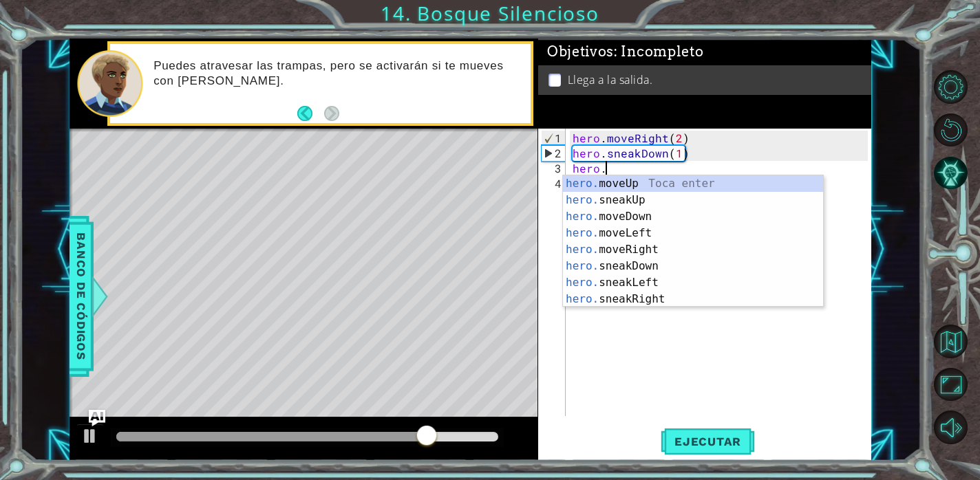
scroll to position [0, 1]
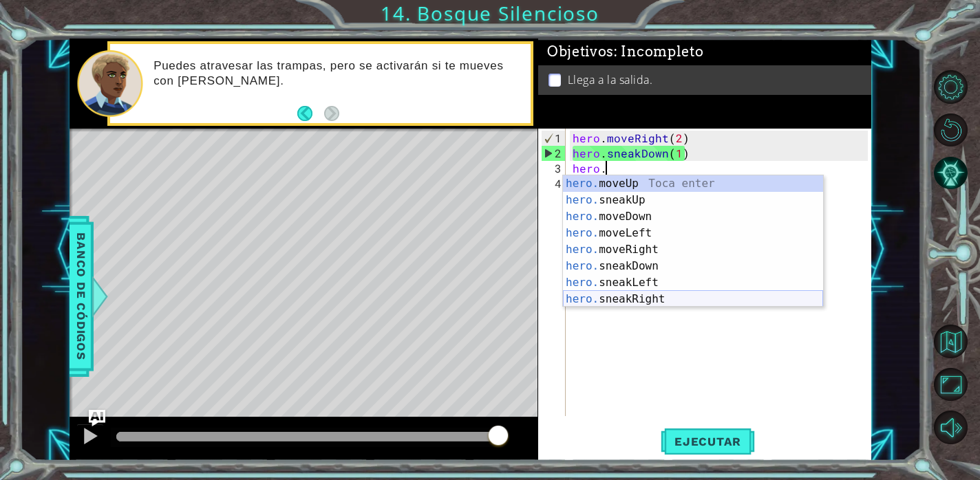
click at [635, 301] on div "hero. moveUp Toca enter hero. sneakUp Toca enter hero. moveDown Toca enter hero…" at bounding box center [693, 257] width 260 height 165
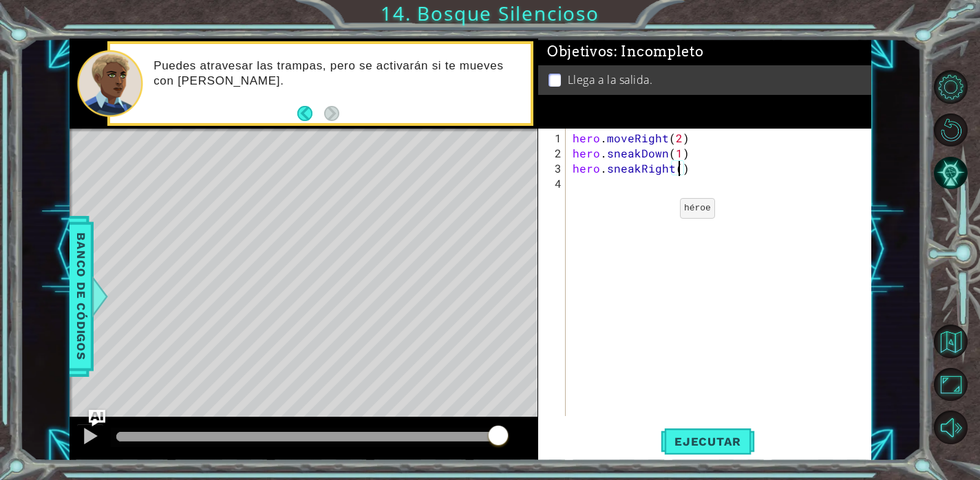
type textarea "hero.sneakRight(2)"
click at [679, 213] on div "hero . moveRight ( 2 ) hero . sneakDown ( 1 ) hero . sneakRight ( 2 )" at bounding box center [722, 290] width 305 height 318
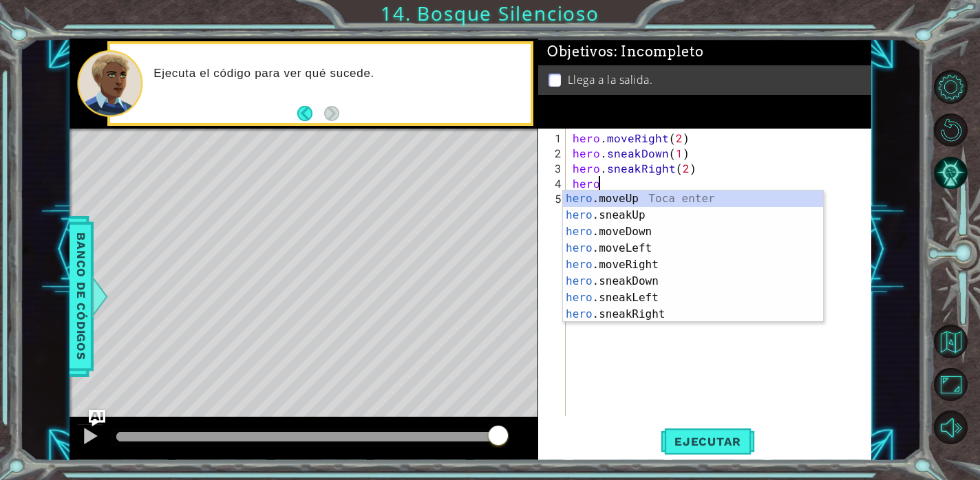
scroll to position [0, 1]
click at [655, 210] on div "hero. moveUp Toca enter hero. sneakUp Toca enter hero. moveDown Toca enter hero…" at bounding box center [693, 273] width 260 height 165
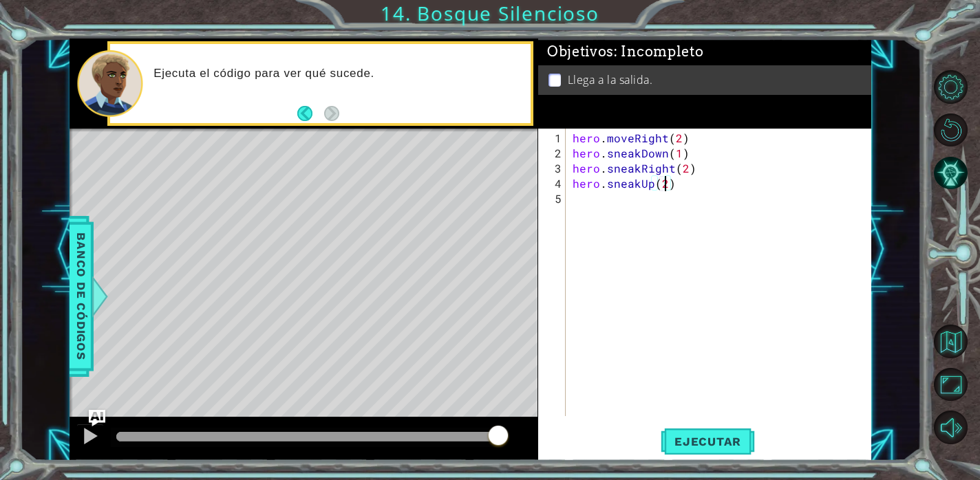
scroll to position [0, 6]
type textarea "hero.sneakUp(1)"
click at [628, 209] on div "hero . moveRight ( 2 ) hero . sneakDown ( 1 ) hero . sneakRight ( 2 ) hero . sn…" at bounding box center [722, 290] width 305 height 318
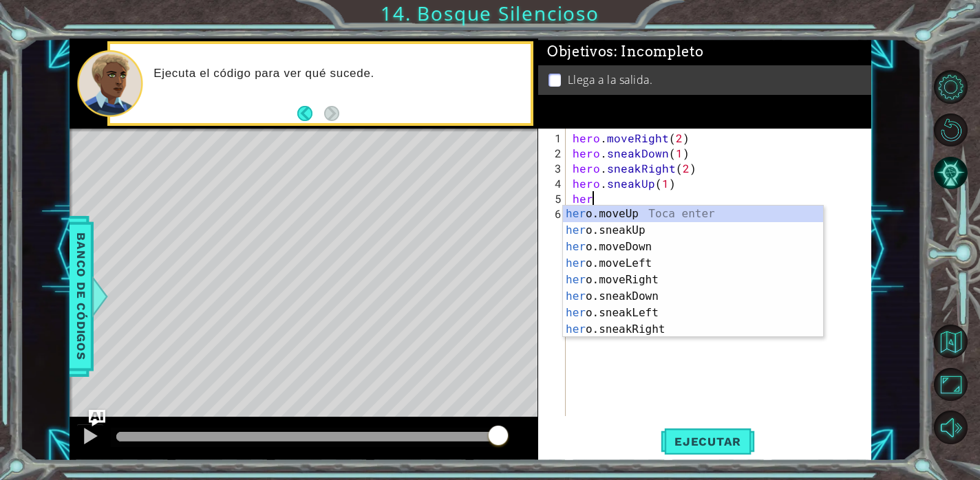
scroll to position [0, 0]
click at [644, 275] on div "her o.moveUp Toca enter her o.sneakUp Toca enter her o.moveDown Toca enter her …" at bounding box center [693, 288] width 260 height 165
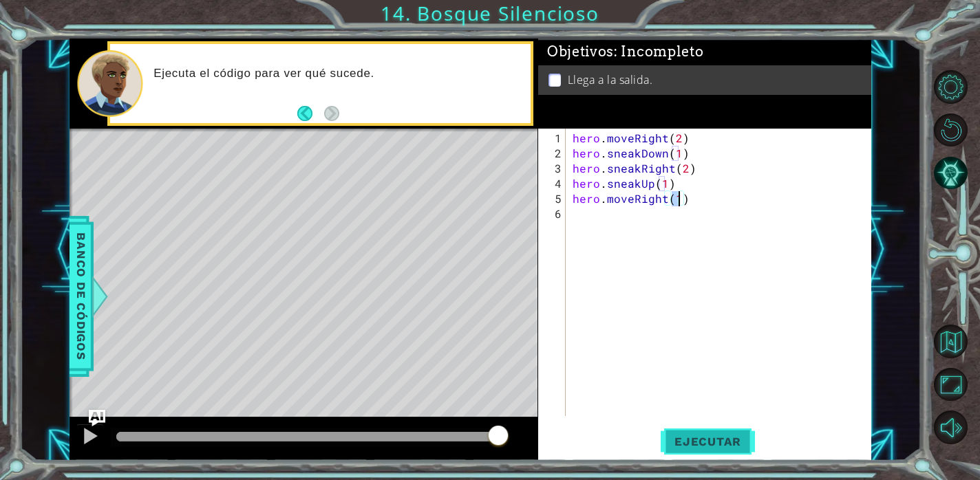
type textarea "hero.moveRight(1)"
click at [694, 436] on span "Ejecutar" at bounding box center [708, 442] width 94 height 14
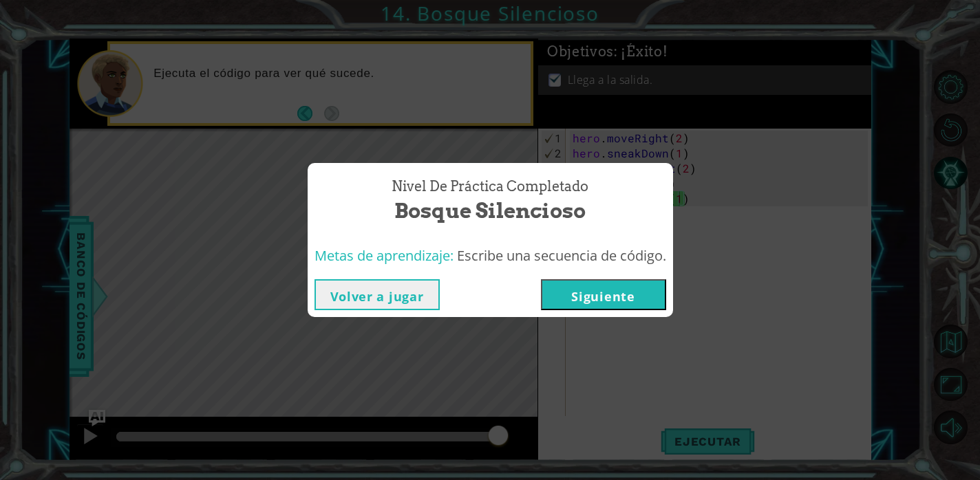
click at [615, 301] on button "Siguiente" at bounding box center [603, 294] width 125 height 31
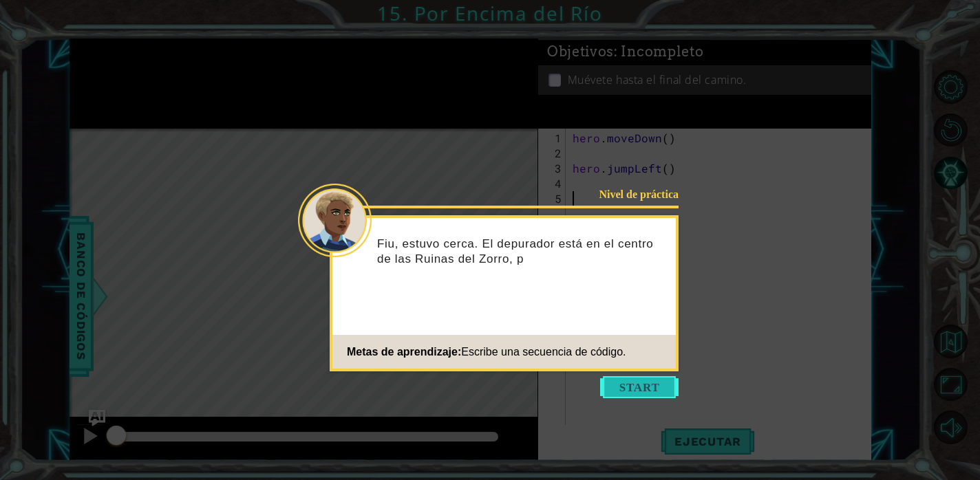
click at [654, 387] on button "Start" at bounding box center [639, 387] width 78 height 22
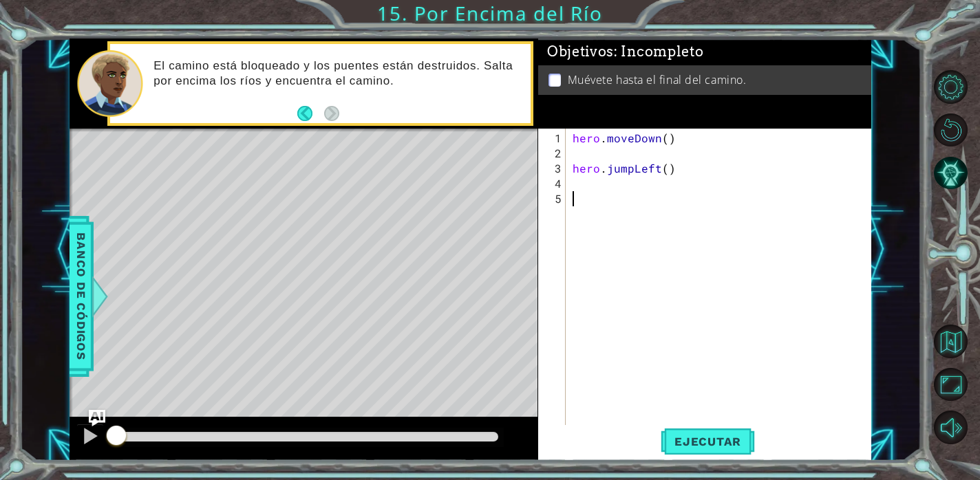
click at [626, 158] on div "hero . moveDown ( ) hero . jumpLeft ( )" at bounding box center [722, 297] width 305 height 333
click at [731, 453] on button "Ejecutar" at bounding box center [708, 441] width 94 height 33
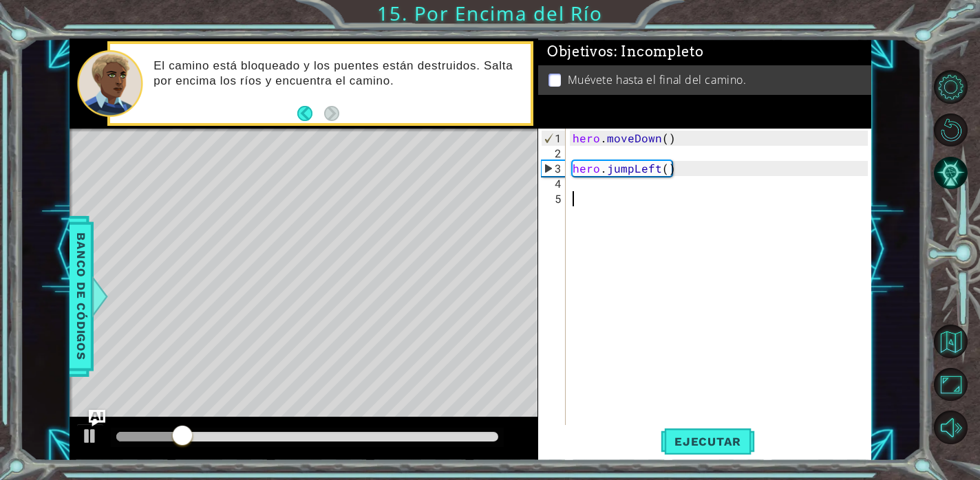
click at [608, 190] on div "hero . moveDown ( ) hero . jumpLeft ( )" at bounding box center [722, 297] width 305 height 333
click at [567, 164] on div "1 2 3 4 5 hero . moveDown ( ) hero . jumpLeft ( ) ההההההההההההההההההההההההההההה…" at bounding box center [703, 280] width 330 height 303
click at [575, 169] on div "hero . moveDown ( ) hero . jumpLeft ( )" at bounding box center [722, 297] width 305 height 333
type textarea "hero.jumpLeft()"
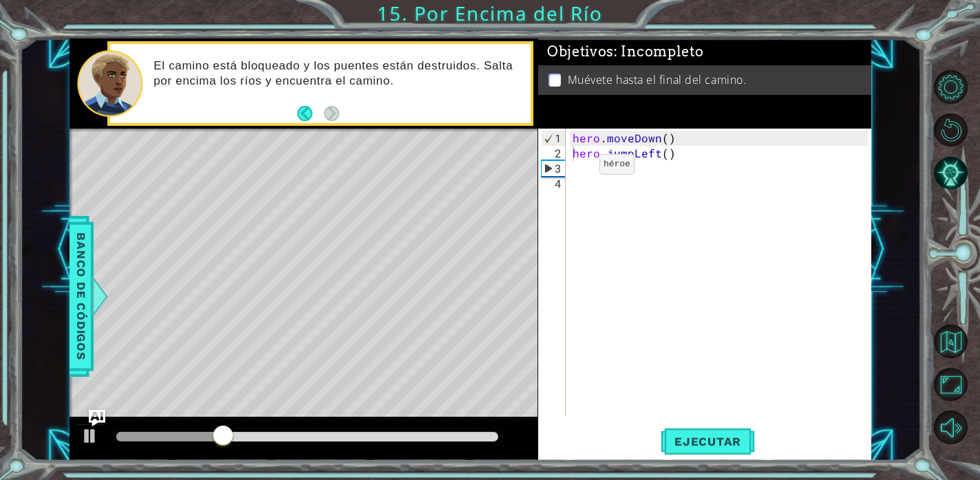
click at [566, 171] on div "hero.jumpLeft() 1 2 3 4 hero . moveDown ( ) hero . jumpLeft ( ) ההההההההההההההה…" at bounding box center [703, 273] width 330 height 288
click at [573, 168] on div "hero . moveDown ( ) hero . jumpLeft ( )" at bounding box center [722, 290] width 305 height 318
click at [733, 459] on div "1 2 3 4 hero . moveDown ( ) hero . jumpLeft ( ) ההההההההההההההההההההההההההההההה…" at bounding box center [704, 295] width 333 height 332
click at [733, 447] on span "Ejecutar" at bounding box center [708, 442] width 94 height 14
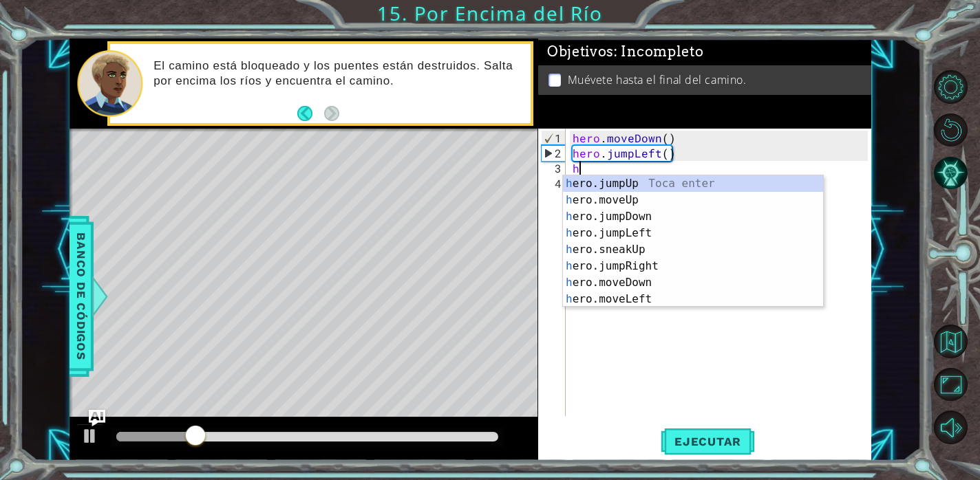
type textarea "he"
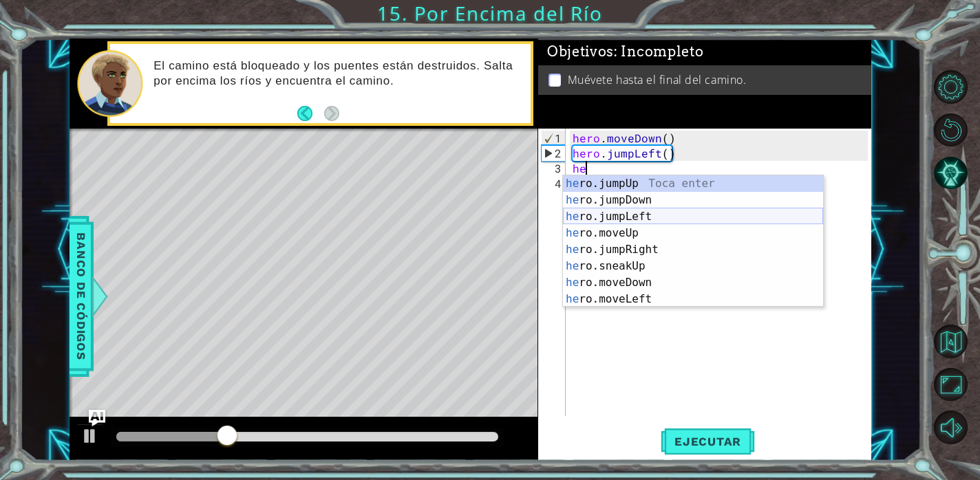
click at [663, 222] on div "he ro.jumpUp Toca enter he ro.jumpDown Toca enter he ro.jumpLeft Toca enter he …" at bounding box center [693, 257] width 260 height 165
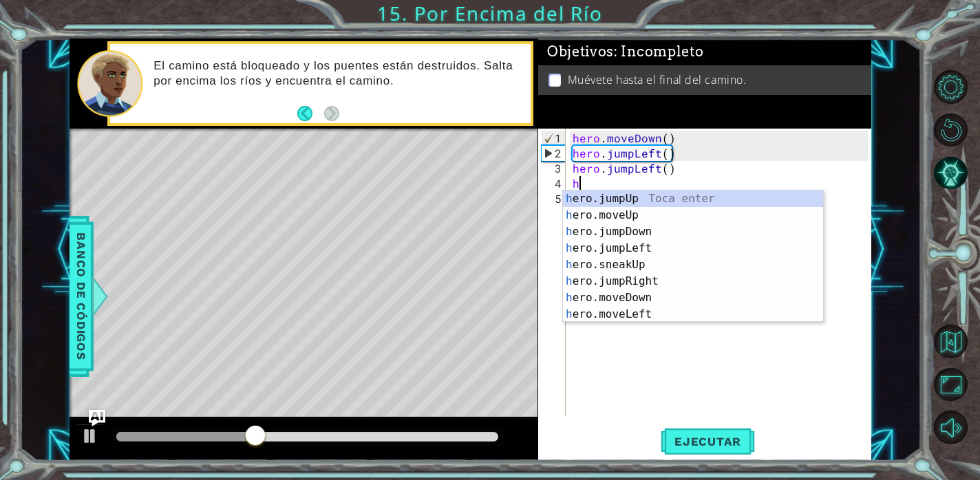
type textarea "he"
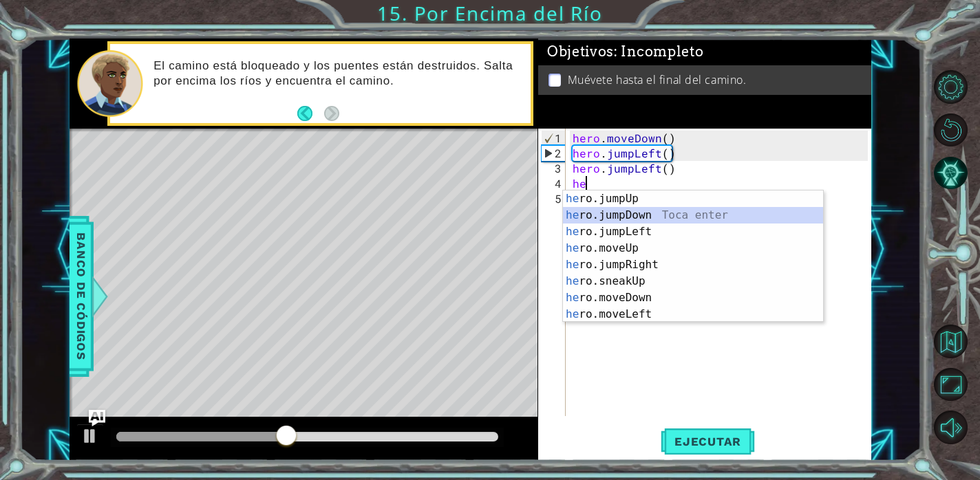
click at [661, 219] on div "he ro.jumpUp Toca enter he ro.jumpDown Toca enter he ro.jumpLeft Toca enter he …" at bounding box center [693, 273] width 260 height 165
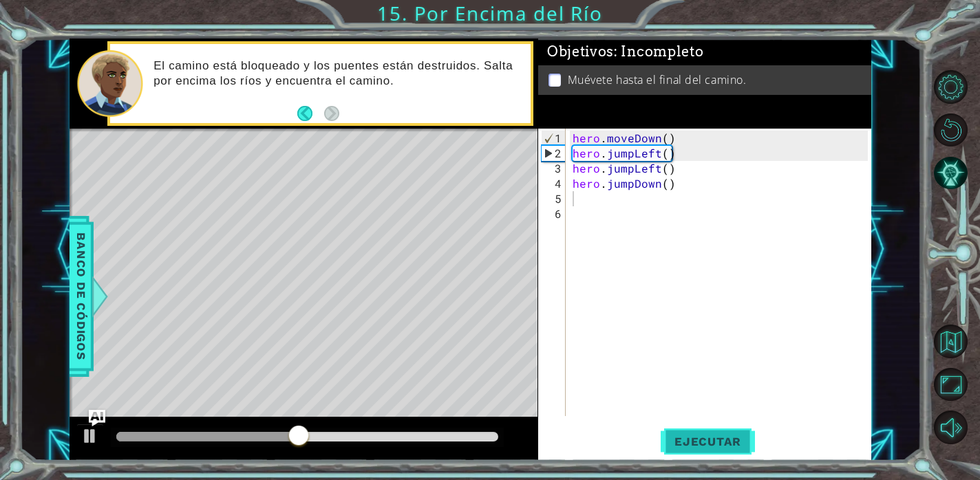
click at [731, 438] on span "Ejecutar" at bounding box center [708, 442] width 94 height 14
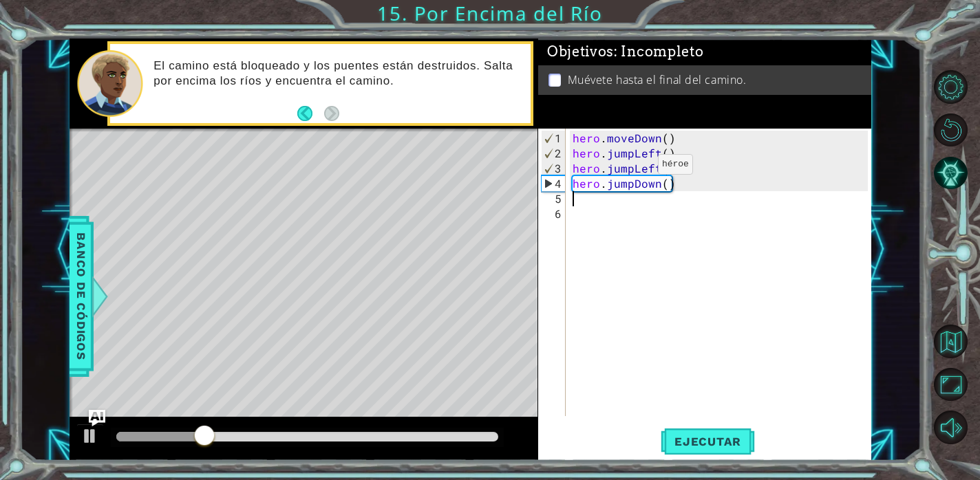
click at [634, 169] on div "hero . moveDown ( ) hero . jumpLeft ( ) hero . jumpLeft ( ) hero . jumpDown ( )" at bounding box center [722, 290] width 305 height 318
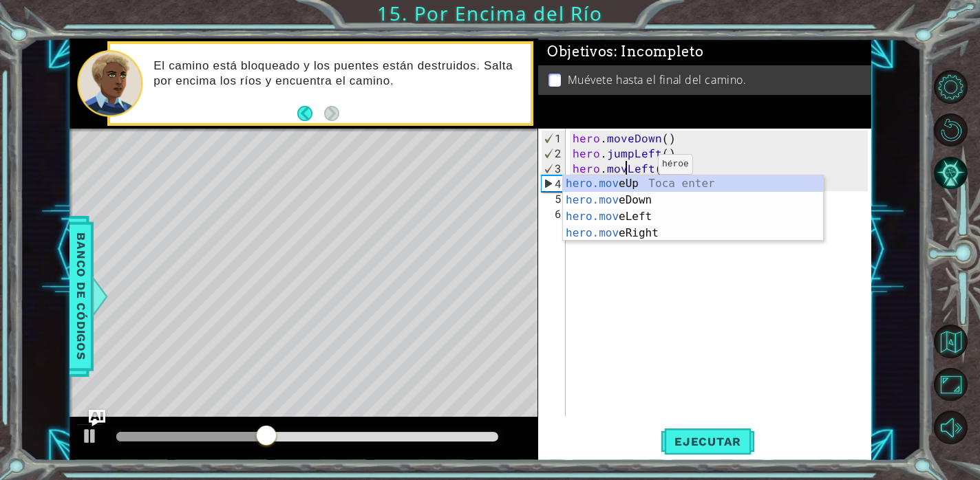
scroll to position [0, 3]
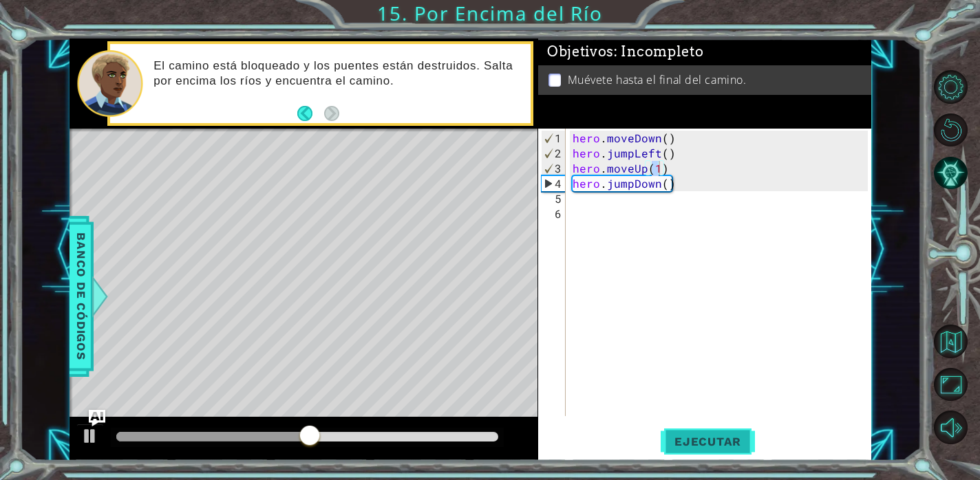
click at [726, 439] on span "Ejecutar" at bounding box center [708, 442] width 94 height 14
click at [701, 178] on div "hero . moveDown ( ) hero . jumpLeft ( ) hero . moveUp ( 1 ) hero . jumpDown ( )" at bounding box center [722, 290] width 305 height 318
click at [671, 175] on div "hero . moveDown ( ) hero . jumpLeft ( ) hero . moveUp ( 1 ) hero . jumpDown ( )" at bounding box center [722, 290] width 305 height 318
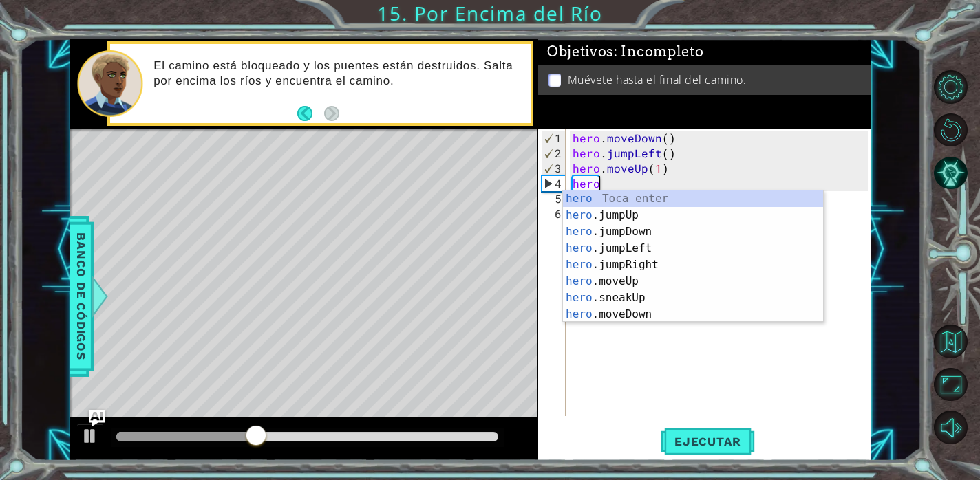
scroll to position [0, 0]
type textarea "h"
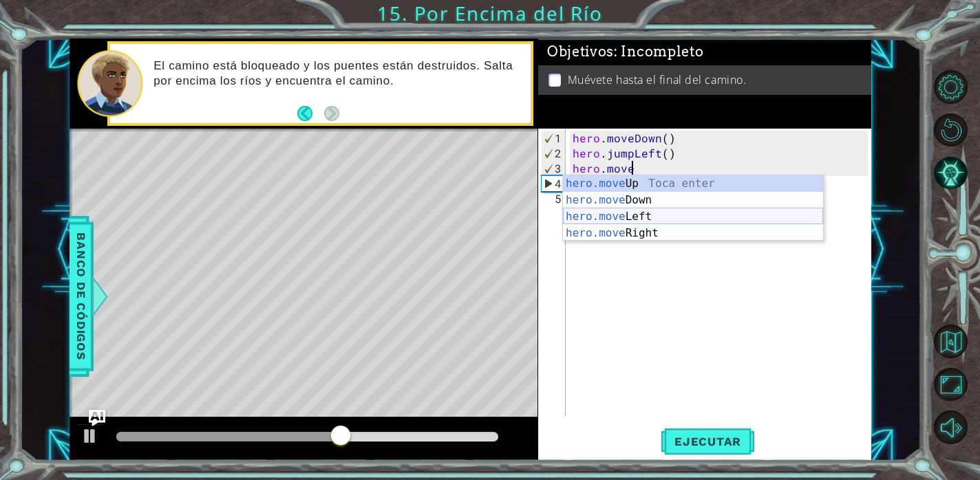
click at [665, 218] on div "hero.move Up Toca enter hero.move Down Toca enter hero.move Left Toca enter her…" at bounding box center [693, 224] width 260 height 99
type textarea "hero.moveLeft(1)"
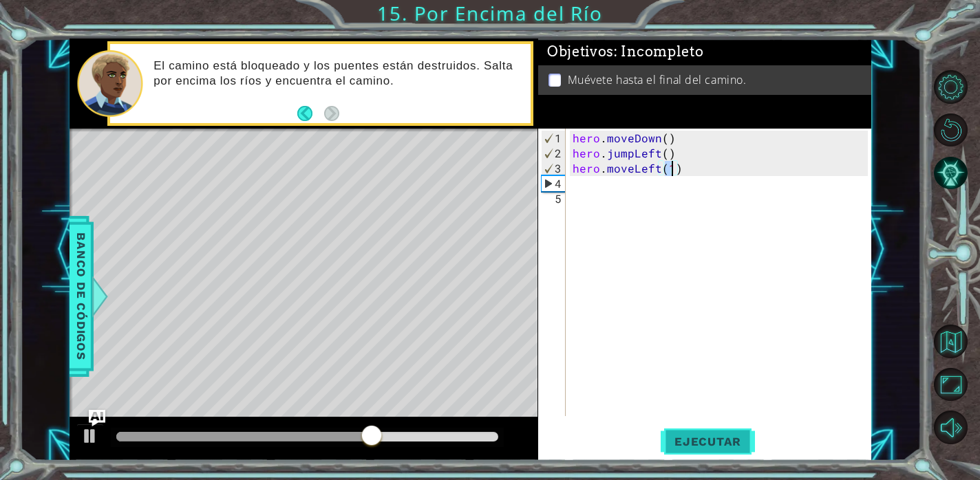
click at [717, 446] on span "Ejecutar" at bounding box center [708, 442] width 94 height 14
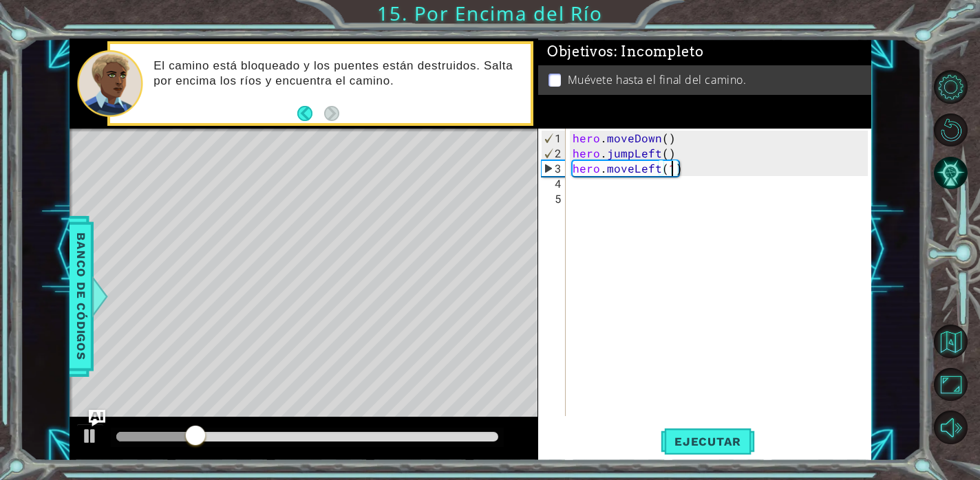
click at [601, 200] on div "hero . moveDown ( ) hero . jumpLeft ( ) hero . moveLeft ( 1 )" at bounding box center [722, 290] width 305 height 318
click at [599, 193] on div "hero . moveDown ( ) hero . jumpLeft ( ) hero . moveLeft ( 1 )" at bounding box center [722, 290] width 305 height 318
click at [599, 190] on div "hero . moveDown ( ) hero . jumpLeft ( ) hero . moveLeft ( 1 )" at bounding box center [722, 290] width 305 height 318
click at [568, 190] on div "1 2 3 4 5 hero . moveDown ( ) hero . jumpLeft ( ) hero . moveLeft ( 1 ) ההההההה…" at bounding box center [703, 273] width 330 height 288
click at [640, 178] on div "hero . moveDown ( ) hero . jumpLeft ( ) hero . moveLeft ( 1 )" at bounding box center [722, 290] width 305 height 318
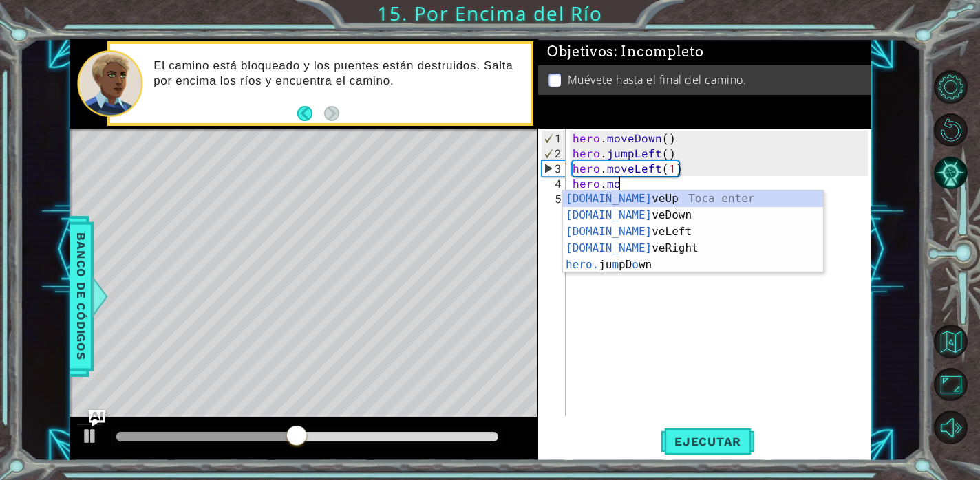
type textarea "hero."
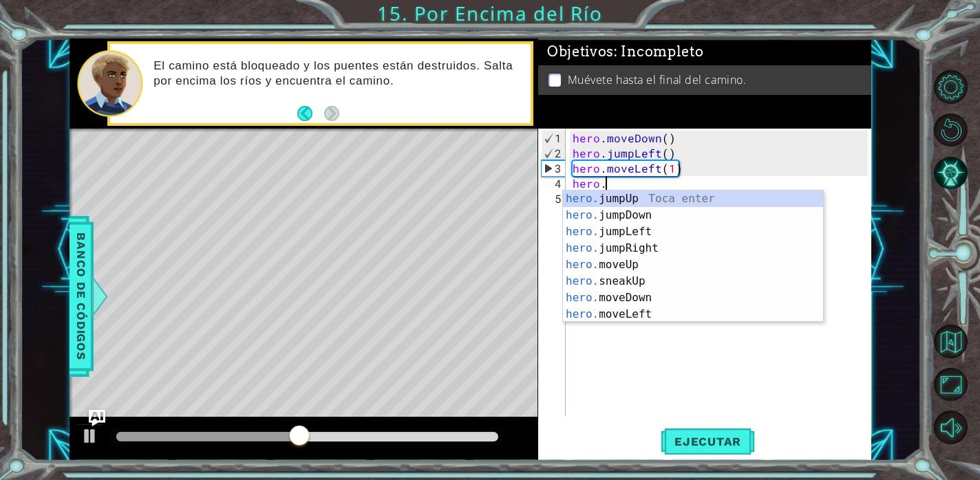
scroll to position [0, 1]
click at [633, 220] on div "hero. jumpUp Toca enter hero. jumpDown Toca enter hero. jumpLeft Toca enter her…" at bounding box center [693, 273] width 260 height 165
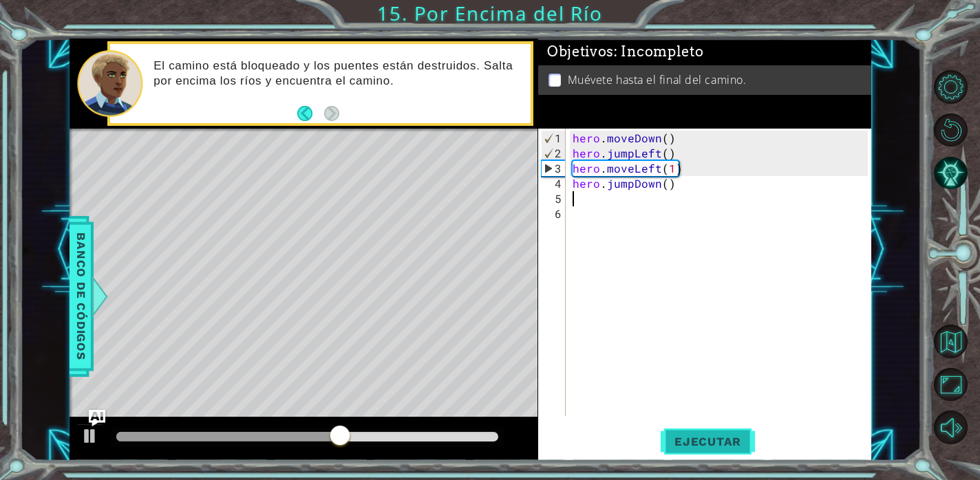
click at [705, 430] on button "Ejecutar" at bounding box center [708, 441] width 94 height 33
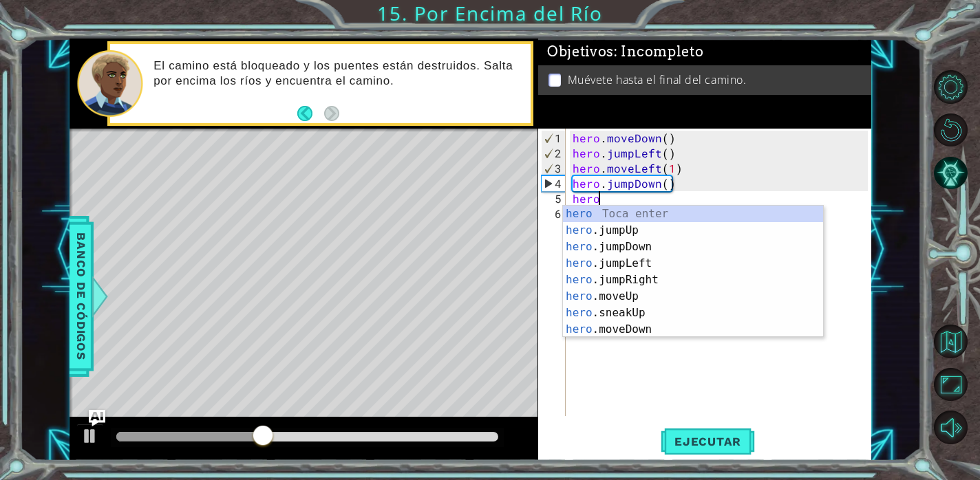
type textarea "hero."
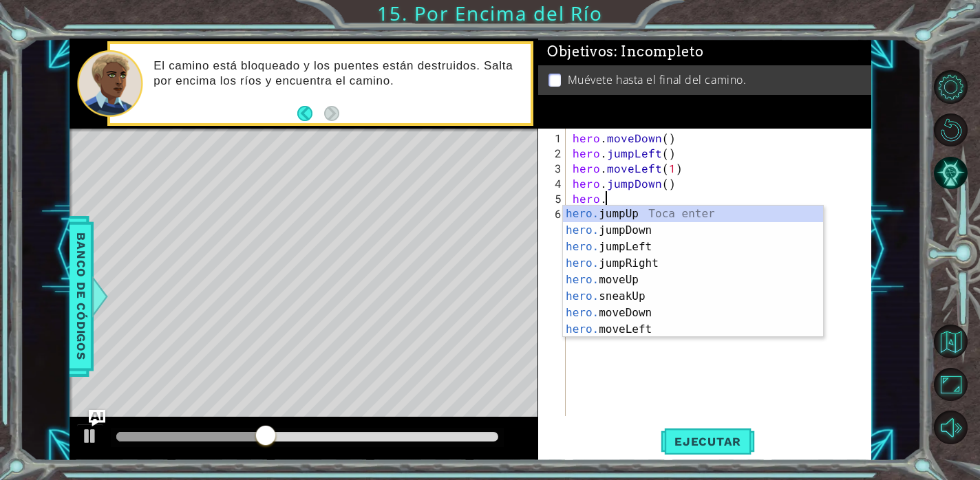
scroll to position [0, 1]
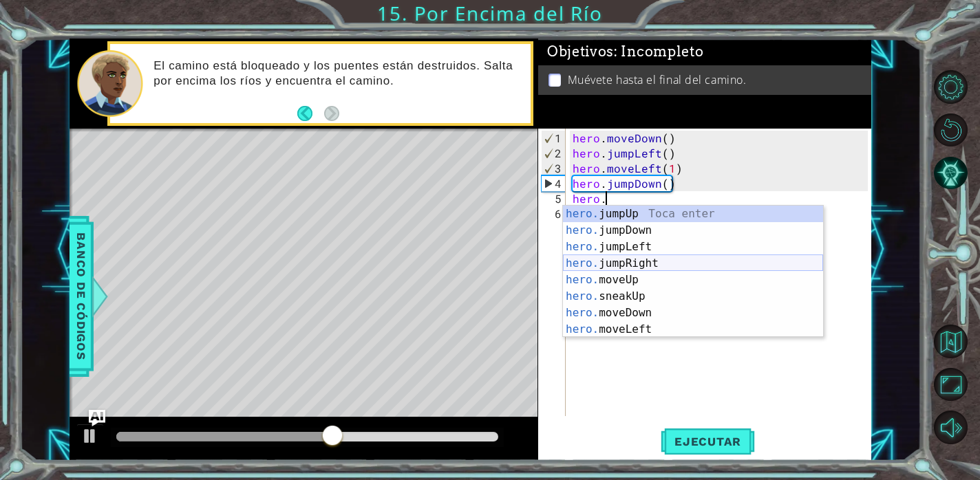
click at [608, 264] on div "hero. jumpUp Toca enter hero. jumpDown Toca enter hero. jumpLeft Toca enter her…" at bounding box center [693, 288] width 260 height 165
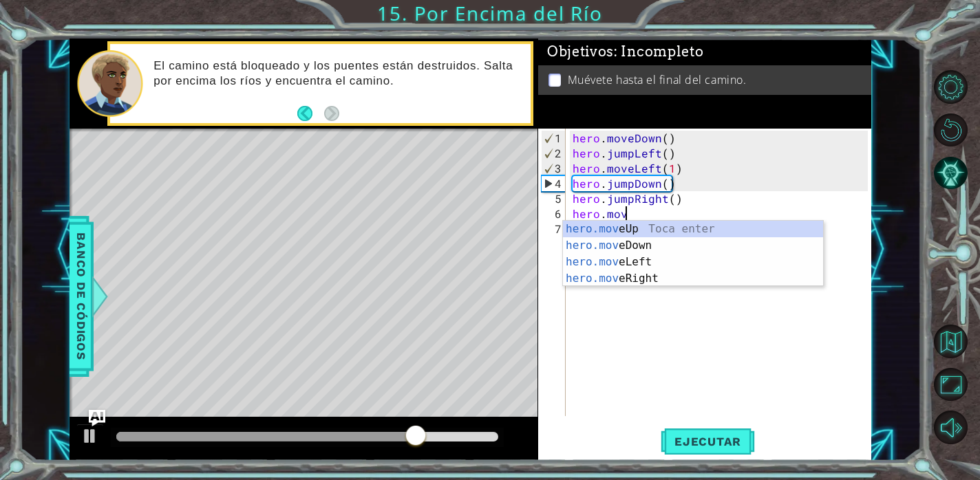
scroll to position [0, 3]
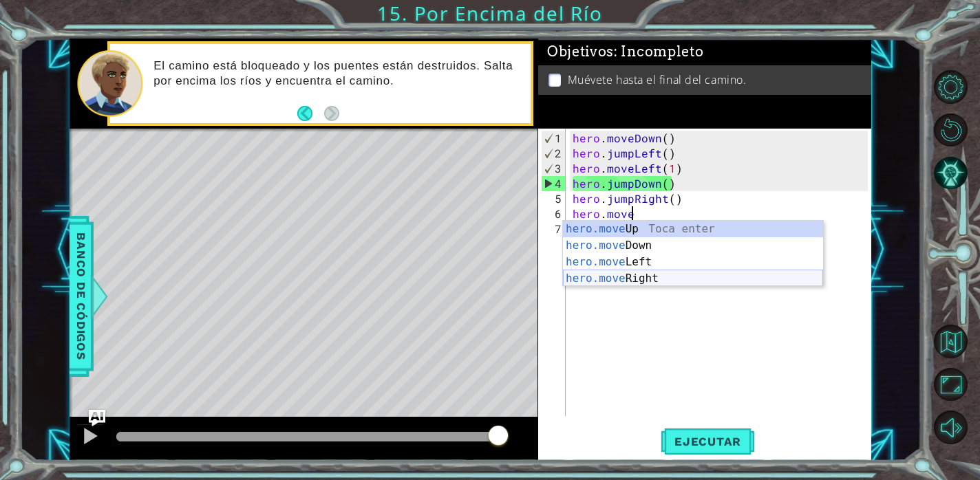
click at [689, 277] on div "hero.move Up Toca enter hero.move Down Toca enter hero.move Left Toca enter her…" at bounding box center [693, 270] width 260 height 99
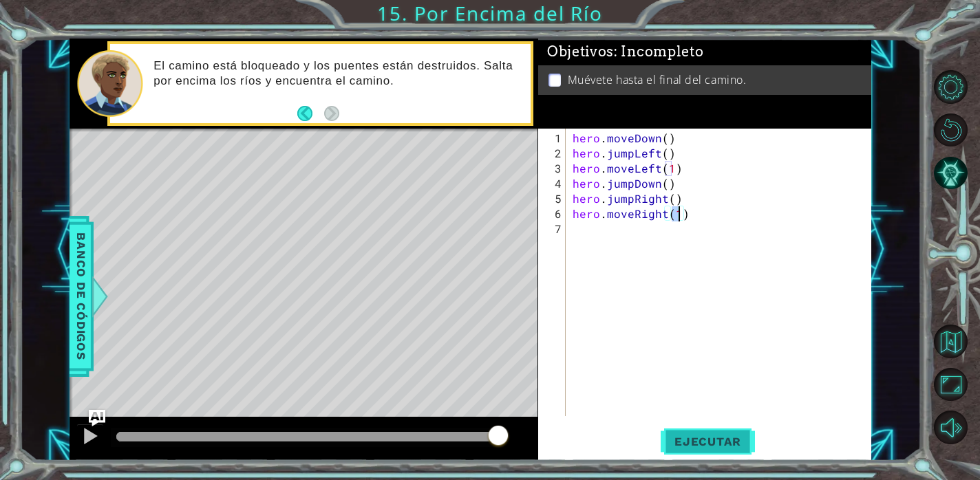
type textarea "hero.moveRight(1)"
click at [736, 447] on span "Ejecutar" at bounding box center [708, 442] width 94 height 14
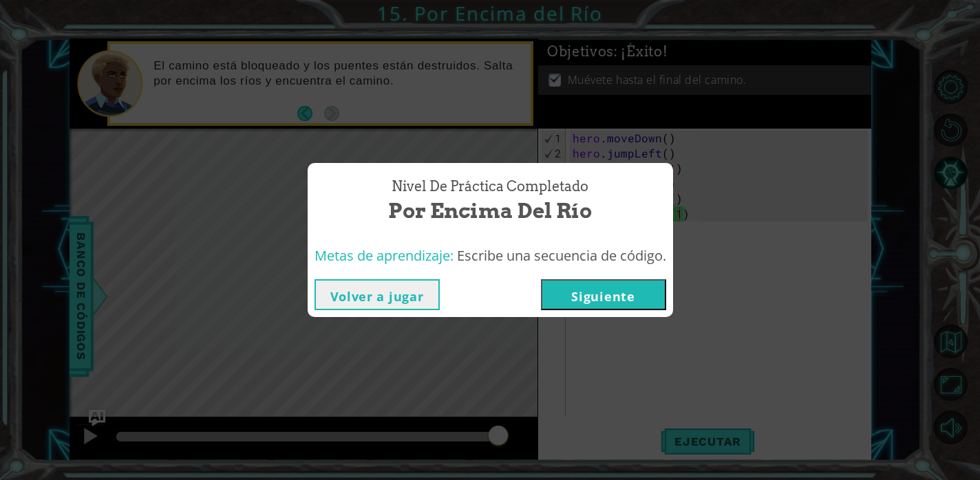
click at [617, 284] on button "Siguiente" at bounding box center [603, 294] width 125 height 31
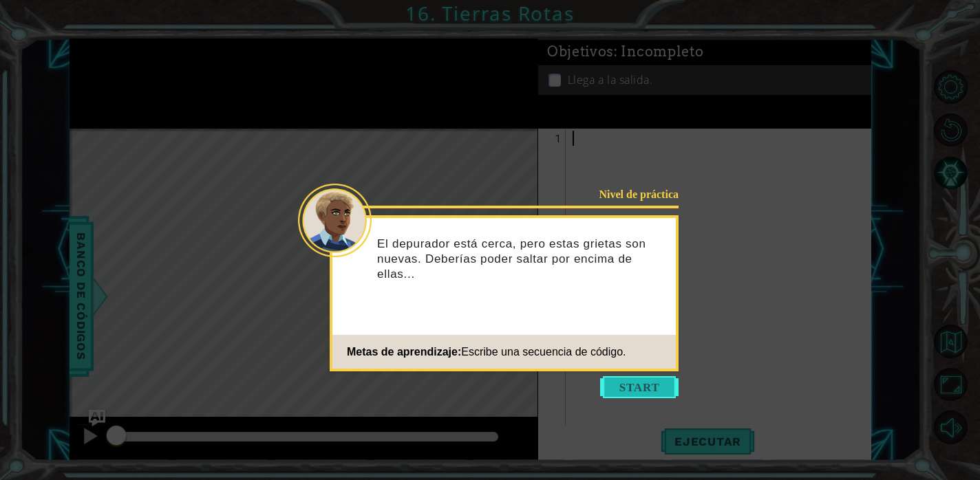
click at [626, 388] on button "Start" at bounding box center [639, 387] width 78 height 22
